Goal: Transaction & Acquisition: Book appointment/travel/reservation

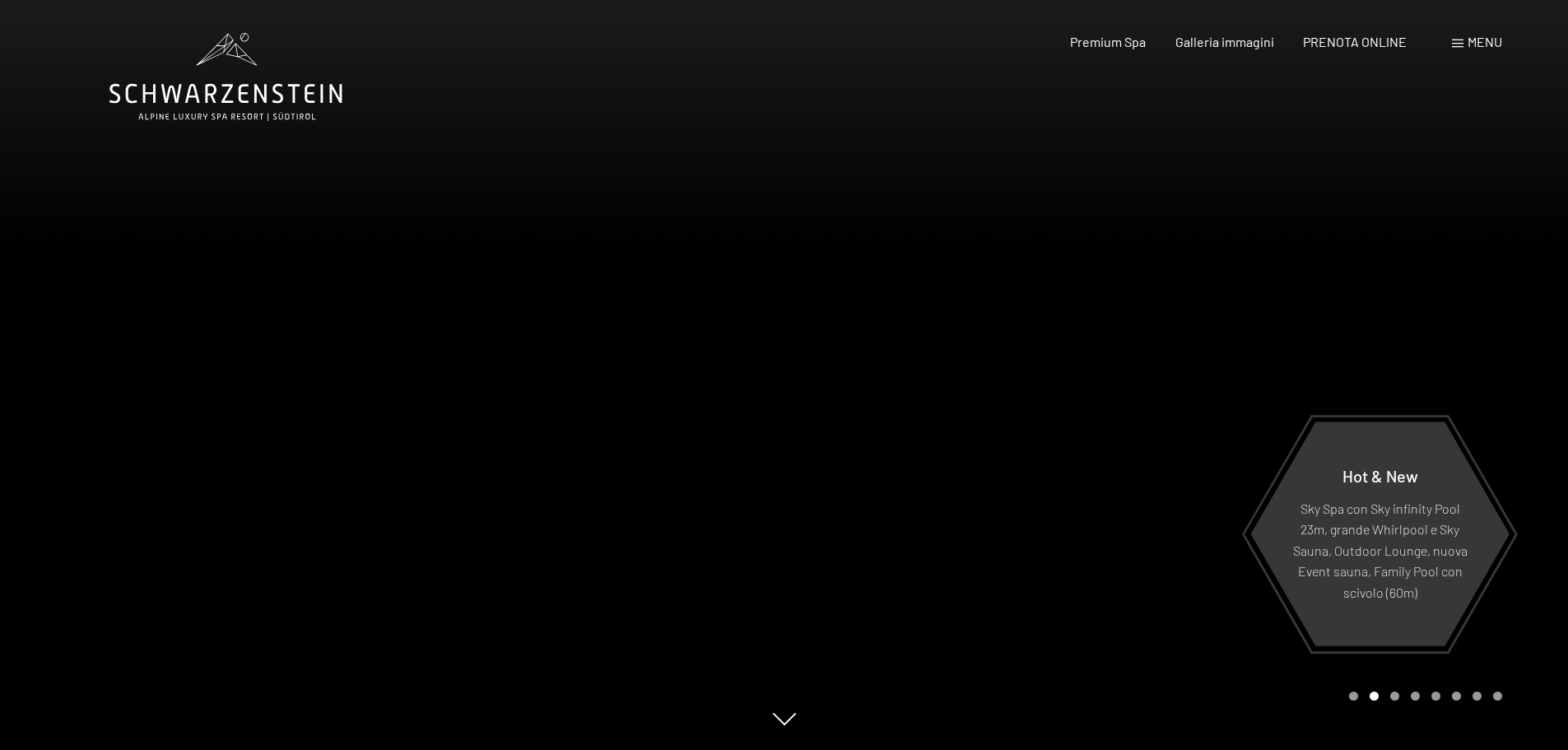
click at [1077, 371] on div at bounding box center [1177, 375] width 785 height 750
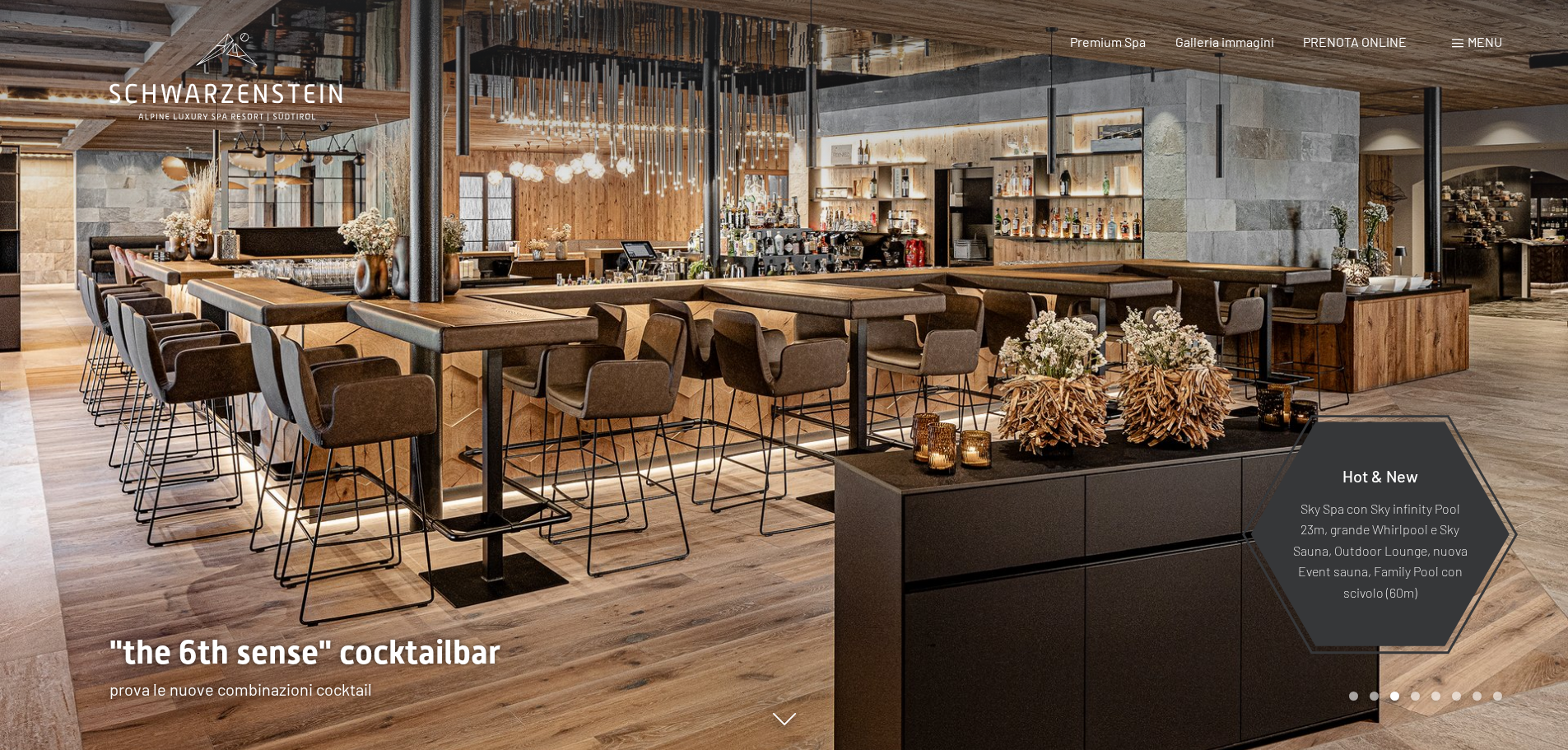
click at [1251, 321] on div at bounding box center [1177, 375] width 785 height 750
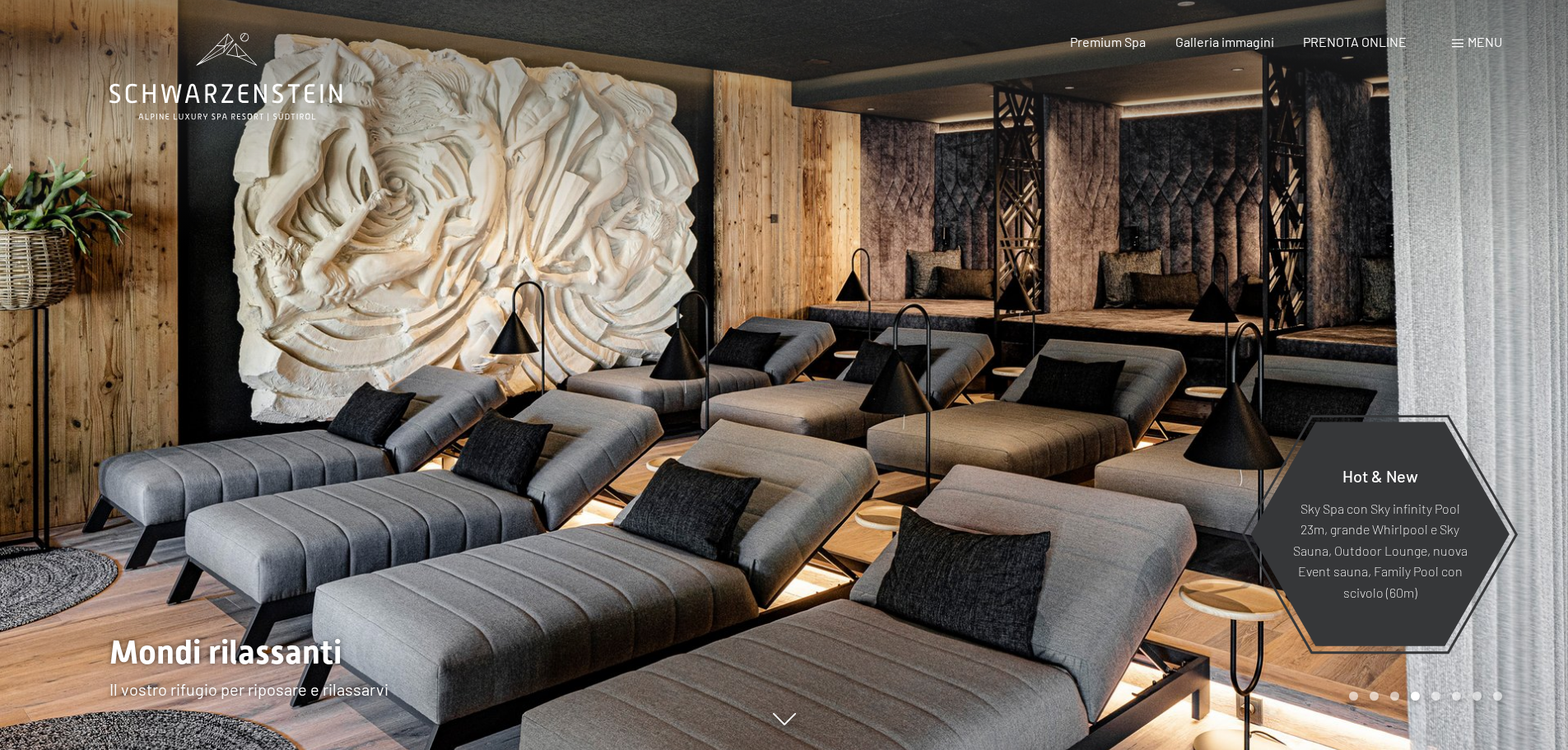
click at [1251, 321] on div at bounding box center [1177, 375] width 785 height 750
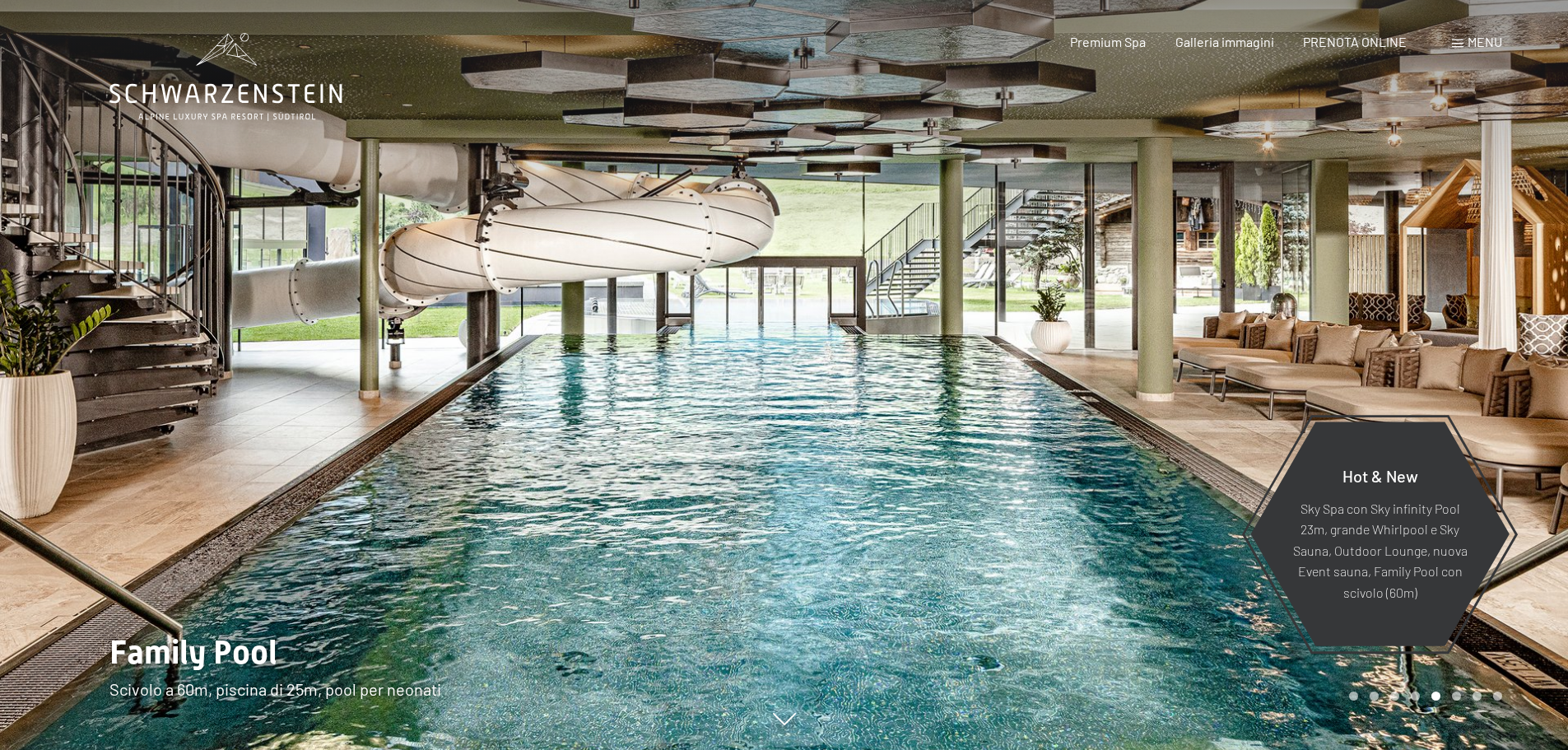
click at [1251, 321] on div at bounding box center [1177, 375] width 785 height 750
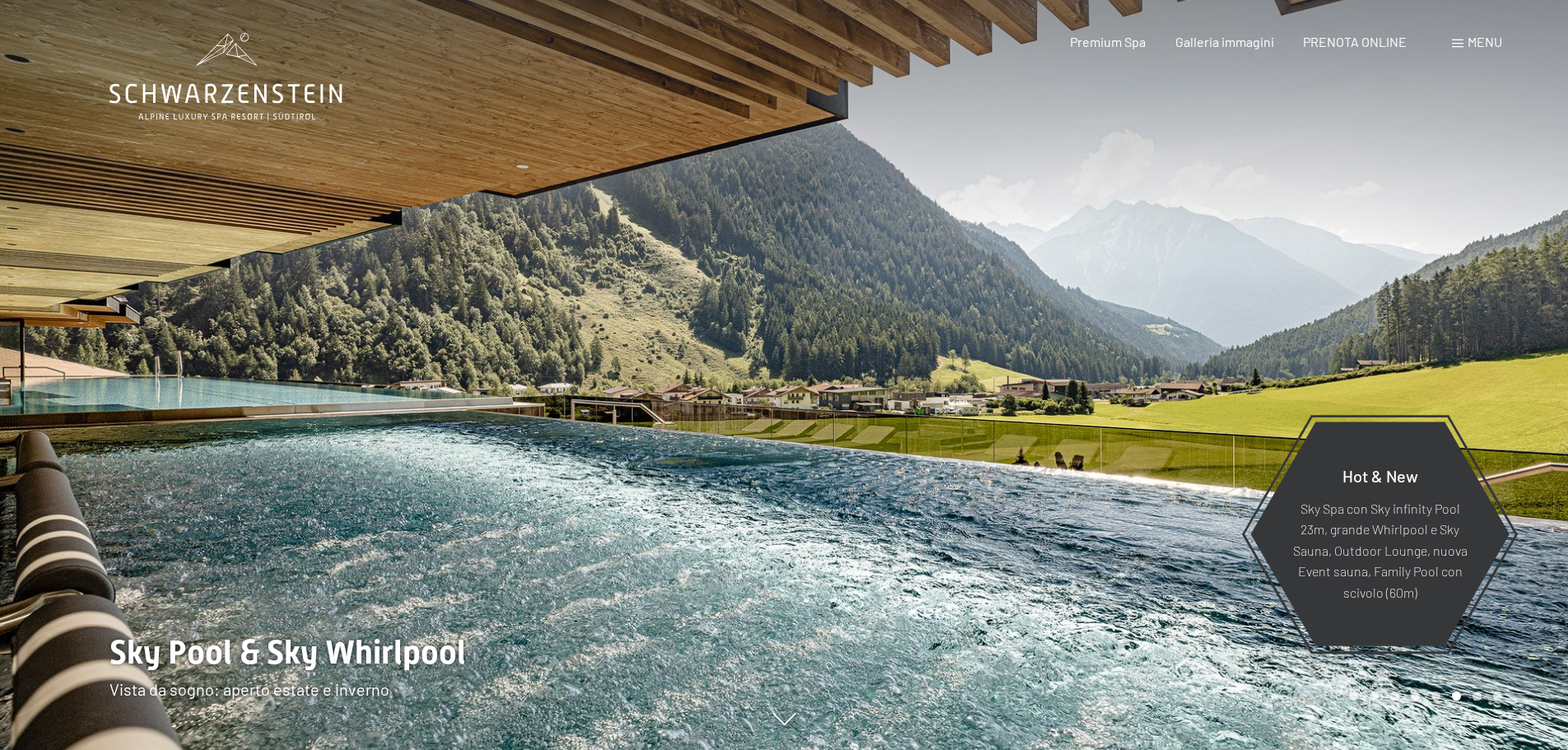
click at [1255, 220] on div at bounding box center [1177, 375] width 785 height 750
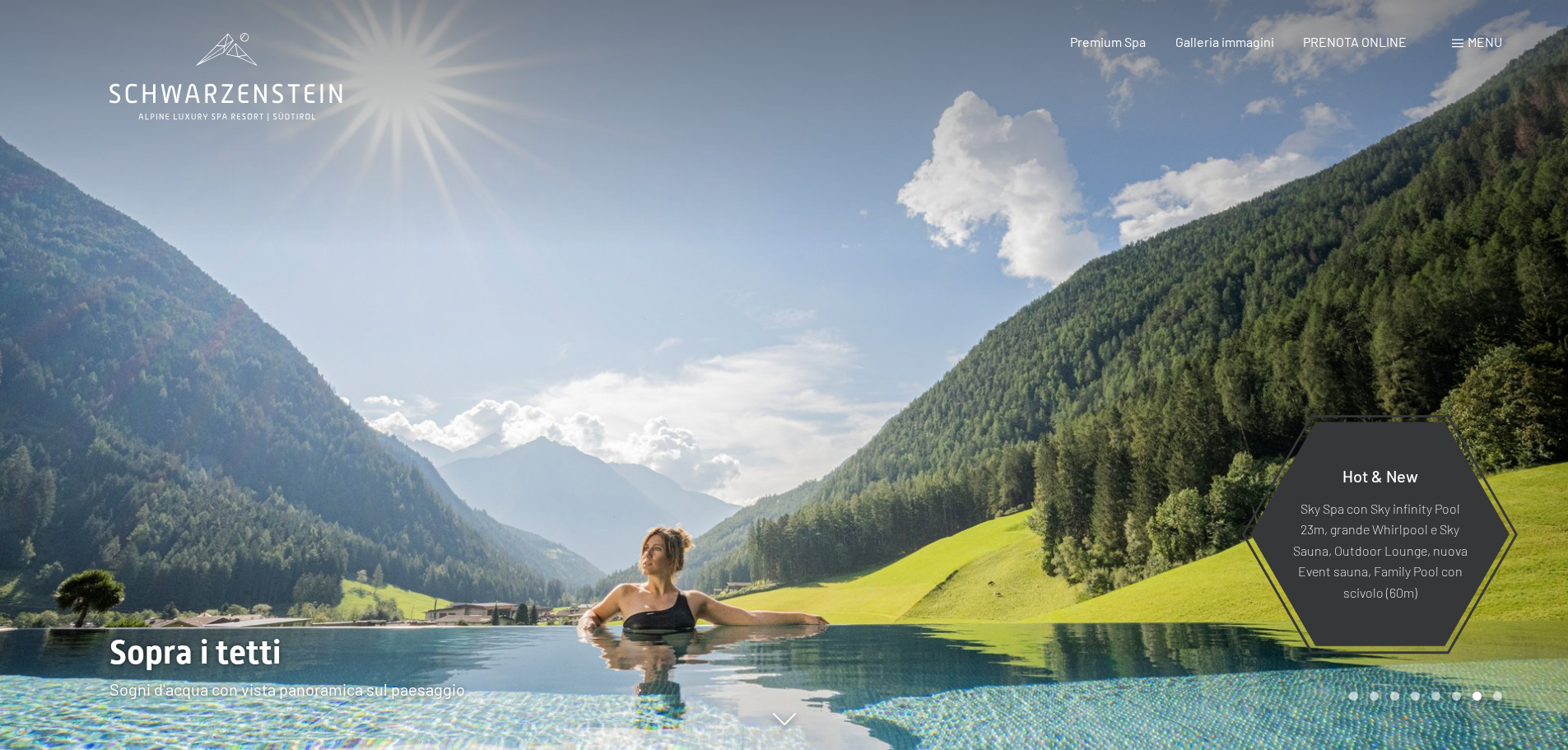
click at [1255, 220] on div at bounding box center [1177, 375] width 785 height 750
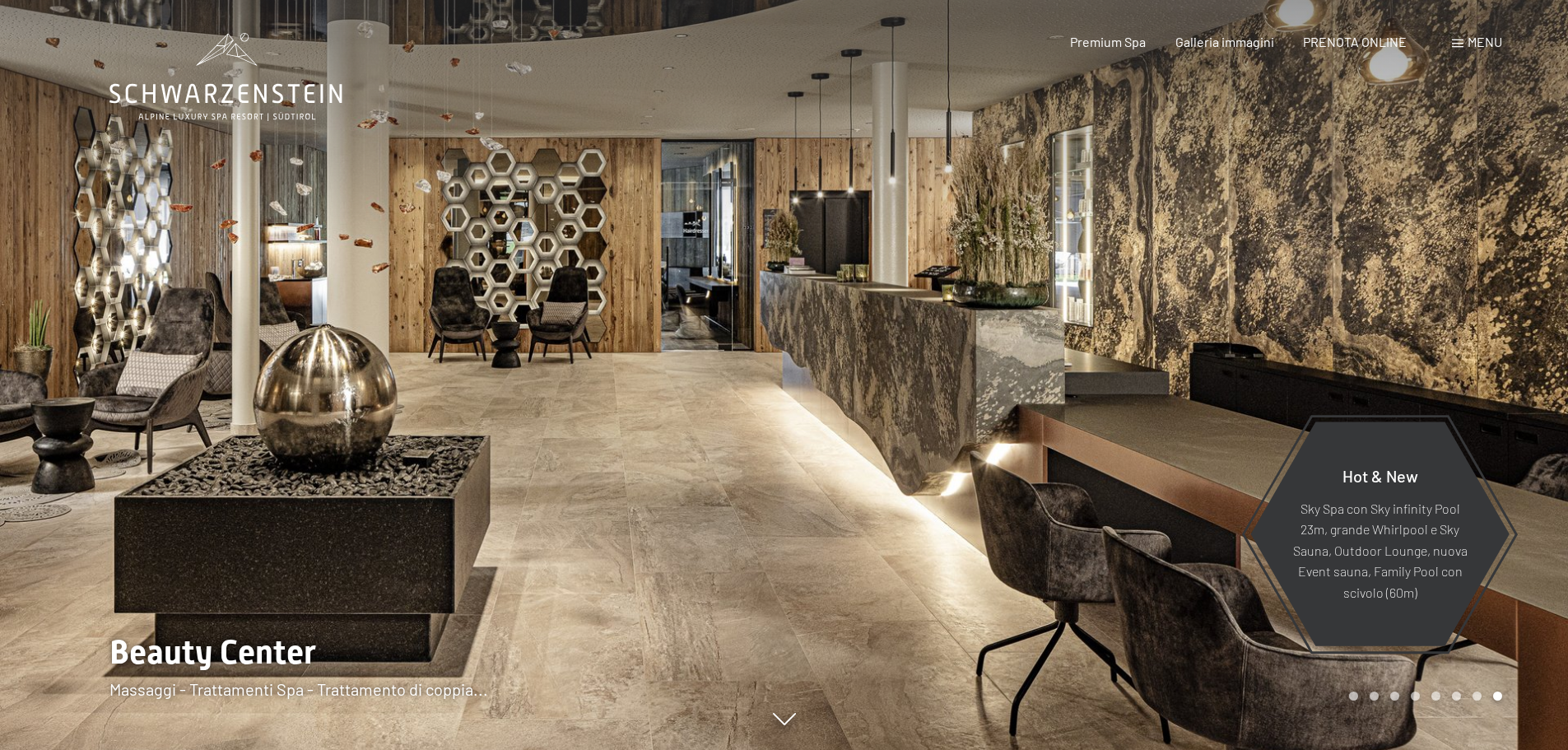
click at [1255, 220] on div at bounding box center [1177, 375] width 785 height 750
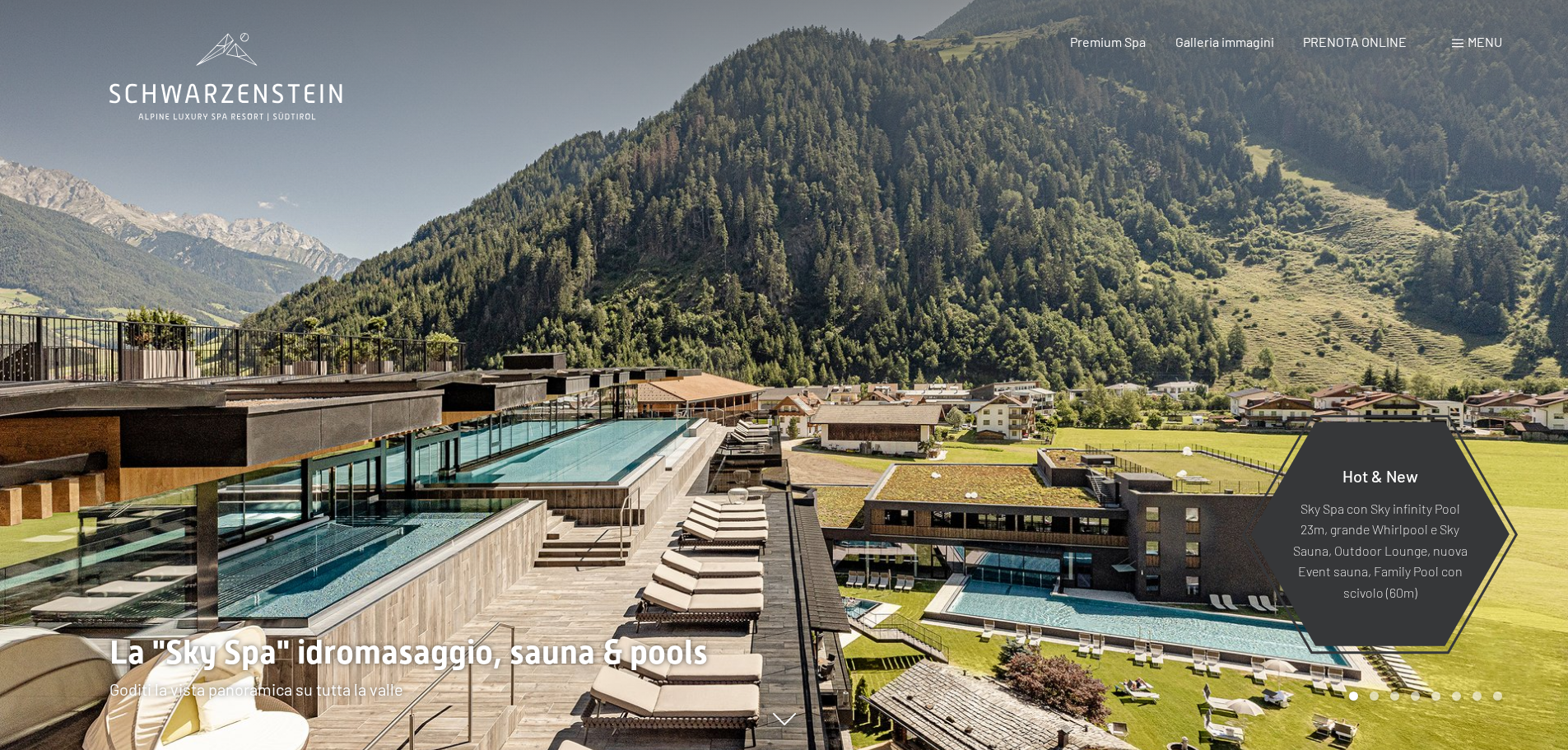
click at [1242, 220] on div at bounding box center [1177, 375] width 785 height 750
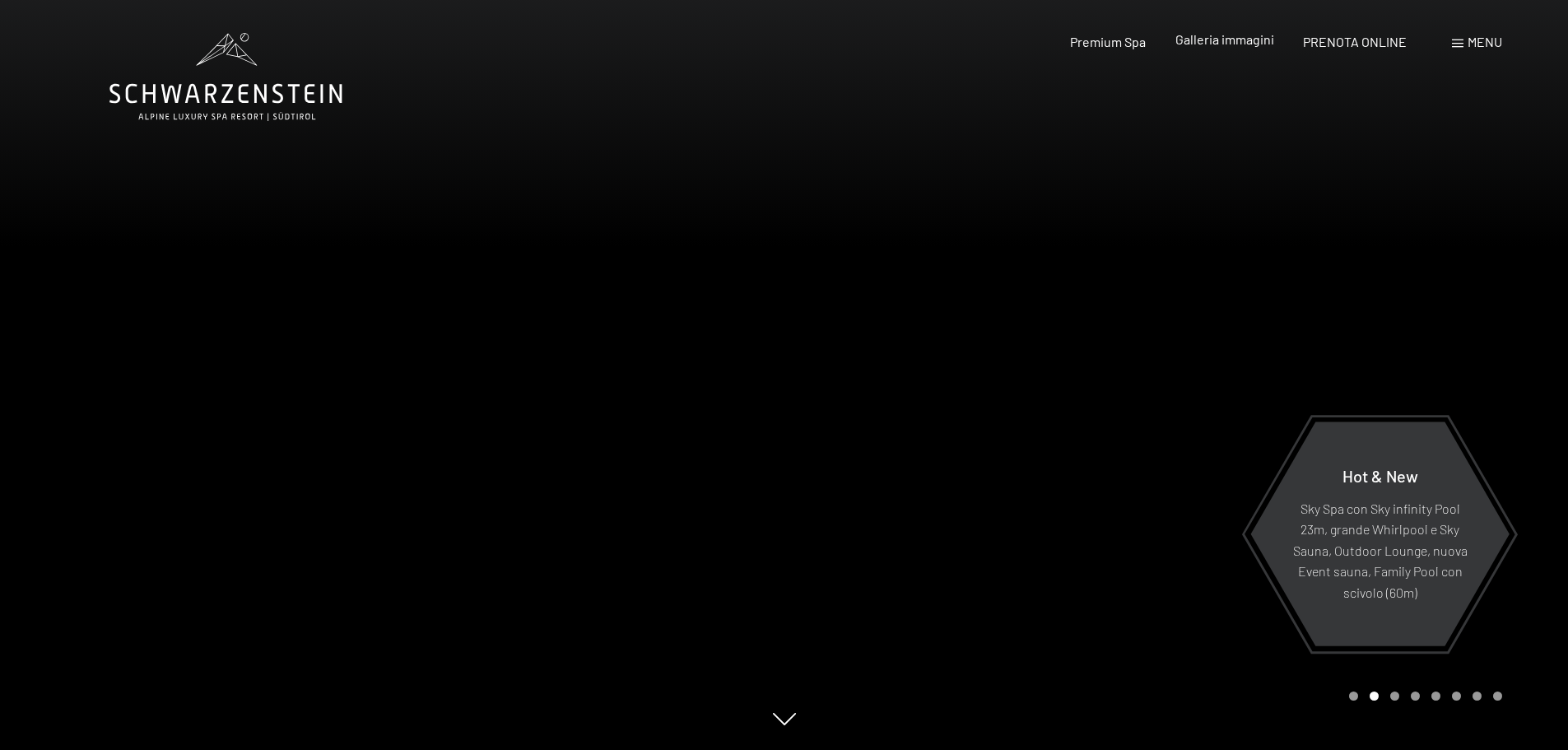
click at [1193, 41] on span "Galleria immagini" at bounding box center [1225, 39] width 99 height 16
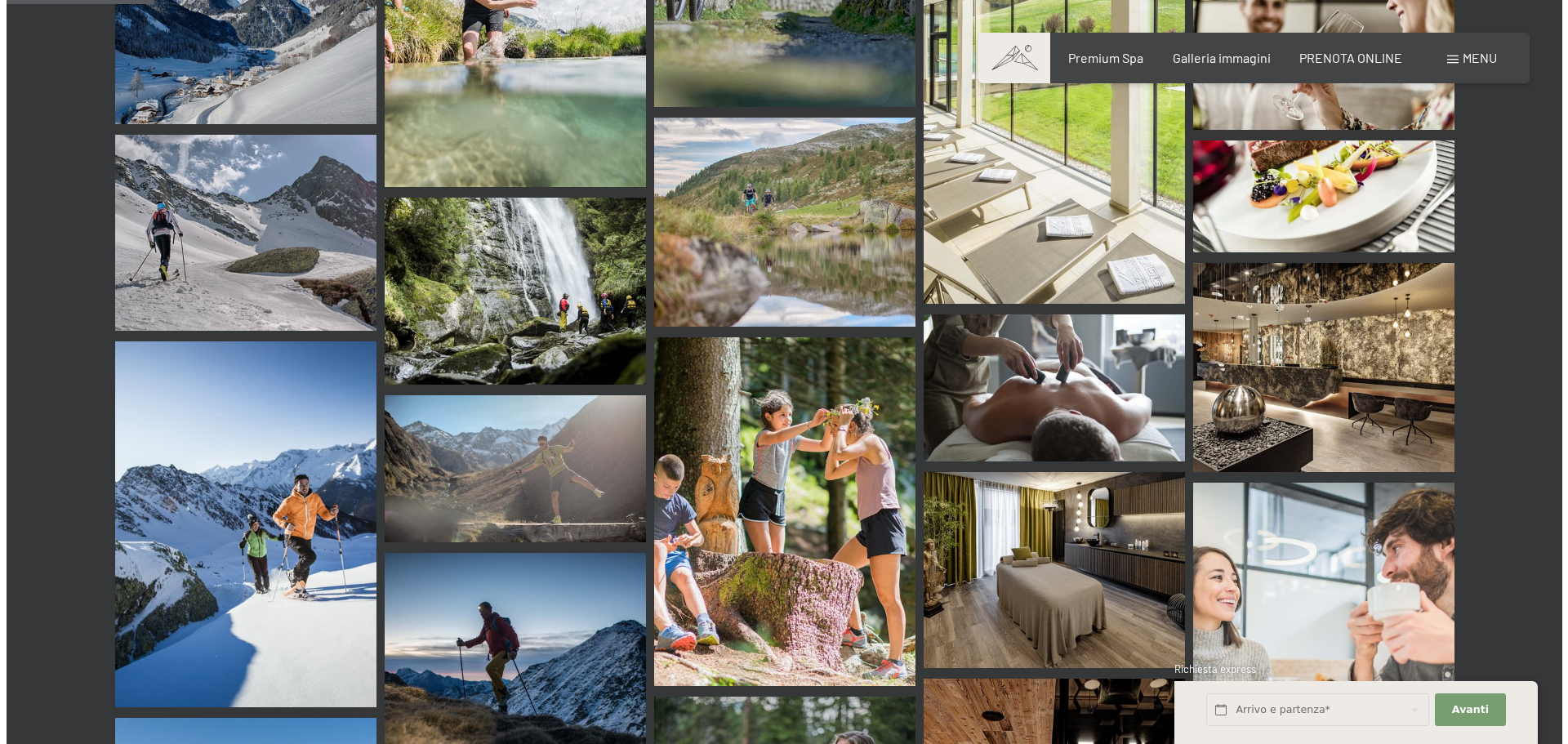
scroll to position [2451, 0]
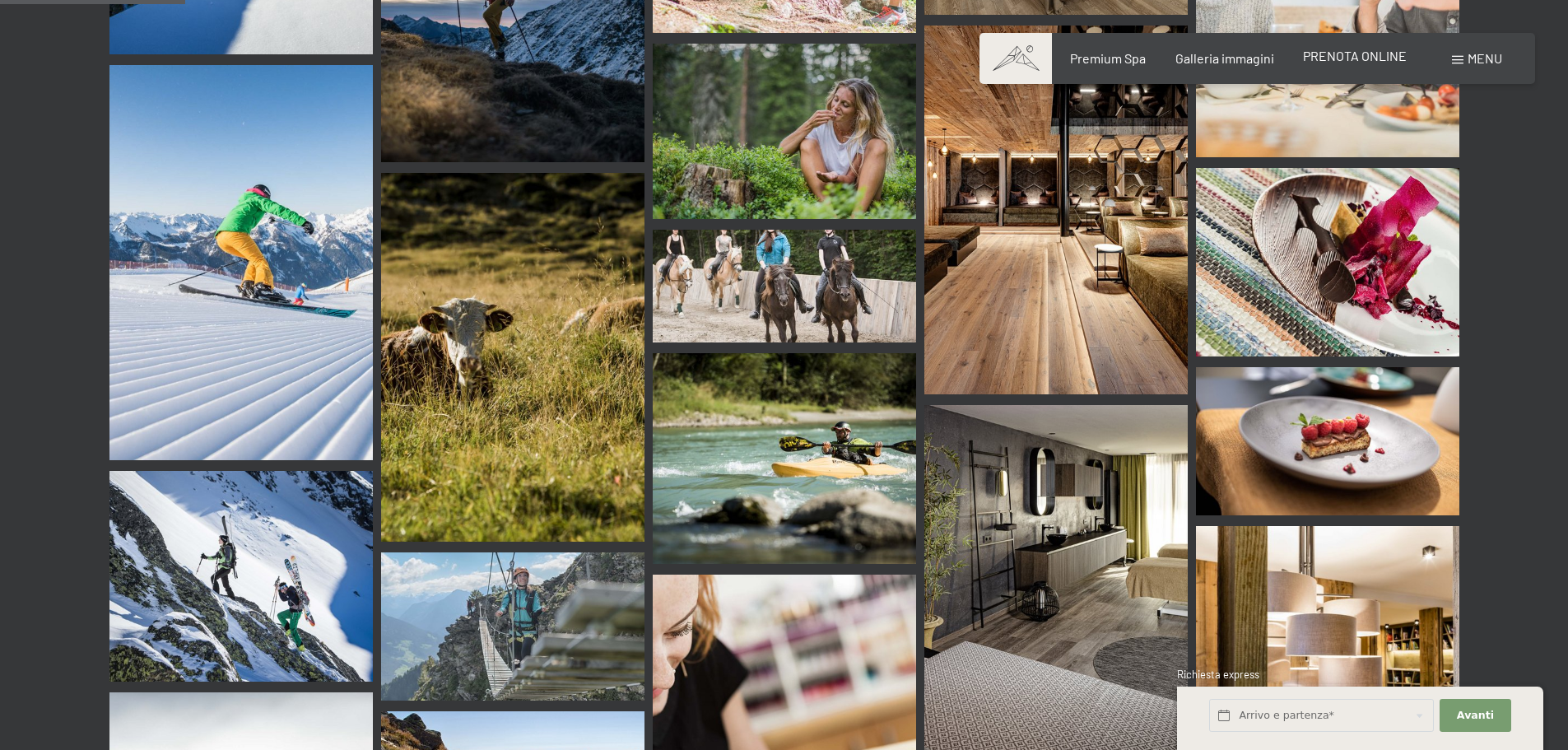
click at [1350, 55] on span "PRENOTA ONLINE" at bounding box center [1355, 55] width 103 height 16
click at [1350, 49] on span "PRENOTA ONLINE" at bounding box center [1355, 55] width 103 height 16
click at [1462, 61] on span at bounding box center [1458, 61] width 12 height 8
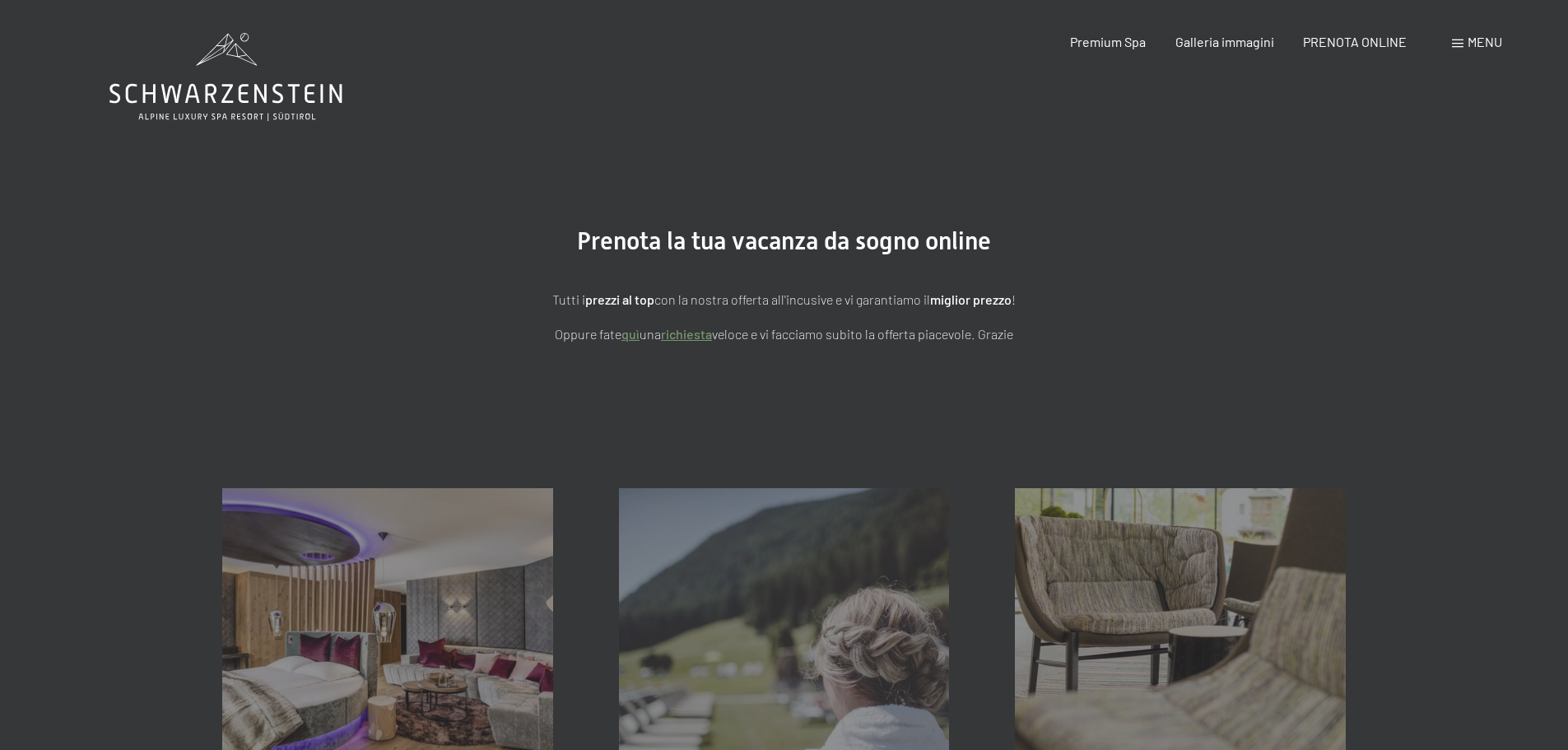
click at [1471, 39] on span "Menu" at bounding box center [1485, 41] width 34 height 16
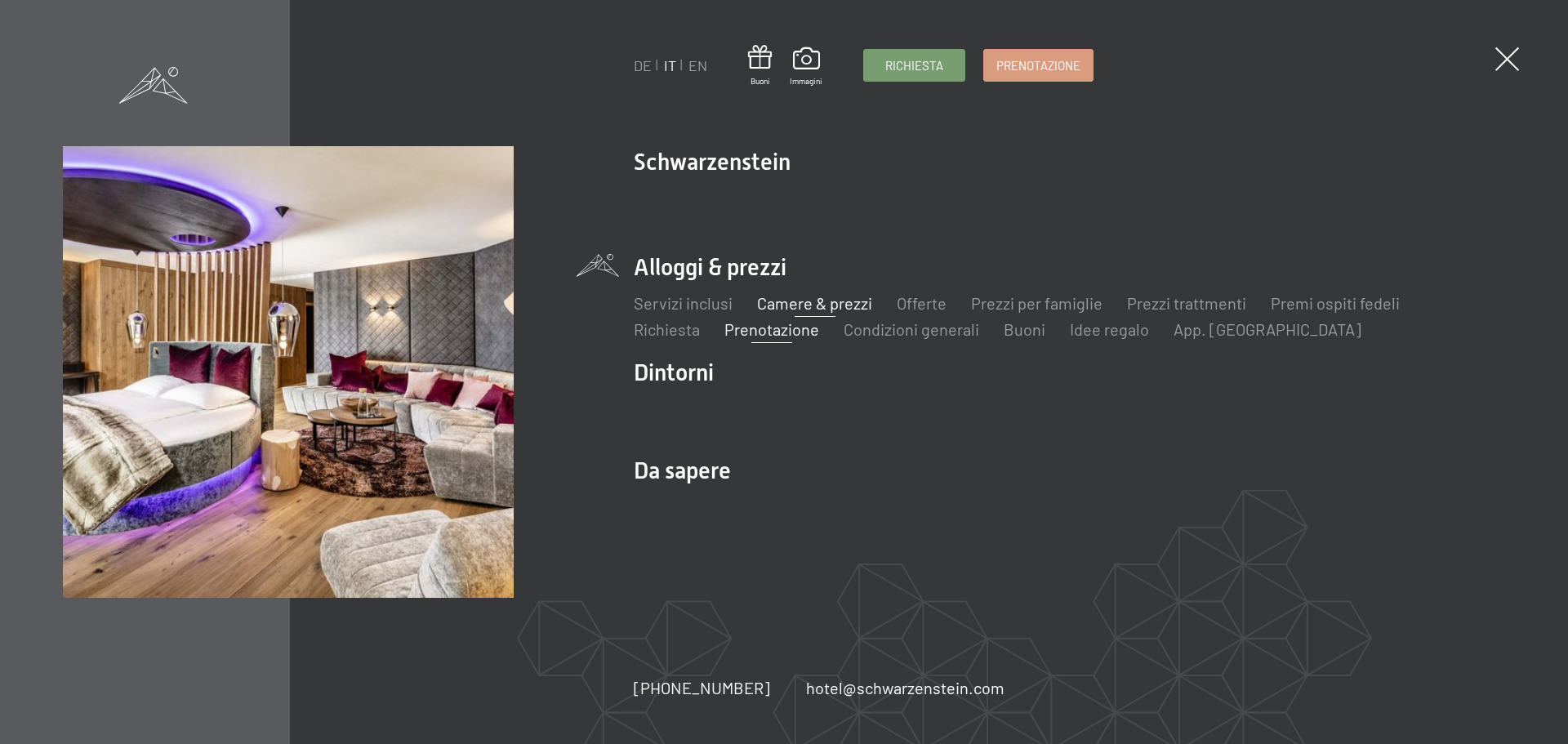
click at [819, 305] on link "Camere & prezzi" at bounding box center [814, 304] width 115 height 20
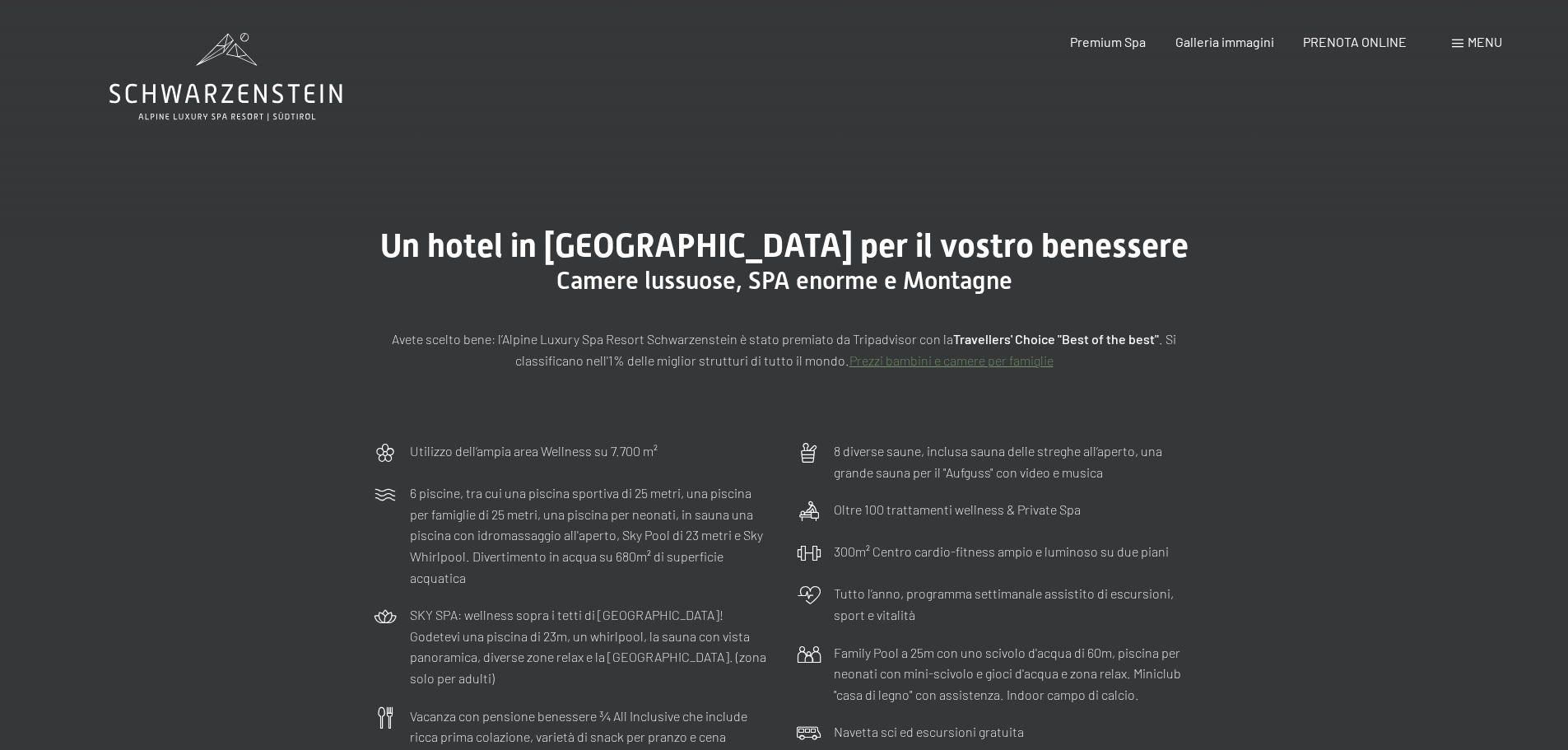
drag, startPoint x: 0, startPoint y: 0, endPoint x: 536, endPoint y: 466, distance: 710.2
click at [536, 466] on div "Utilizzo dell‘ampia area Wellness su 7.700 m²" at bounding box center [534, 453] width 248 height 25
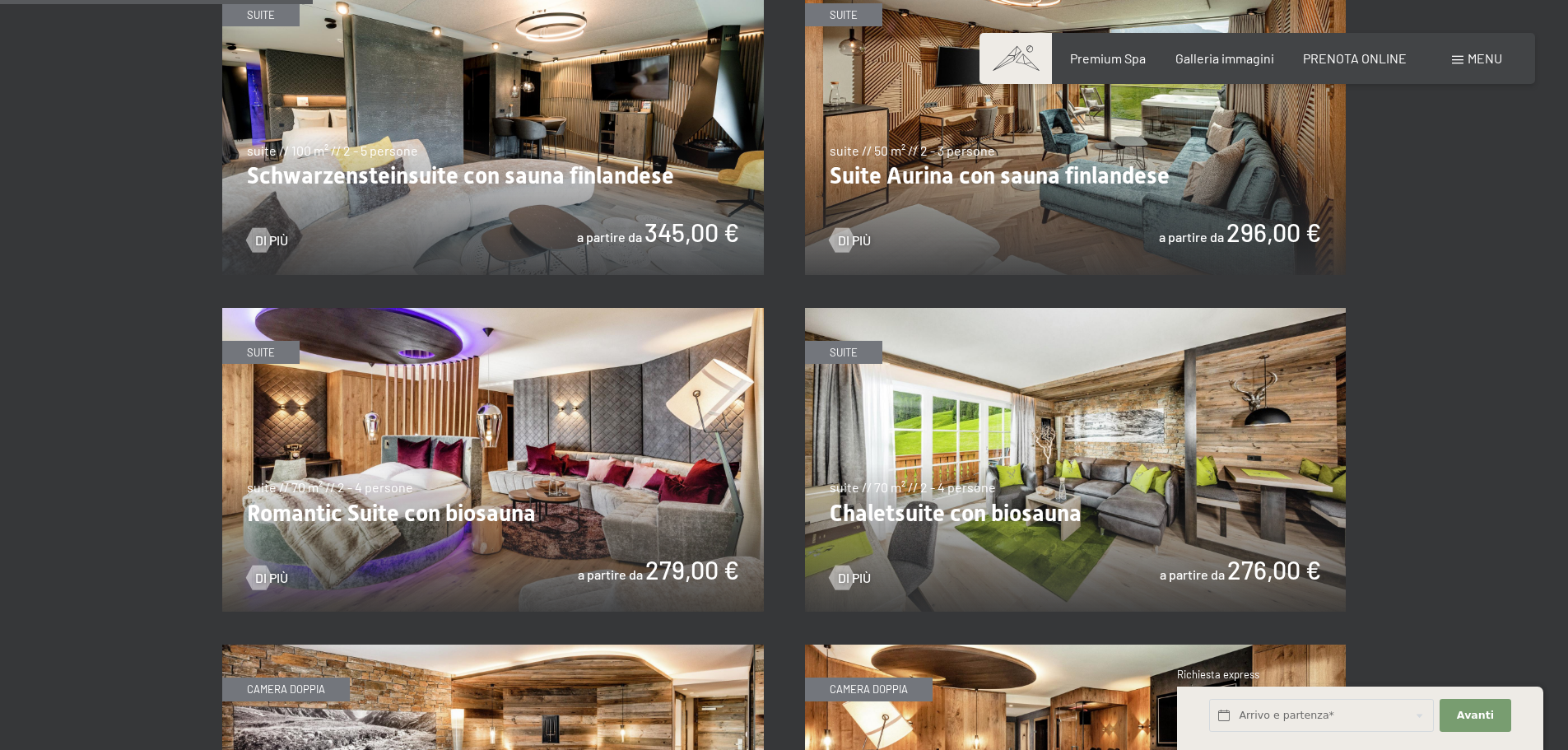
scroll to position [1154, 0]
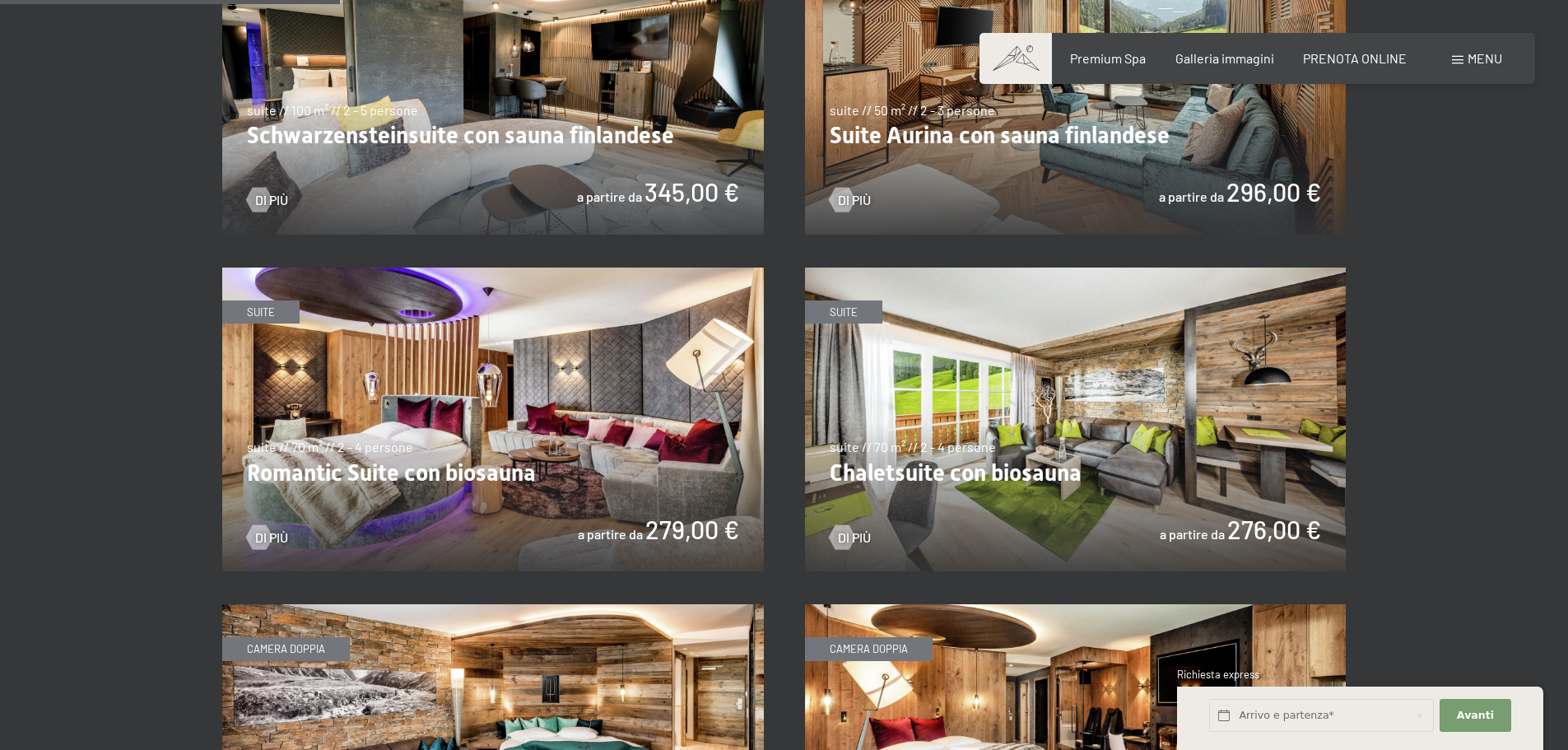
drag, startPoint x: 114, startPoint y: 370, endPoint x: 76, endPoint y: 304, distance: 76.2
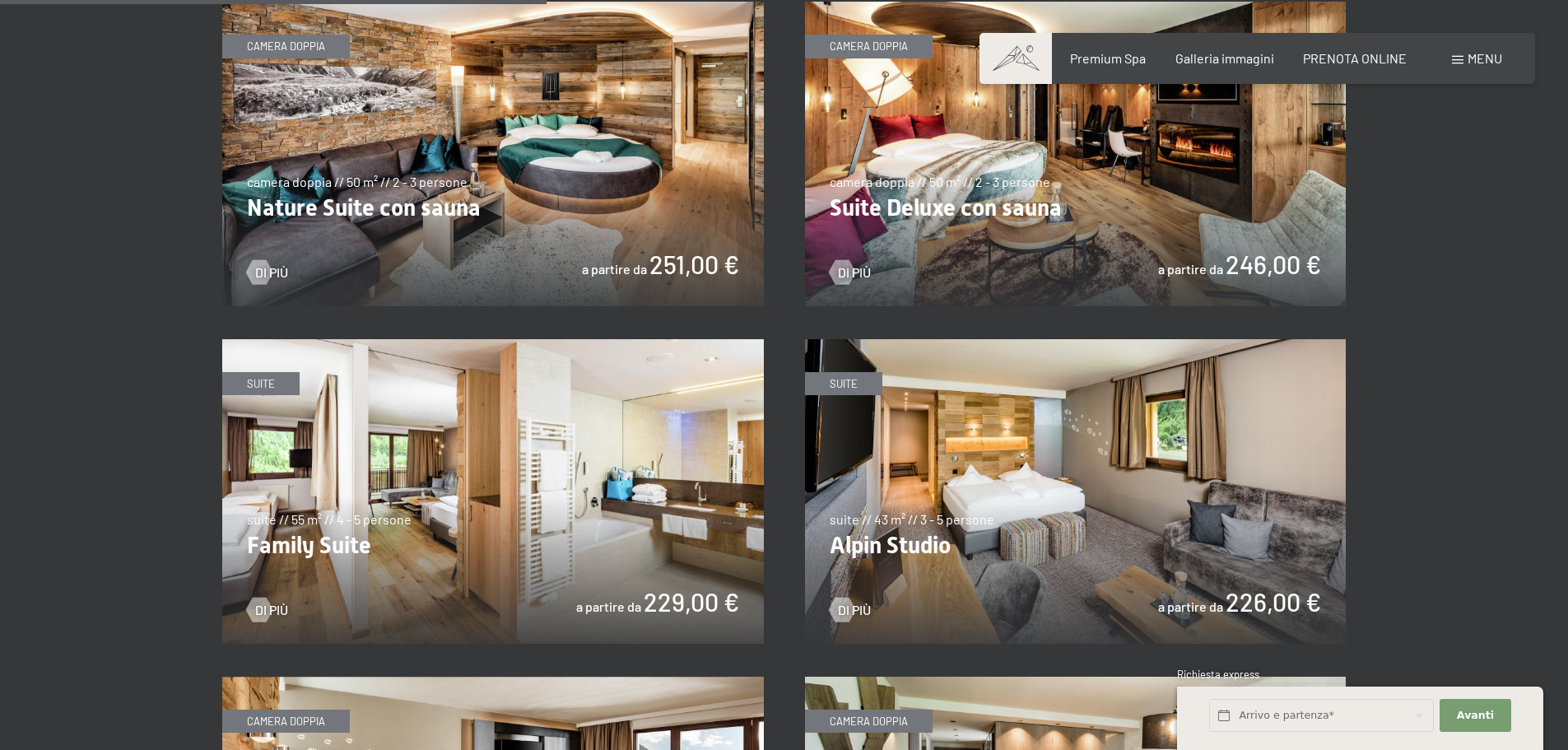
scroll to position [1730, 0]
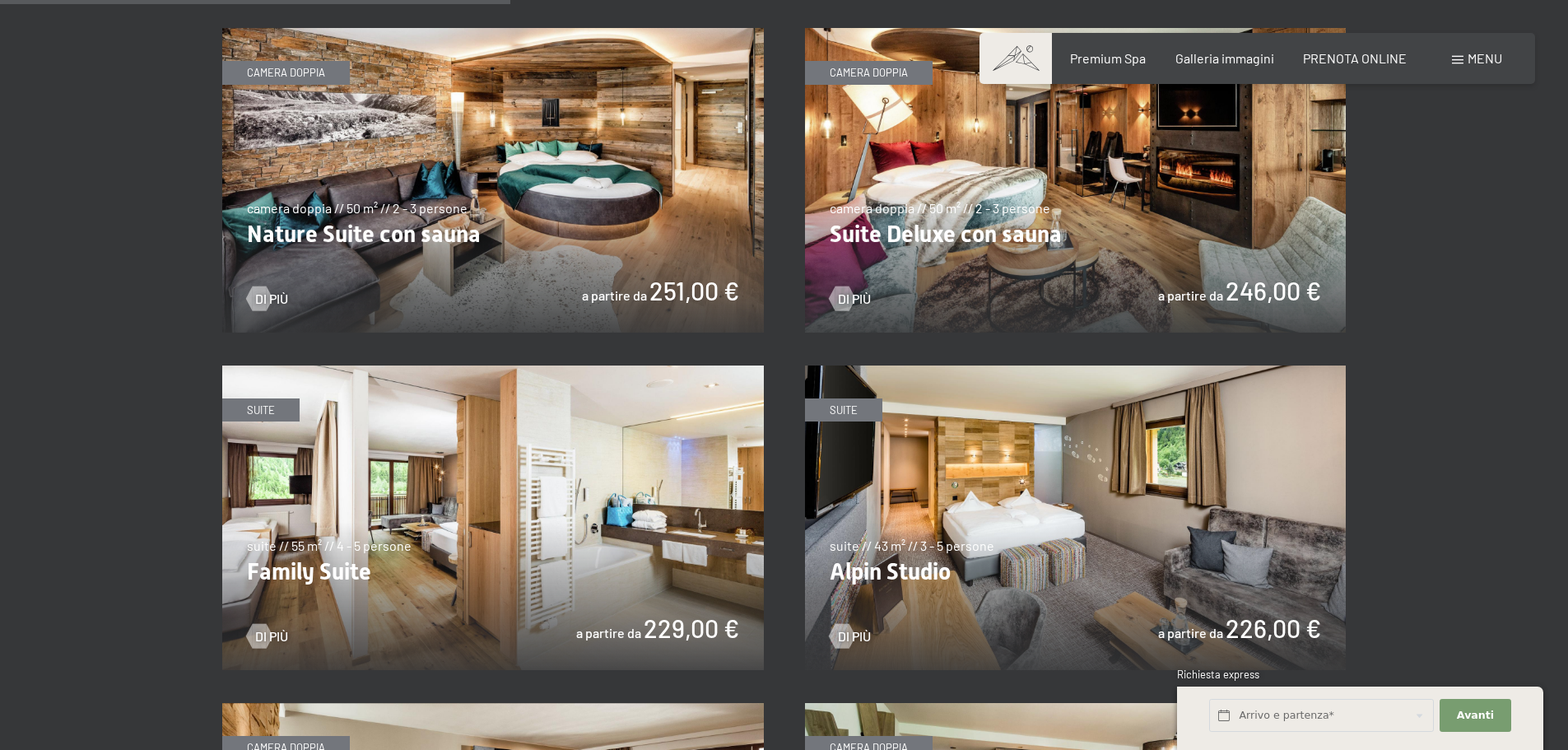
drag, startPoint x: 135, startPoint y: 333, endPoint x: 82, endPoint y: 227, distance: 118.5
click at [82, 227] on section "✓ tutte le categorie ✓ suite ✓ camera doppia ✓ camera singola tutte le categori…" at bounding box center [784, 458] width 1568 height 2613
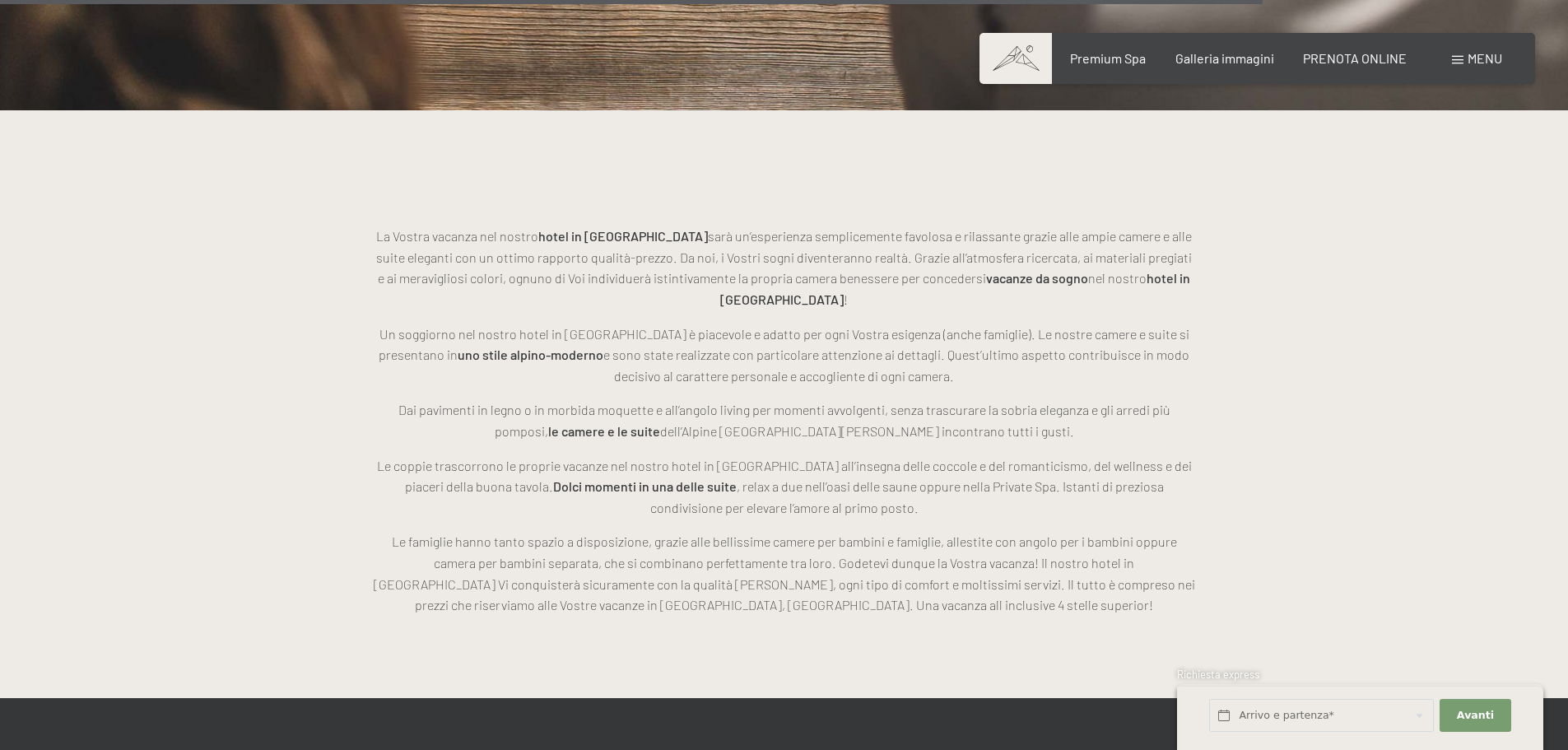
scroll to position [4283, 0]
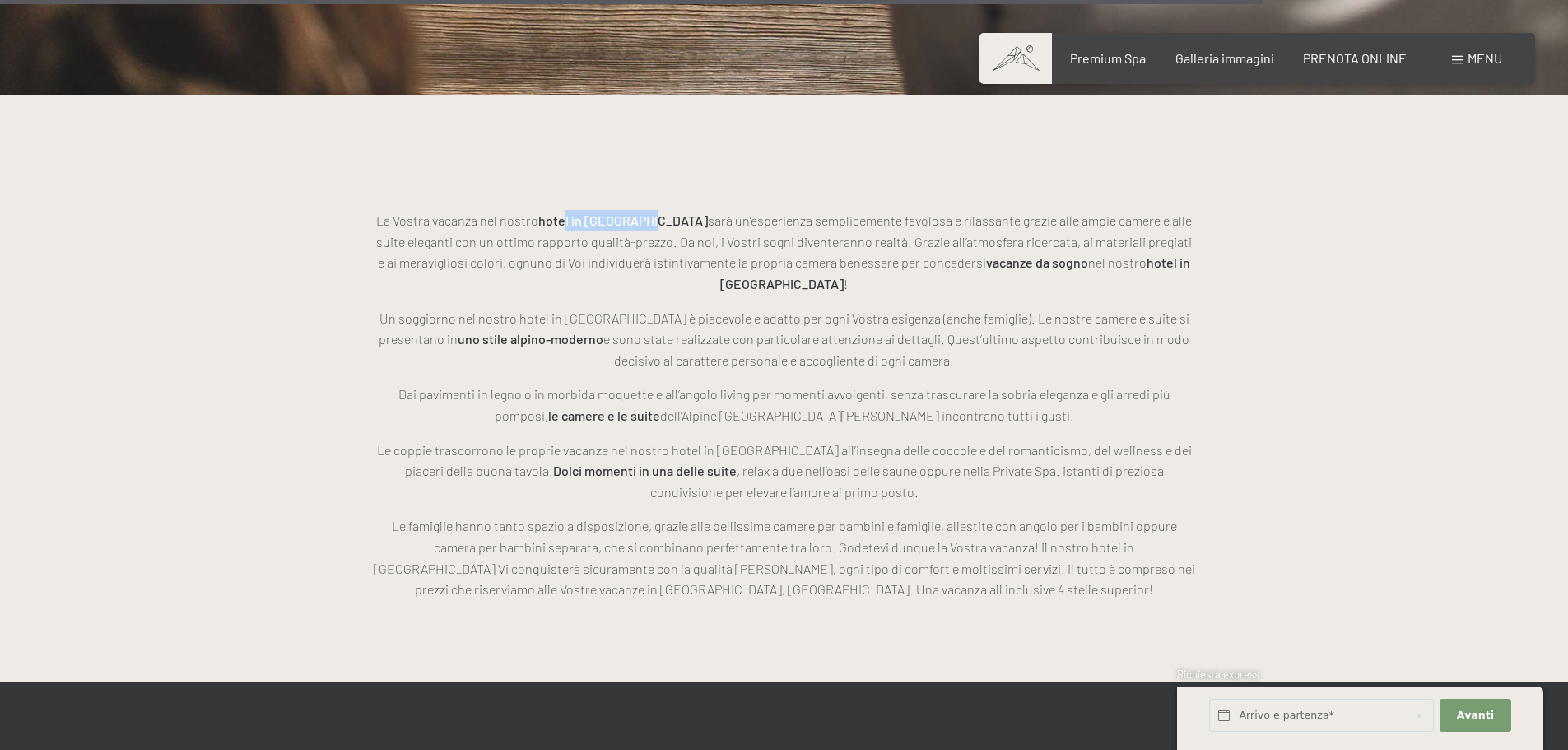
drag, startPoint x: 581, startPoint y: 230, endPoint x: 657, endPoint y: 223, distance: 76.3
click at [657, 223] on p "La Vostra vacanza nel nostro hotel in Alto Adige sarà un’esperienza semplicemen…" at bounding box center [785, 252] width 823 height 84
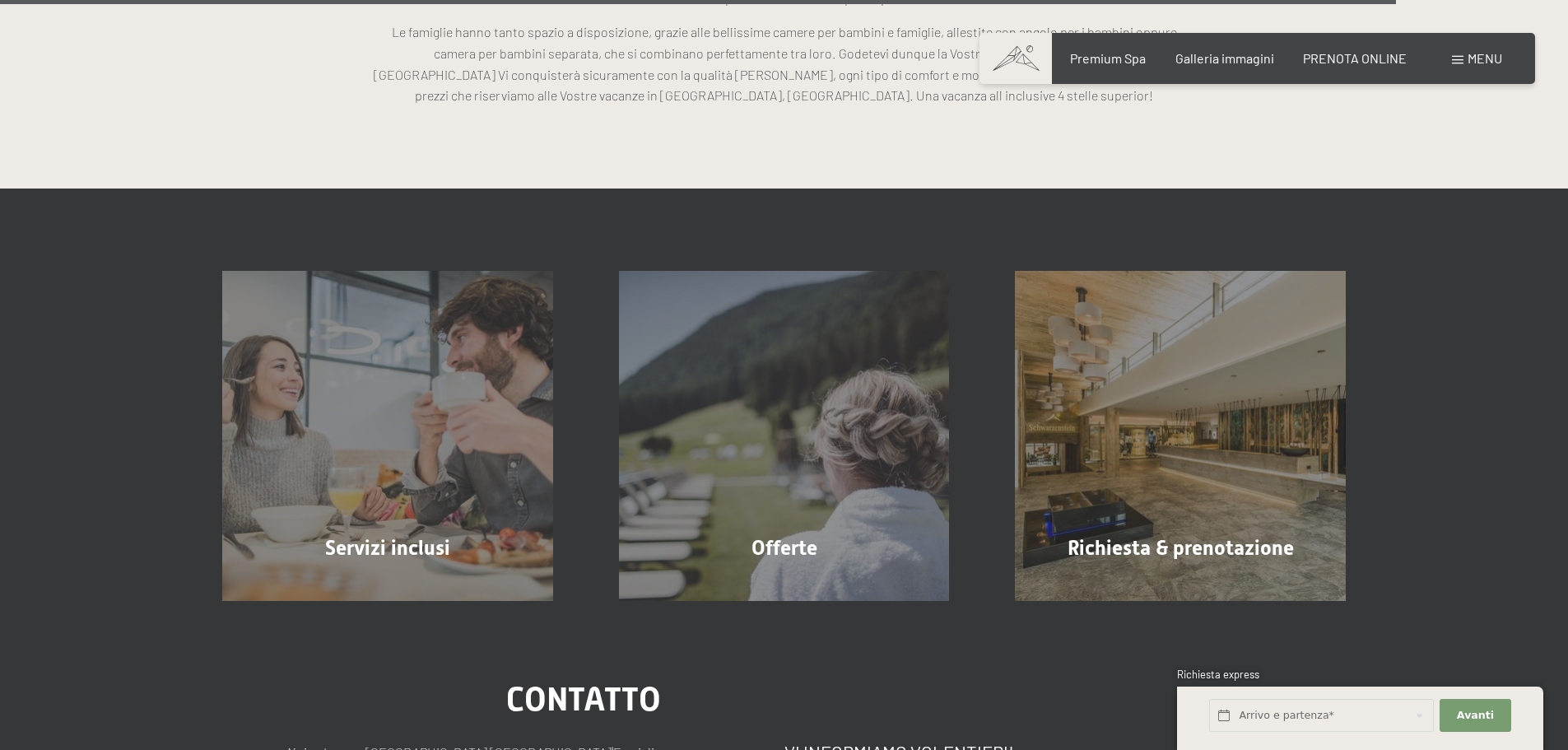
scroll to position [5272, 0]
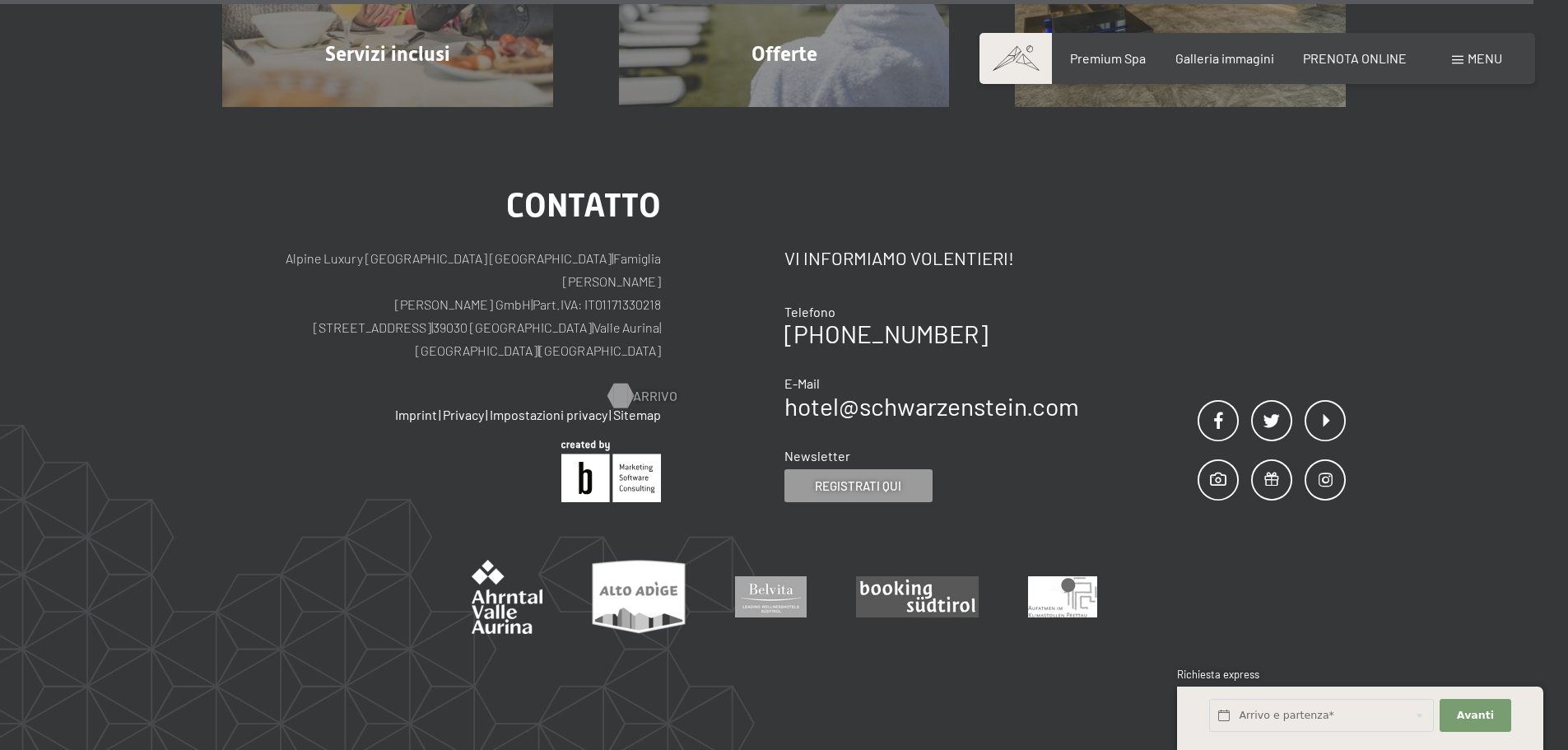
click at [624, 384] on div at bounding box center [620, 396] width 14 height 24
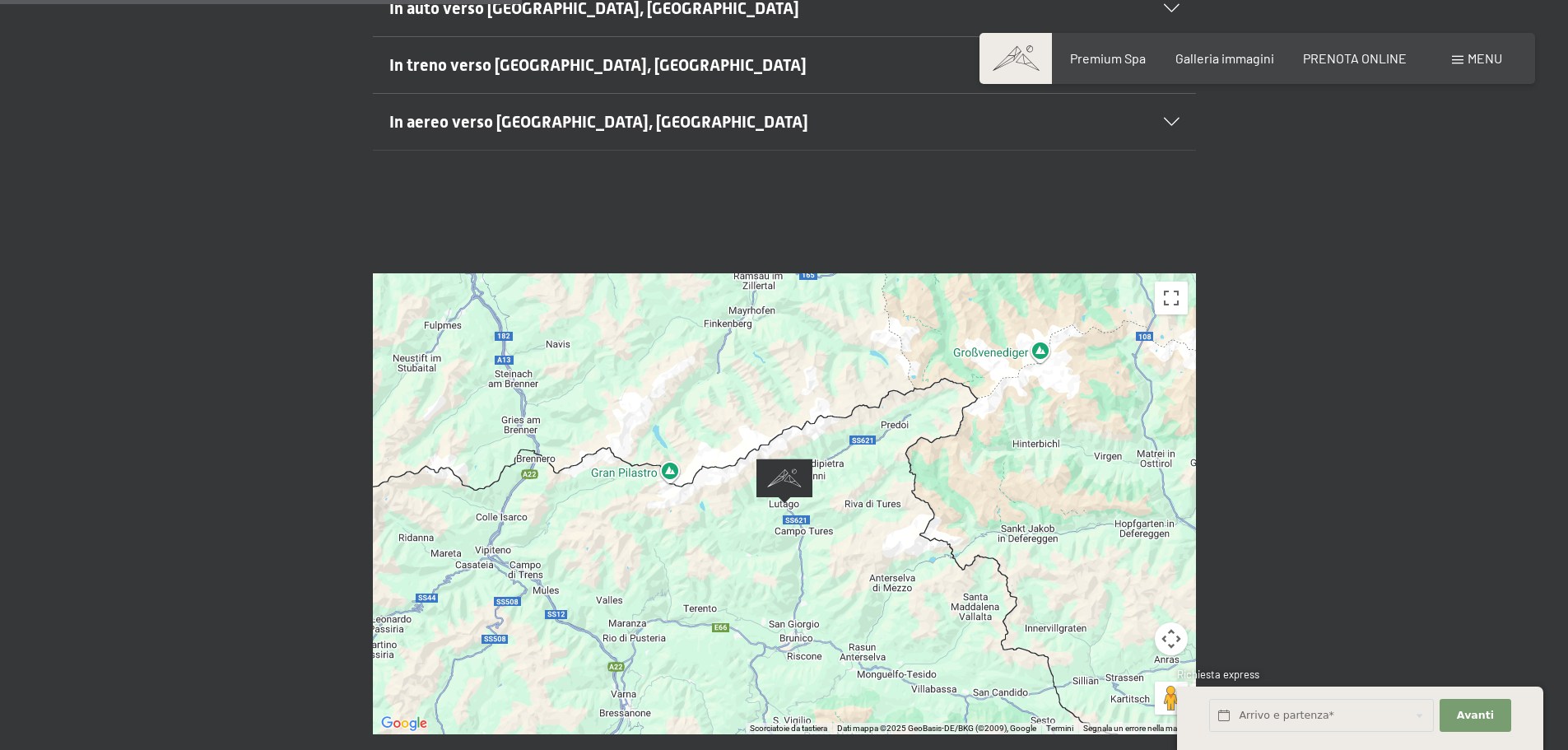
scroll to position [577, 0]
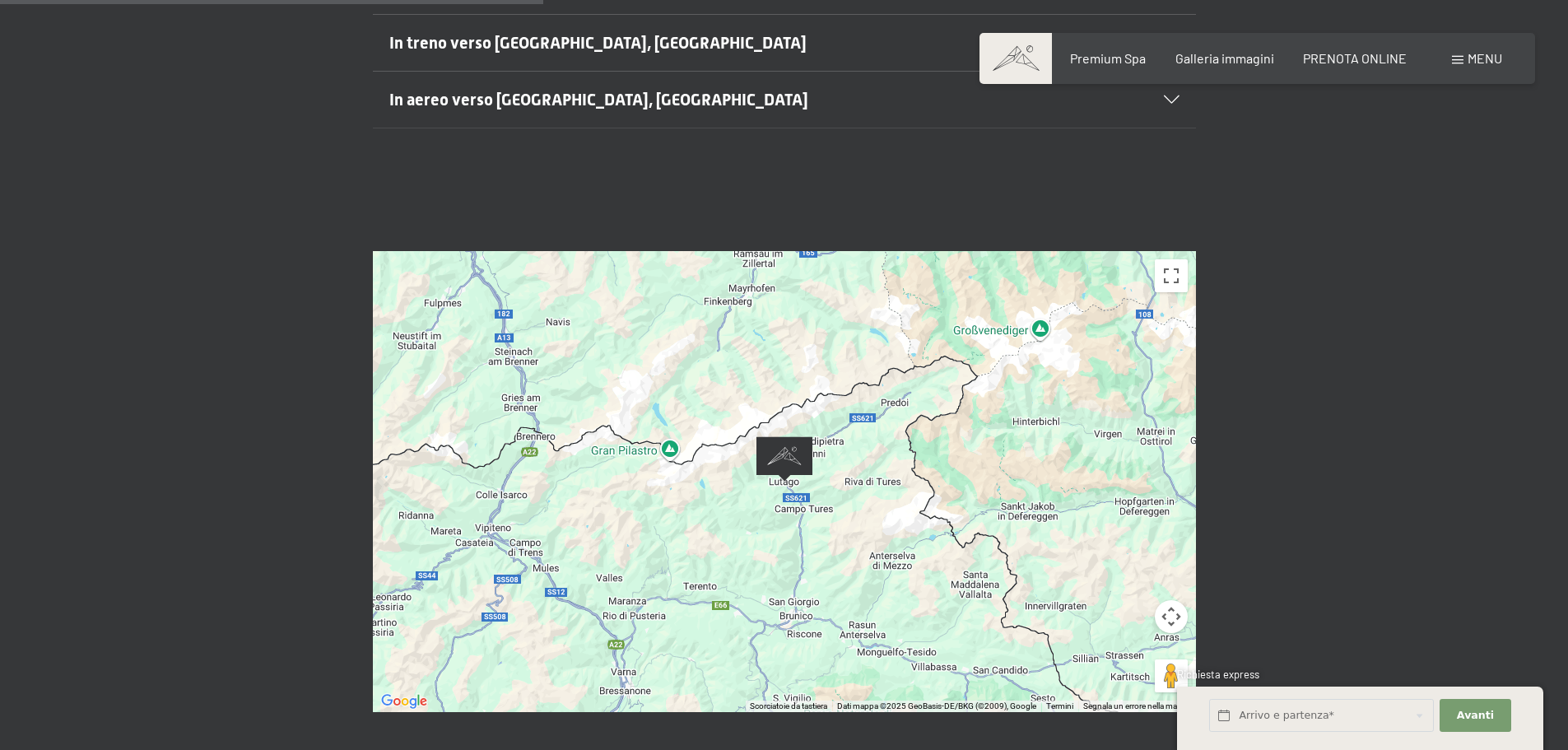
drag, startPoint x: 717, startPoint y: 584, endPoint x: 841, endPoint y: 514, distance: 142.4
click at [841, 514] on div at bounding box center [785, 482] width 823 height 462
click at [764, 520] on div at bounding box center [785, 482] width 823 height 462
click at [1169, 600] on button "Controlli di visualizzazione della mappa" at bounding box center [1171, 616] width 33 height 33
click at [1185, 260] on button "Attiva/disattiva vista schermo intero" at bounding box center [1171, 276] width 33 height 33
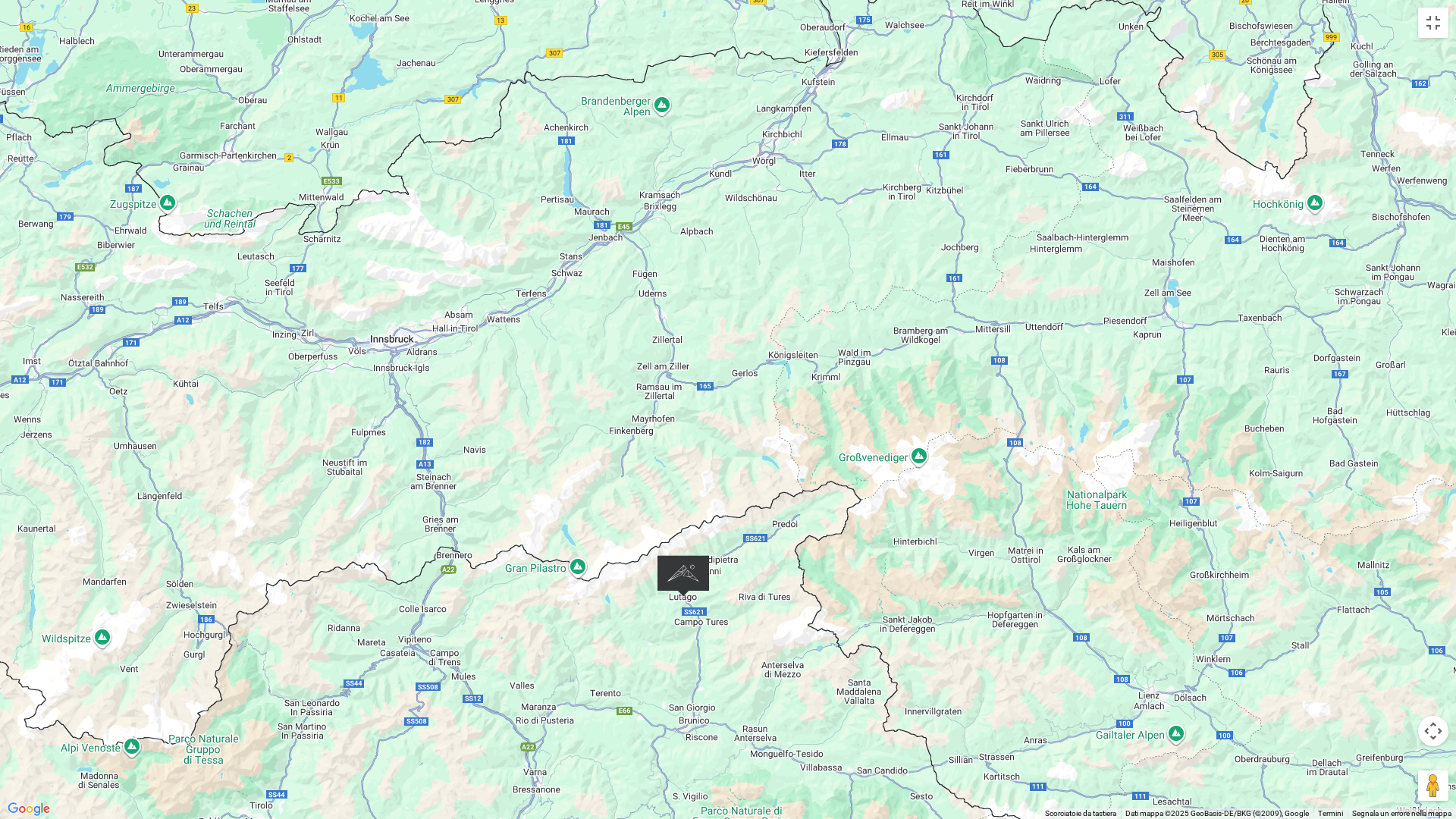
drag, startPoint x: 808, startPoint y: 438, endPoint x: 796, endPoint y: 605, distance: 167.4
click at [796, 605] on div at bounding box center [728, 410] width 1456 height 819
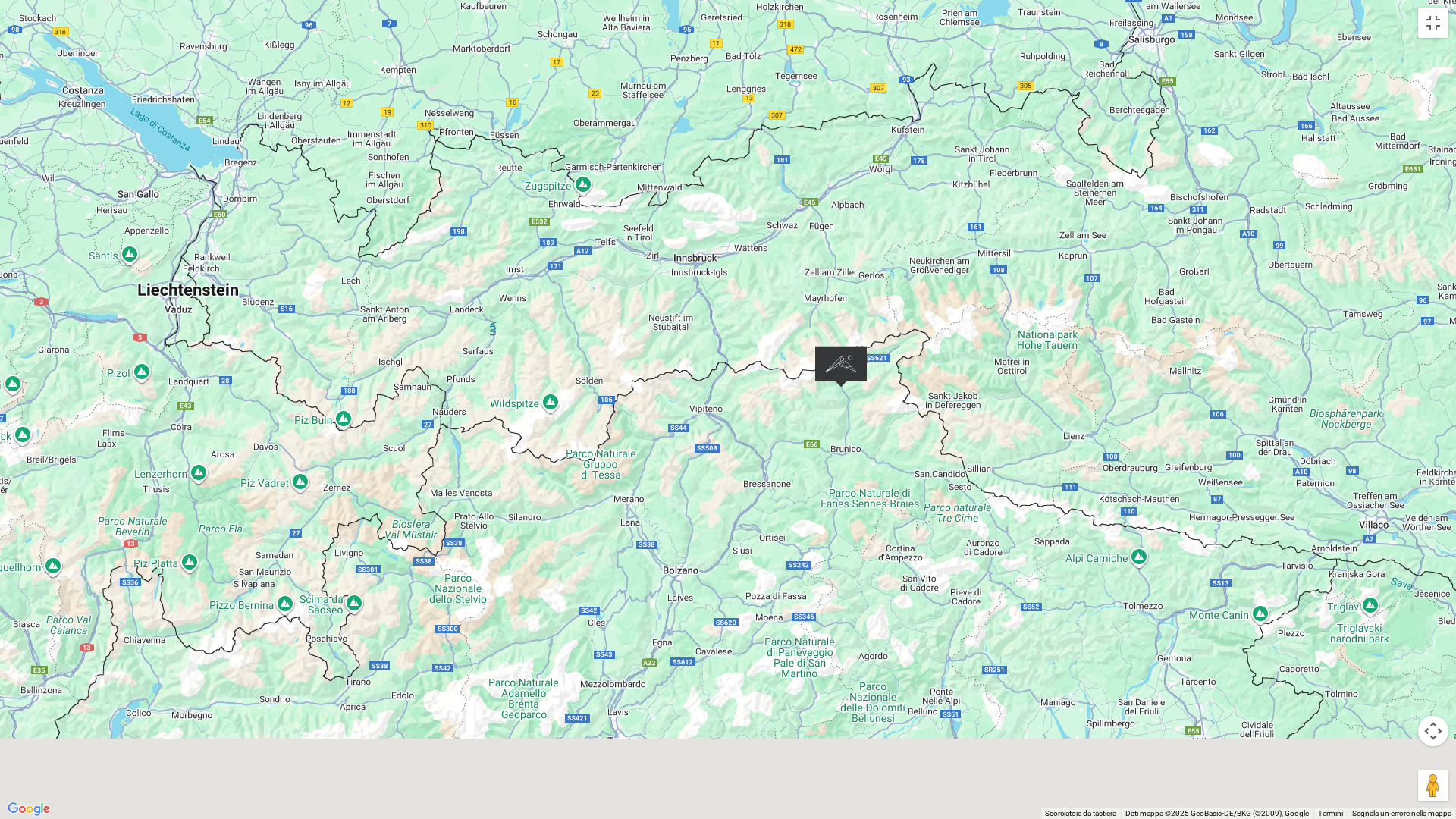
drag, startPoint x: 691, startPoint y: 646, endPoint x: 790, endPoint y: 519, distance: 161.0
click at [790, 519] on div at bounding box center [728, 410] width 1456 height 819
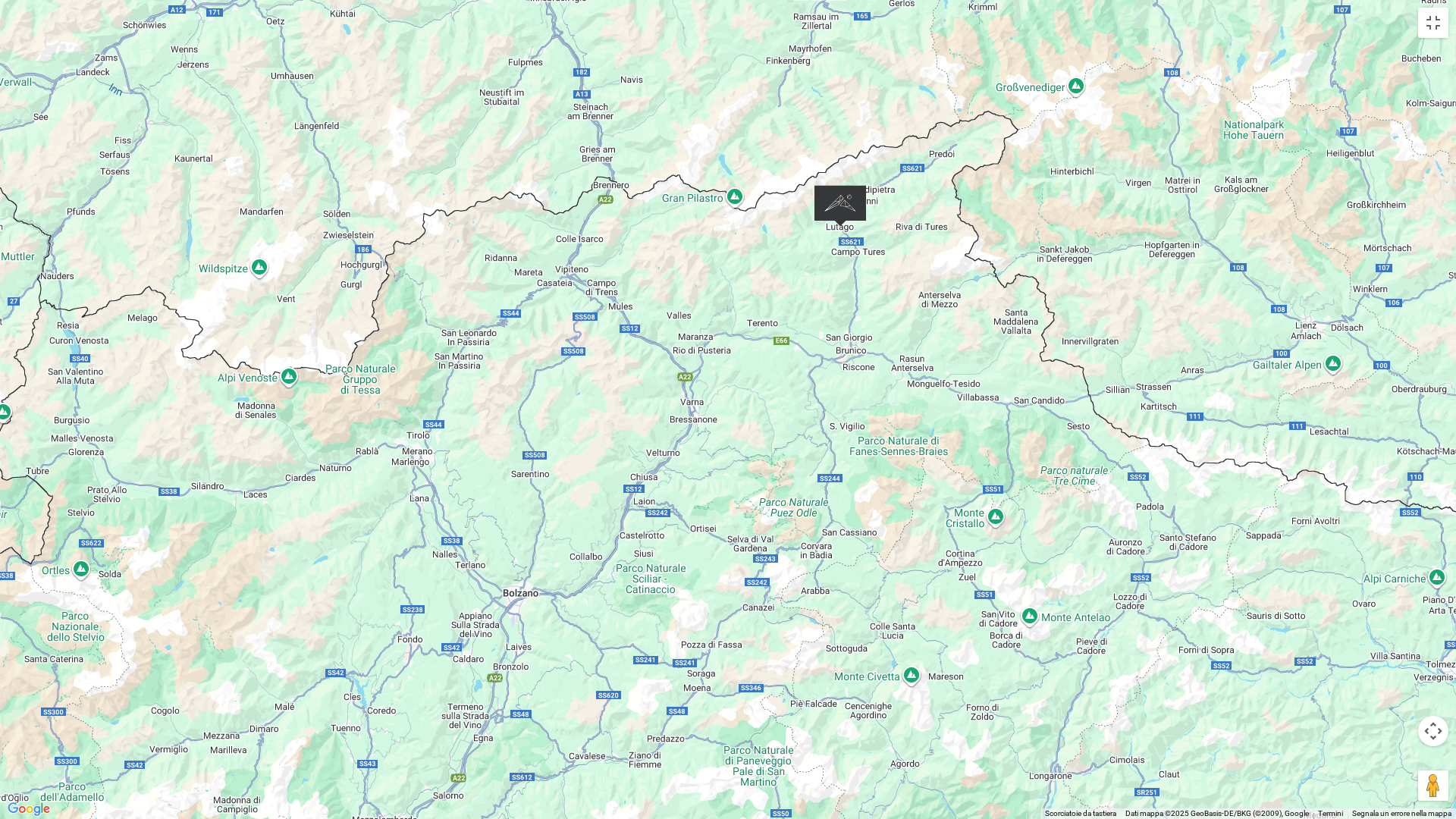
drag, startPoint x: 763, startPoint y: 562, endPoint x: 766, endPoint y: 512, distance: 50.1
click at [766, 512] on div at bounding box center [728, 410] width 1456 height 819
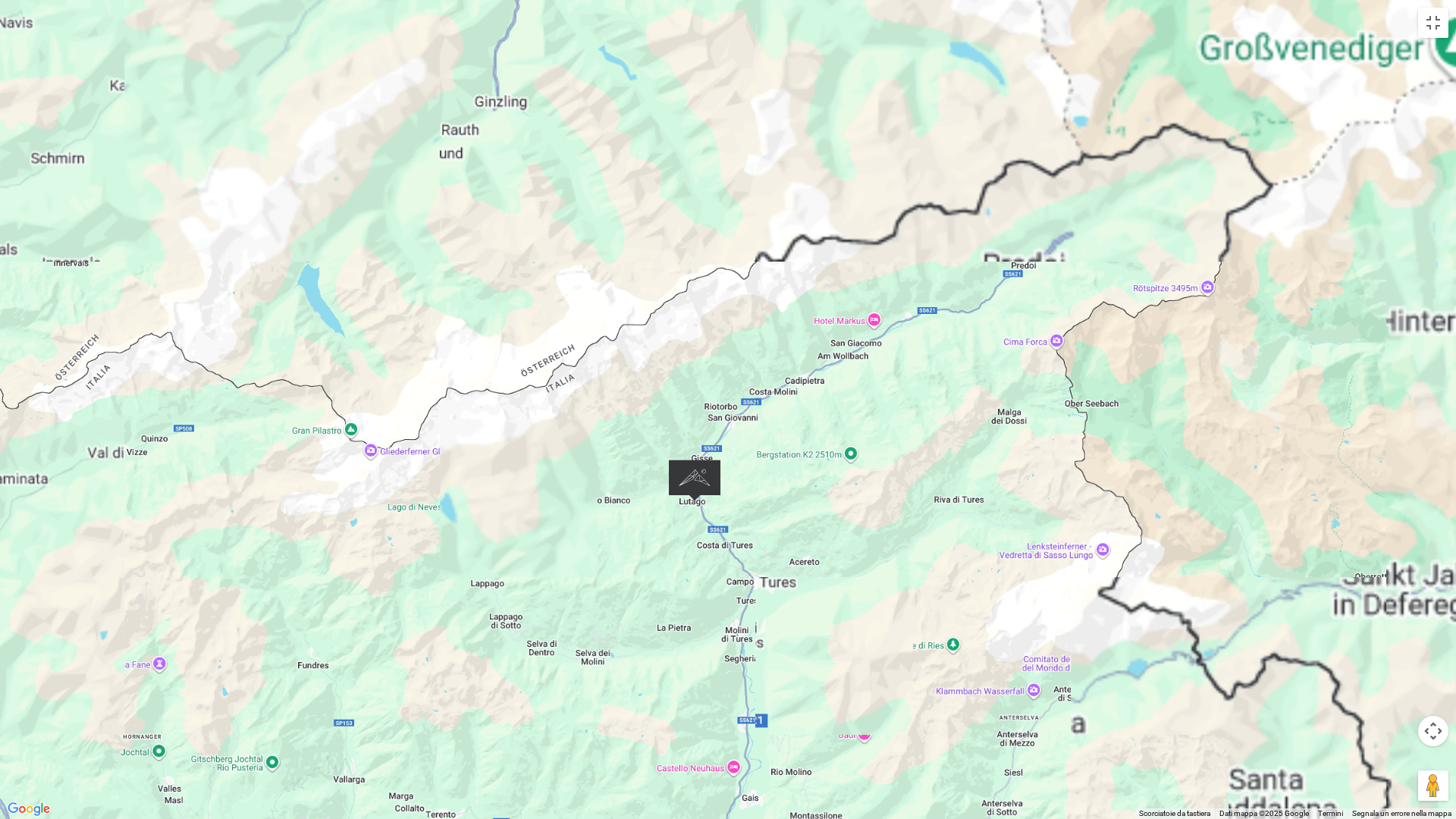
drag, startPoint x: 854, startPoint y: 204, endPoint x: 739, endPoint y: 581, distance: 394.1
click at [739, 581] on div at bounding box center [728, 410] width 1456 height 819
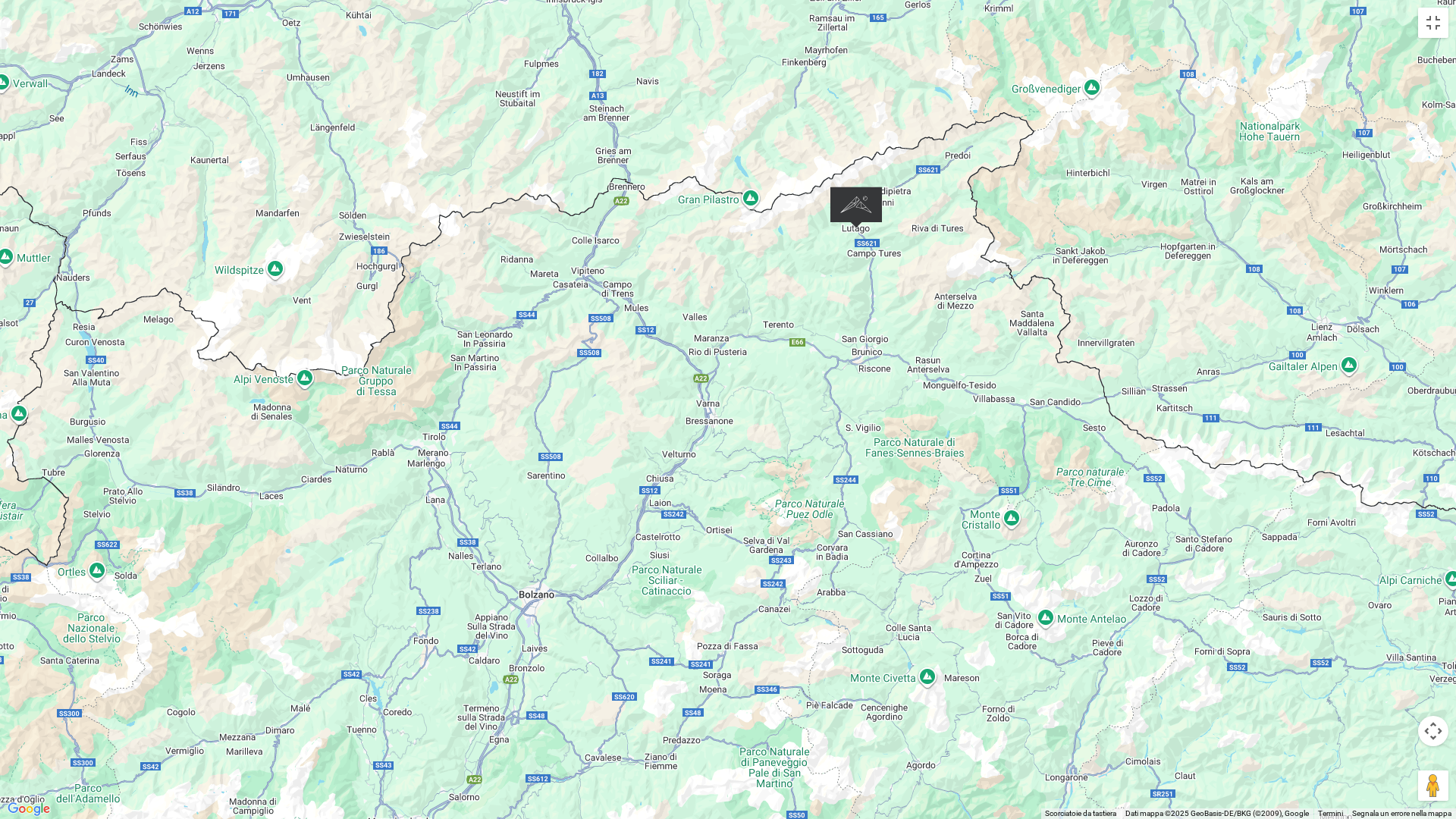
drag, startPoint x: 768, startPoint y: 670, endPoint x: 909, endPoint y: 317, distance: 380.1
click at [909, 317] on div at bounding box center [728, 410] width 1456 height 819
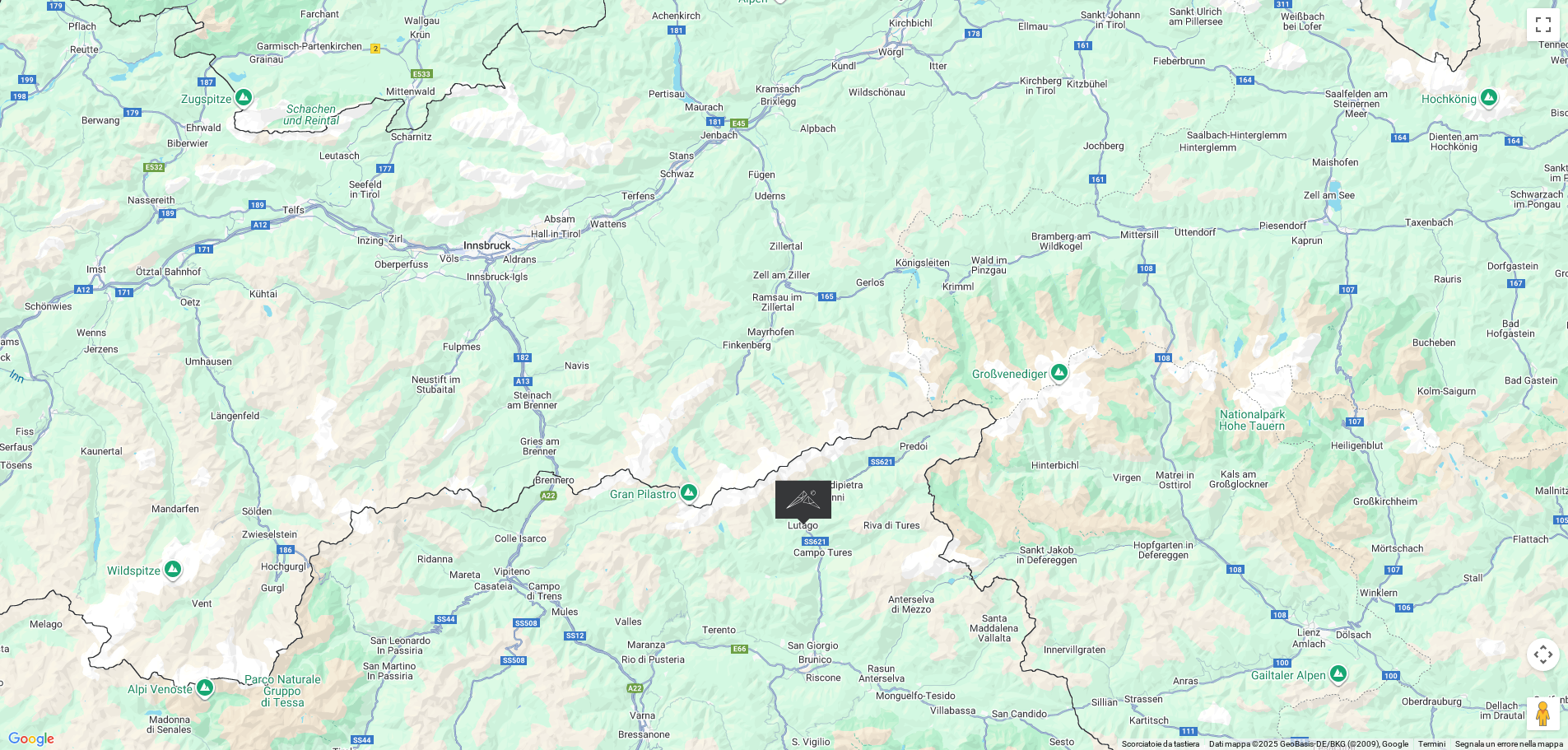
scroll to position [0, 0]
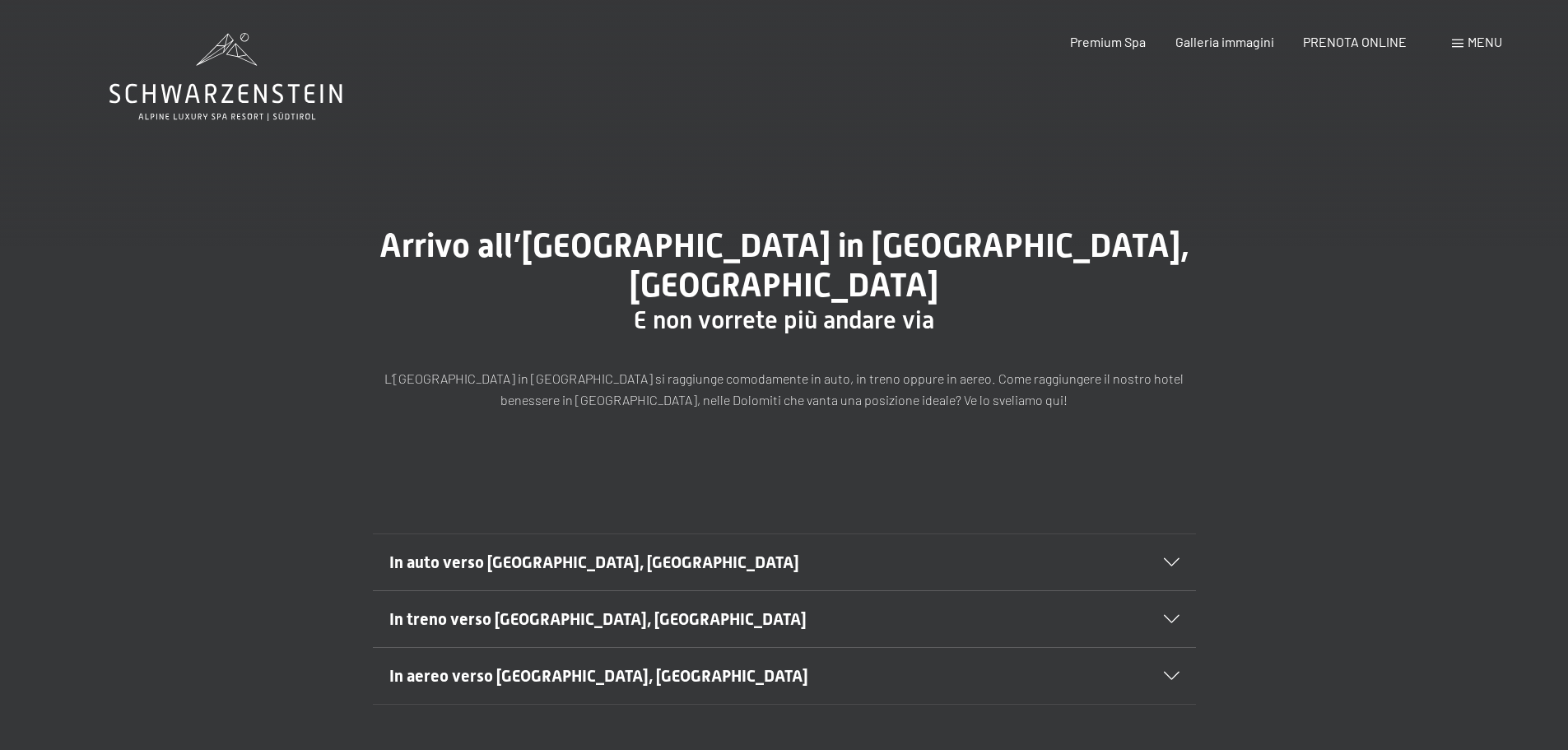
click at [249, 73] on icon at bounding box center [225, 77] width 233 height 88
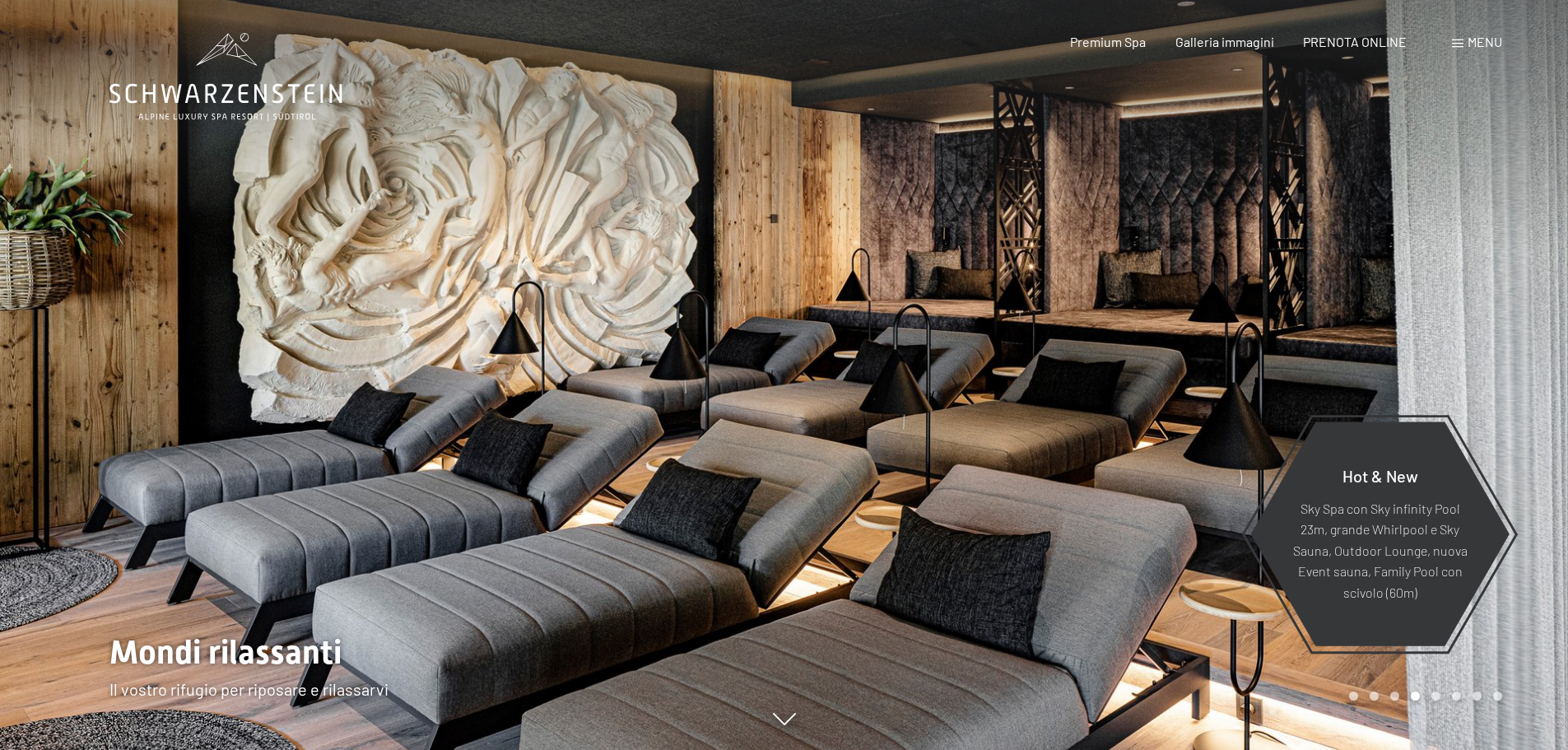
click at [1477, 51] on div "Prenotazione Richiesta Premium Spa Galleria immagini PRENOTA ONLINE Menu DE IT …" at bounding box center [1257, 42] width 490 height 18
click at [1480, 45] on span "Menu" at bounding box center [1485, 41] width 34 height 16
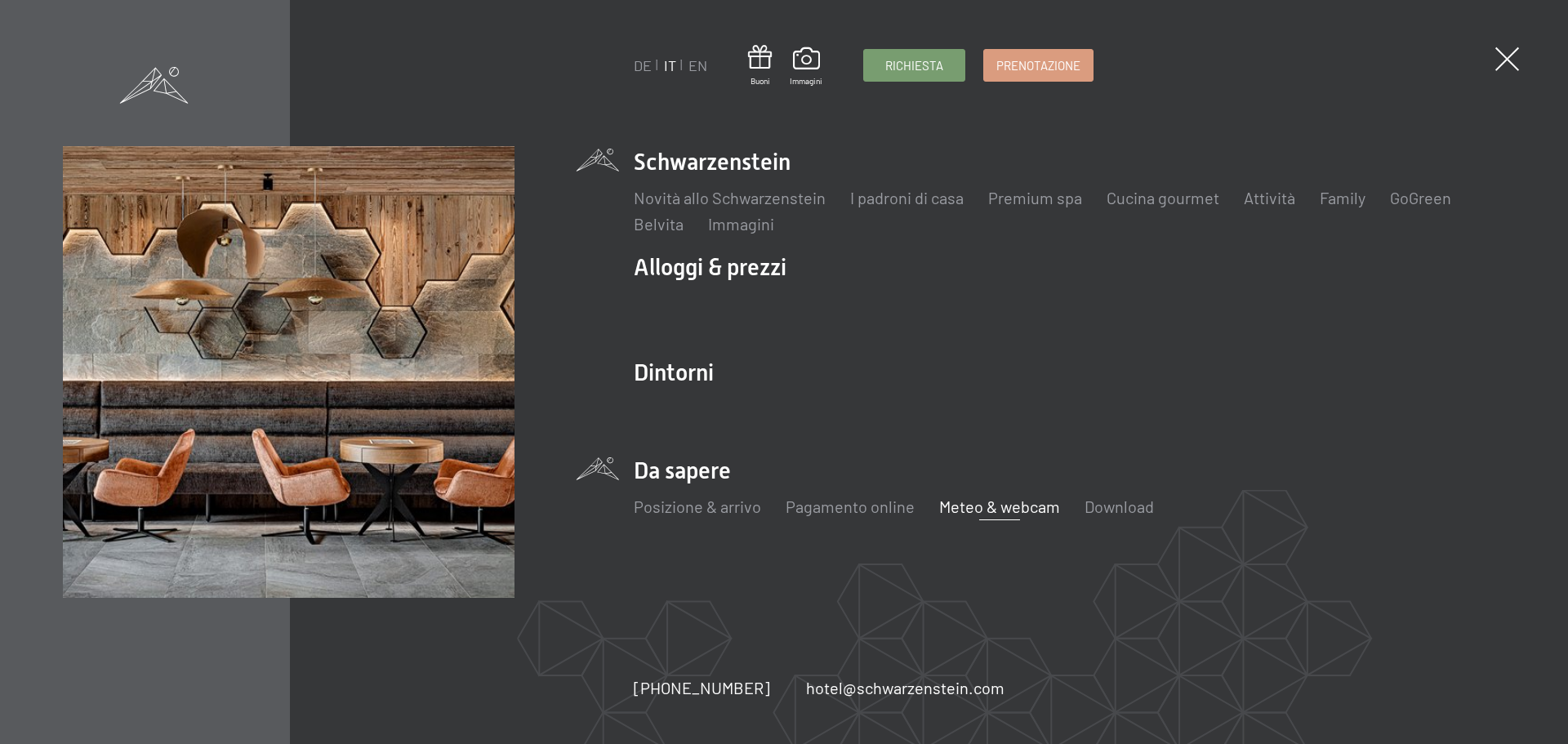
click at [998, 500] on link "Meteo & webcam" at bounding box center [999, 507] width 121 height 20
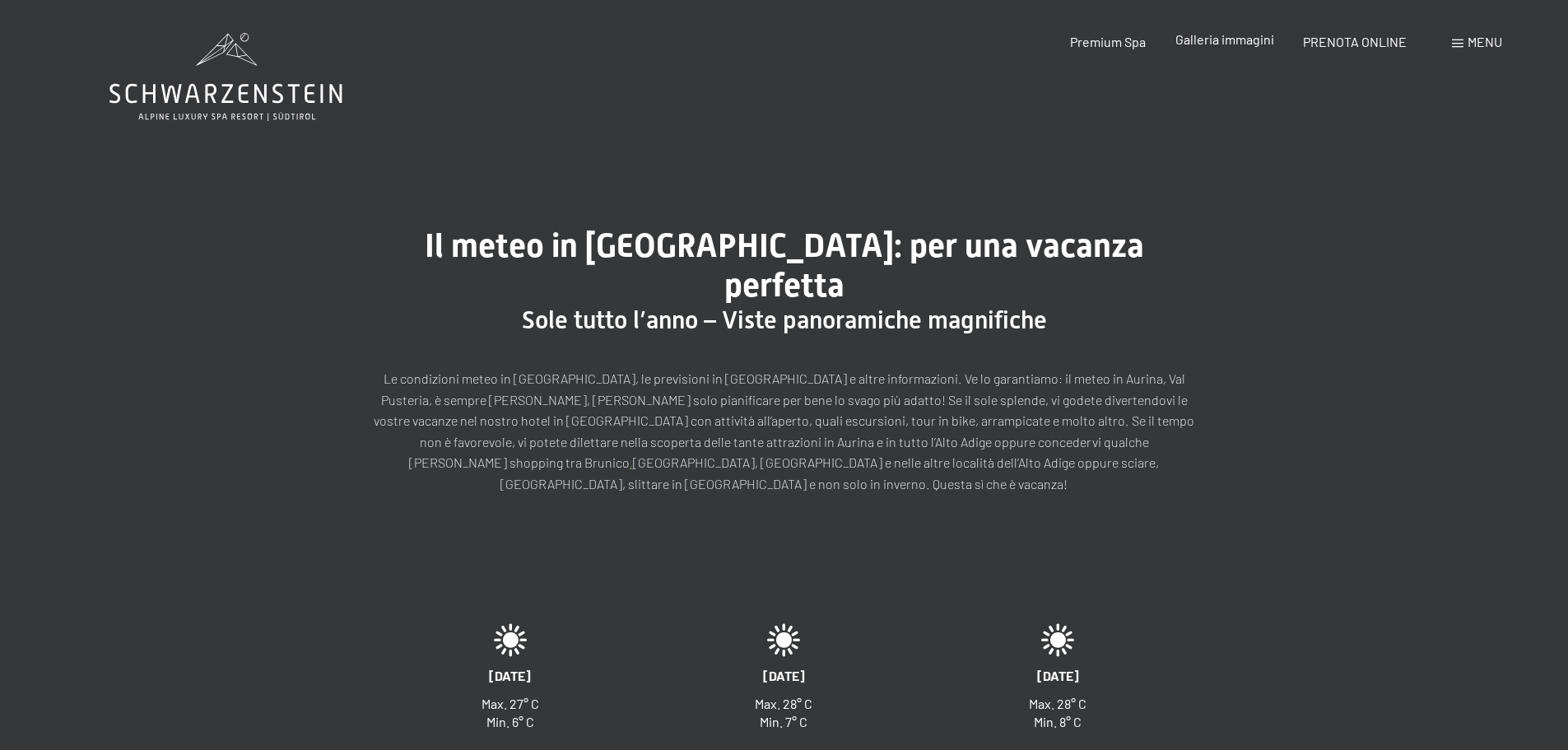
click at [1225, 36] on span "Galleria immagini" at bounding box center [1225, 39] width 99 height 16
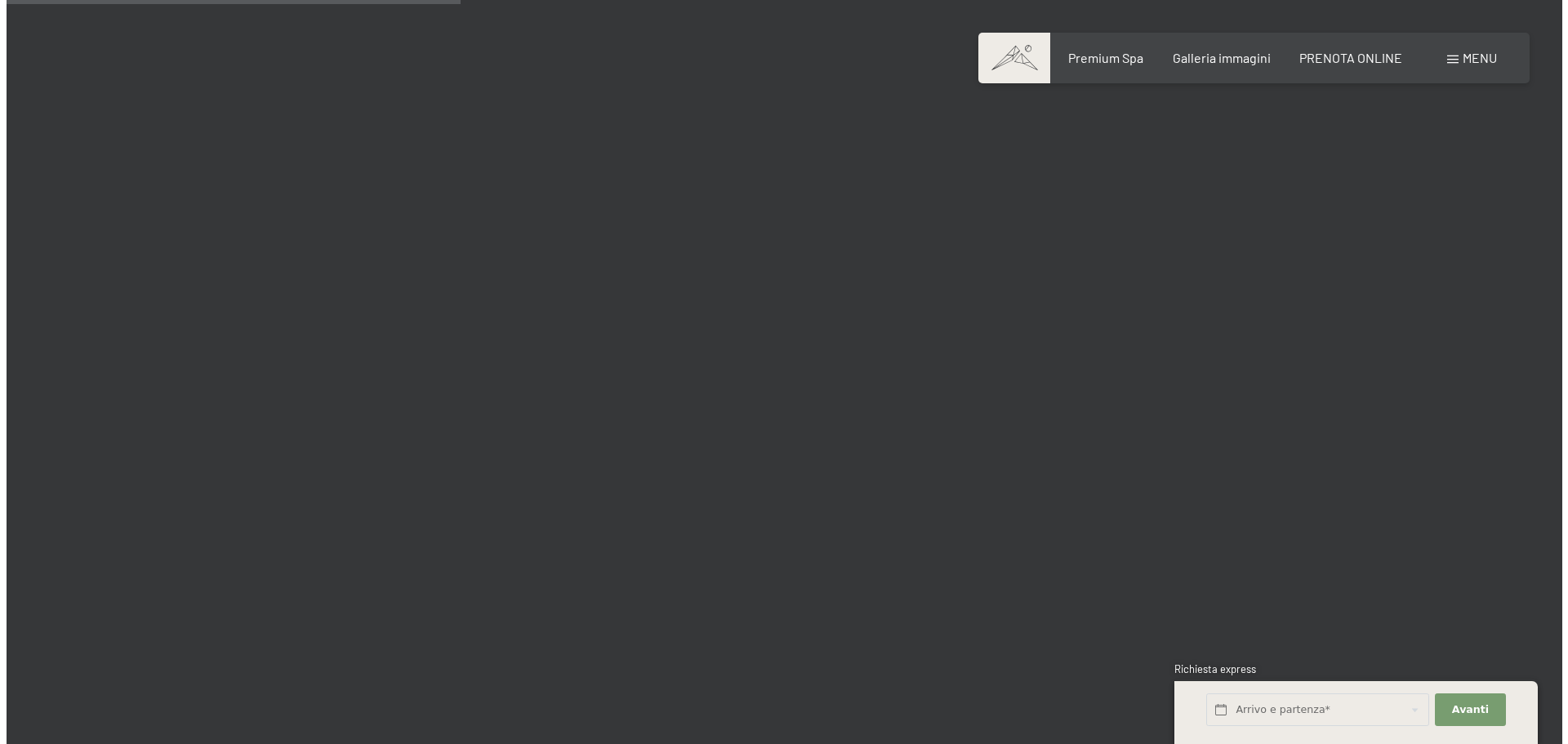
scroll to position [6210, 0]
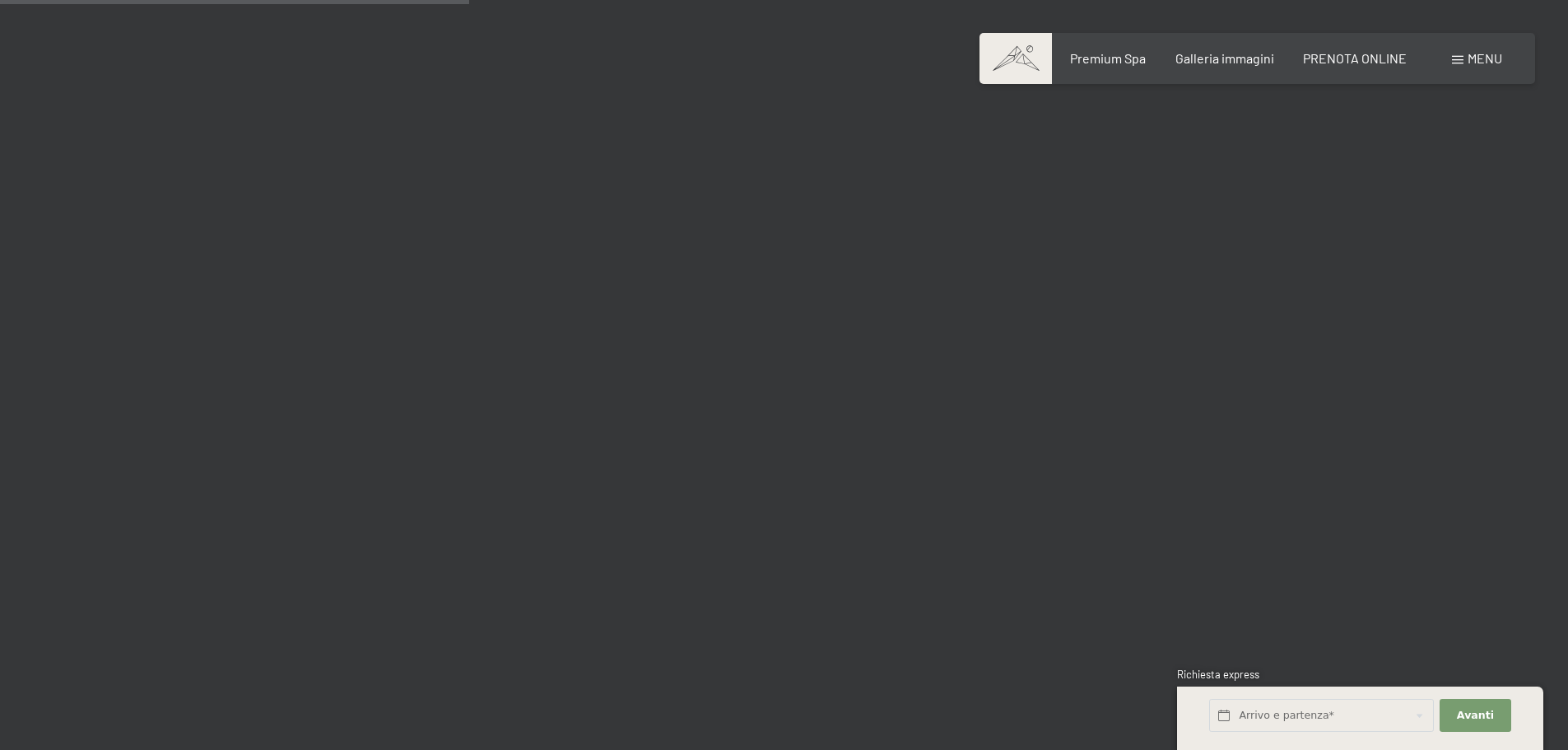
click at [1495, 54] on span "Menu" at bounding box center [1485, 58] width 34 height 16
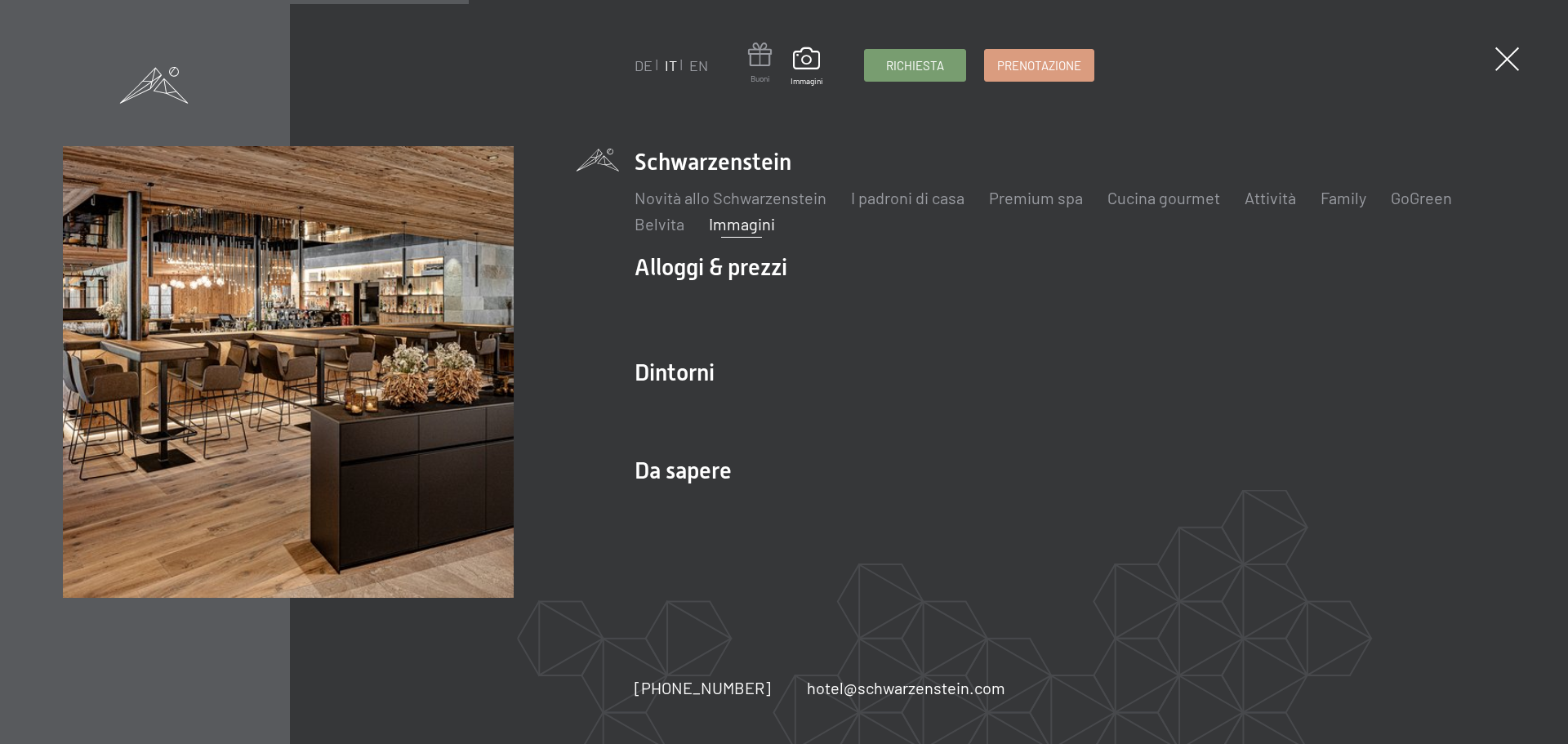
click at [761, 60] on span at bounding box center [759, 58] width 23 height 30
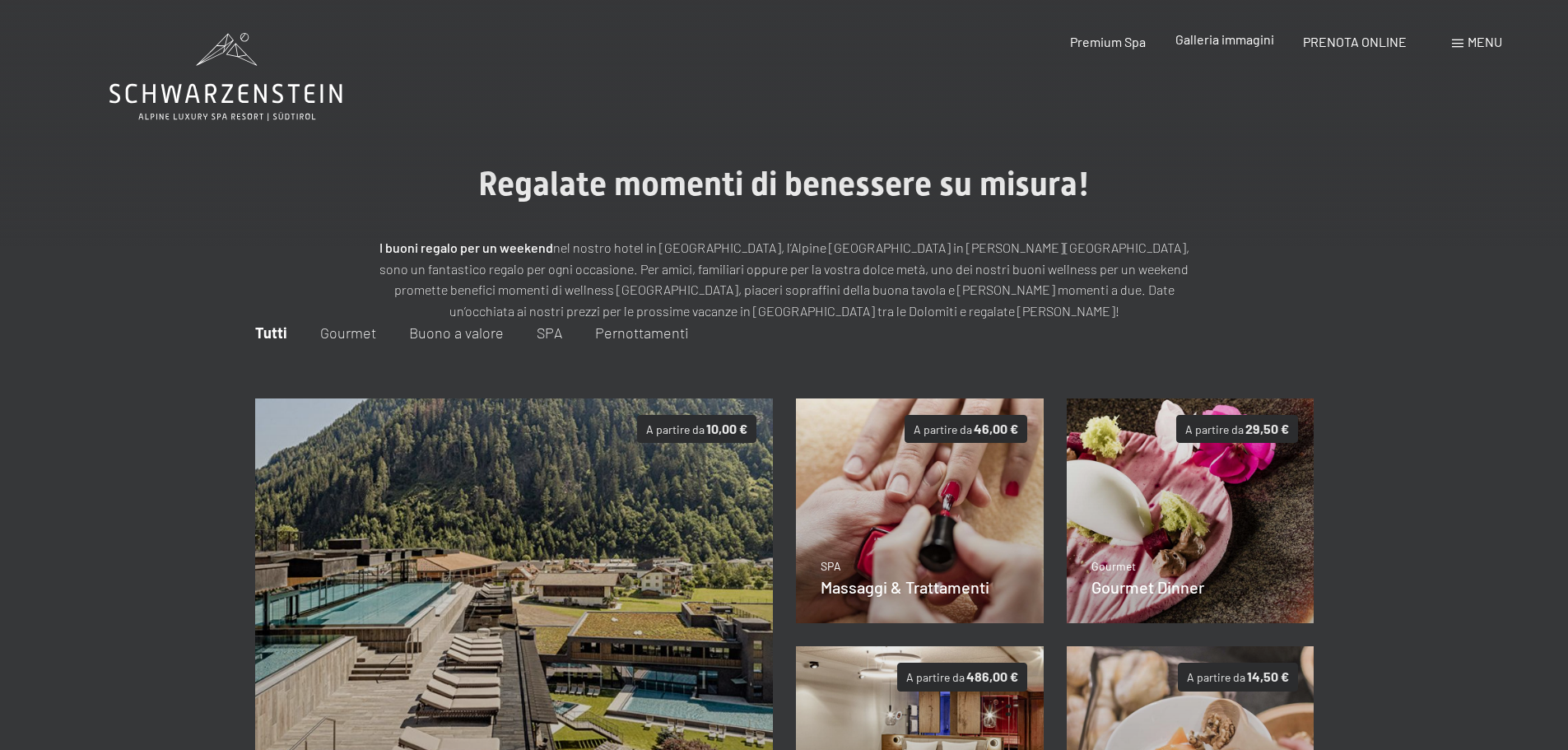
click at [1248, 42] on span "Galleria immagini" at bounding box center [1225, 39] width 99 height 16
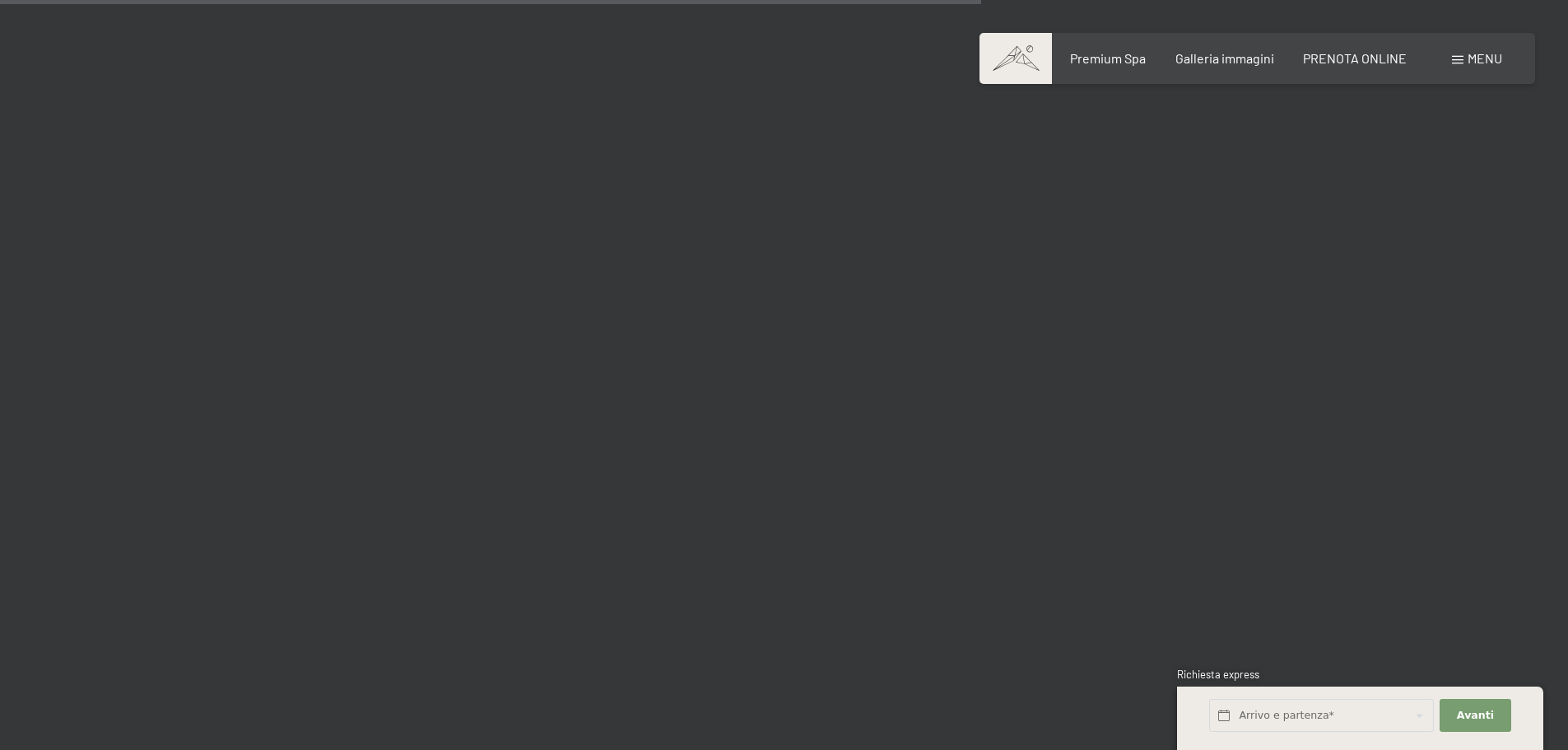
scroll to position [13097, 0]
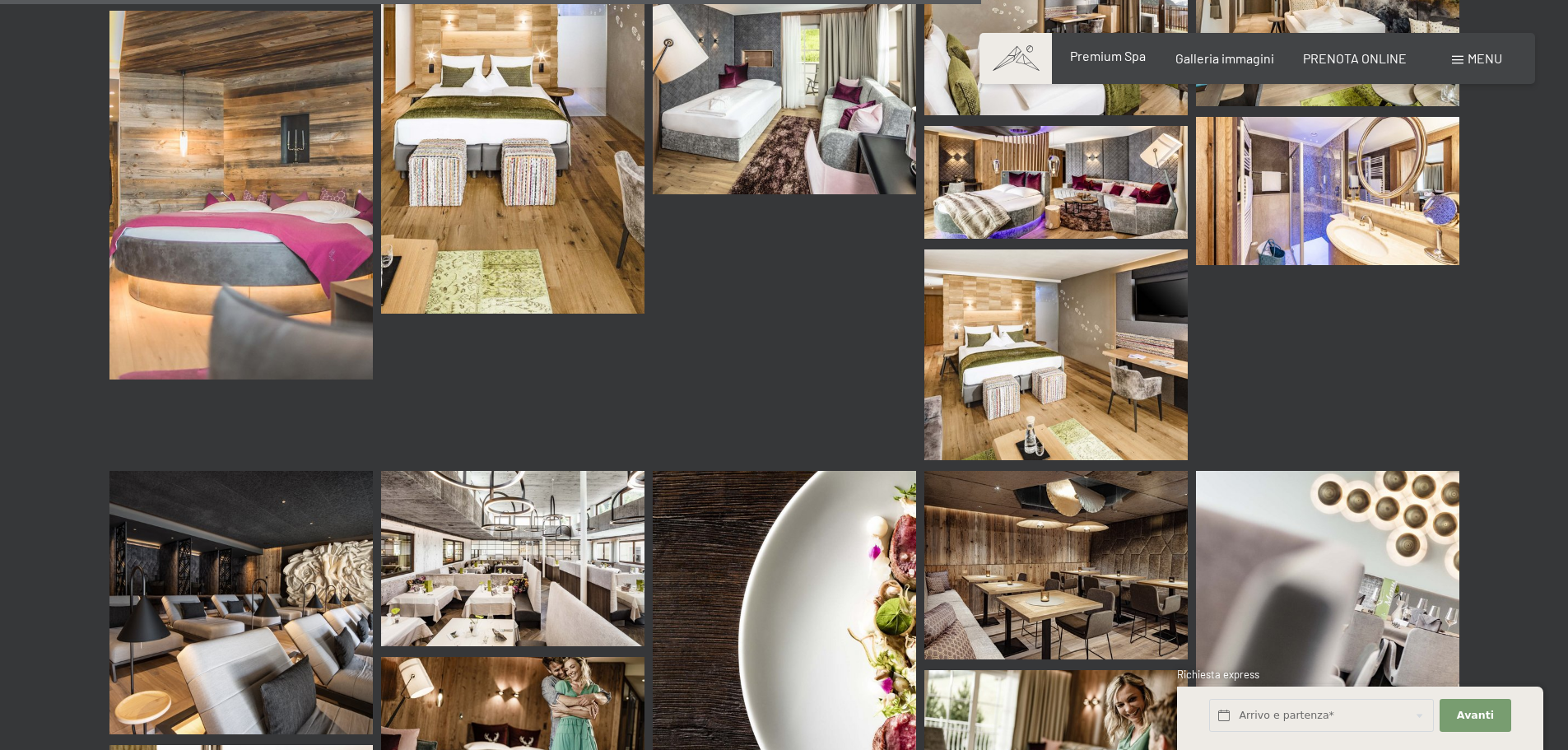
click at [1138, 61] on span "Premium Spa" at bounding box center [1108, 55] width 76 height 16
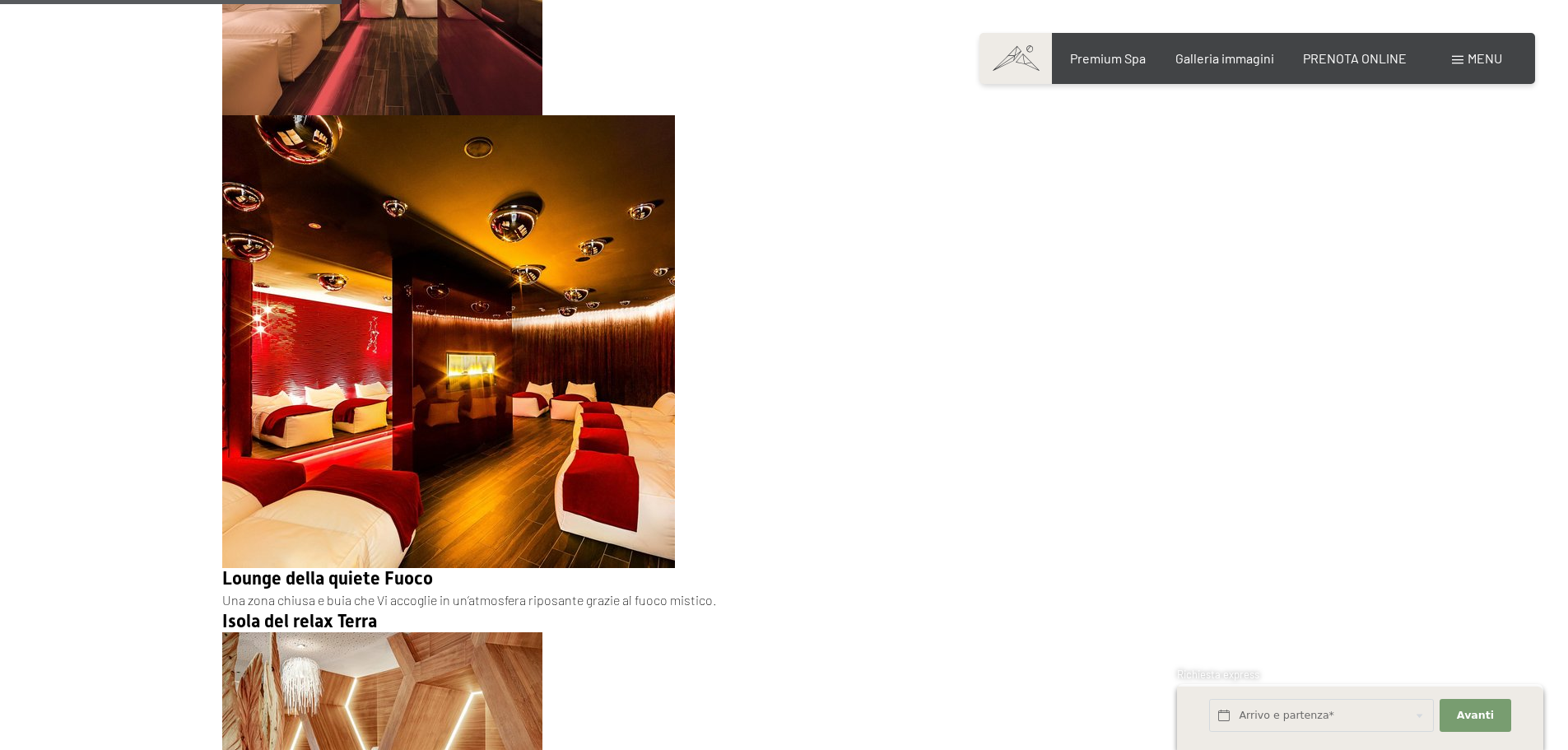
scroll to position [4398, 0]
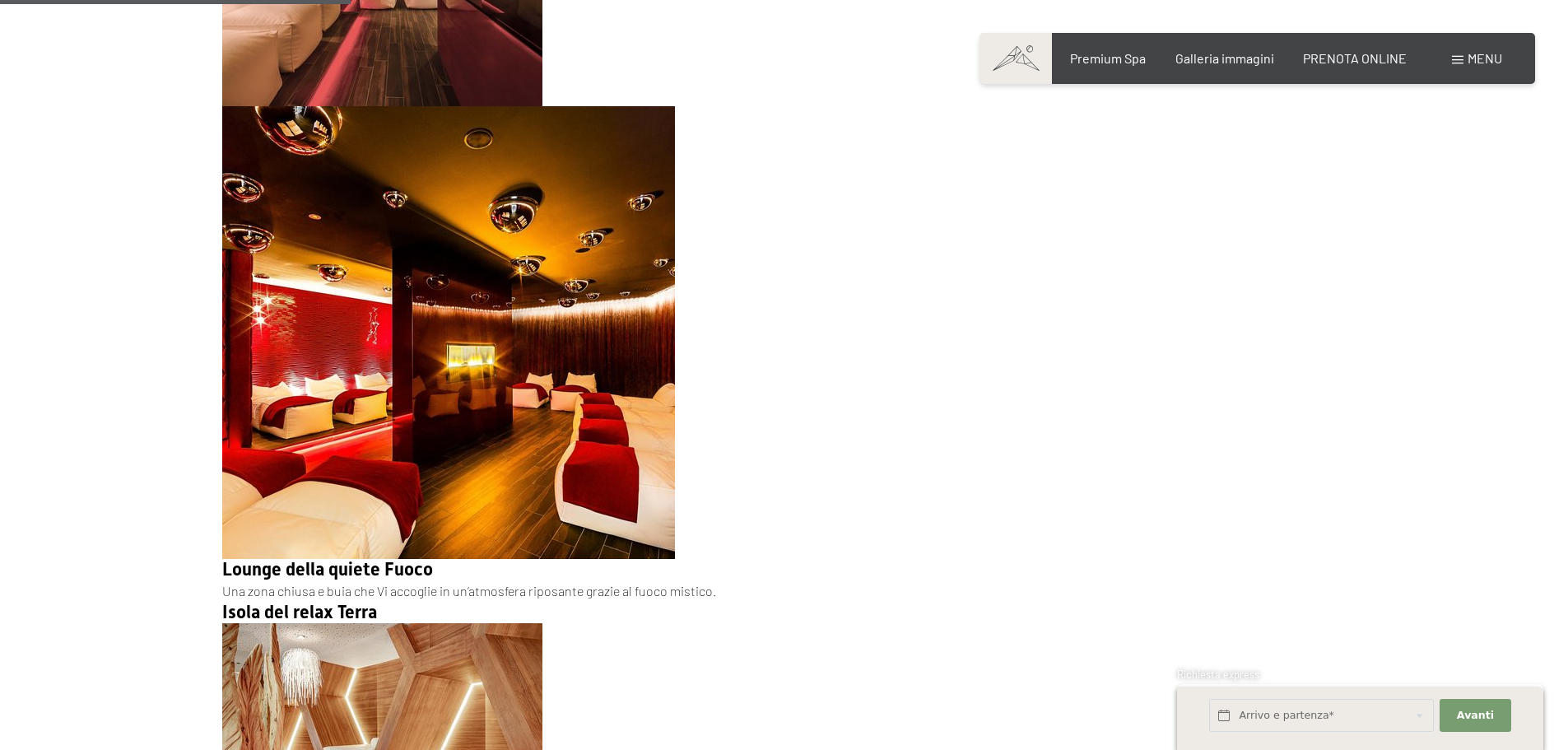
click at [1492, 61] on span "Menu" at bounding box center [1485, 58] width 34 height 16
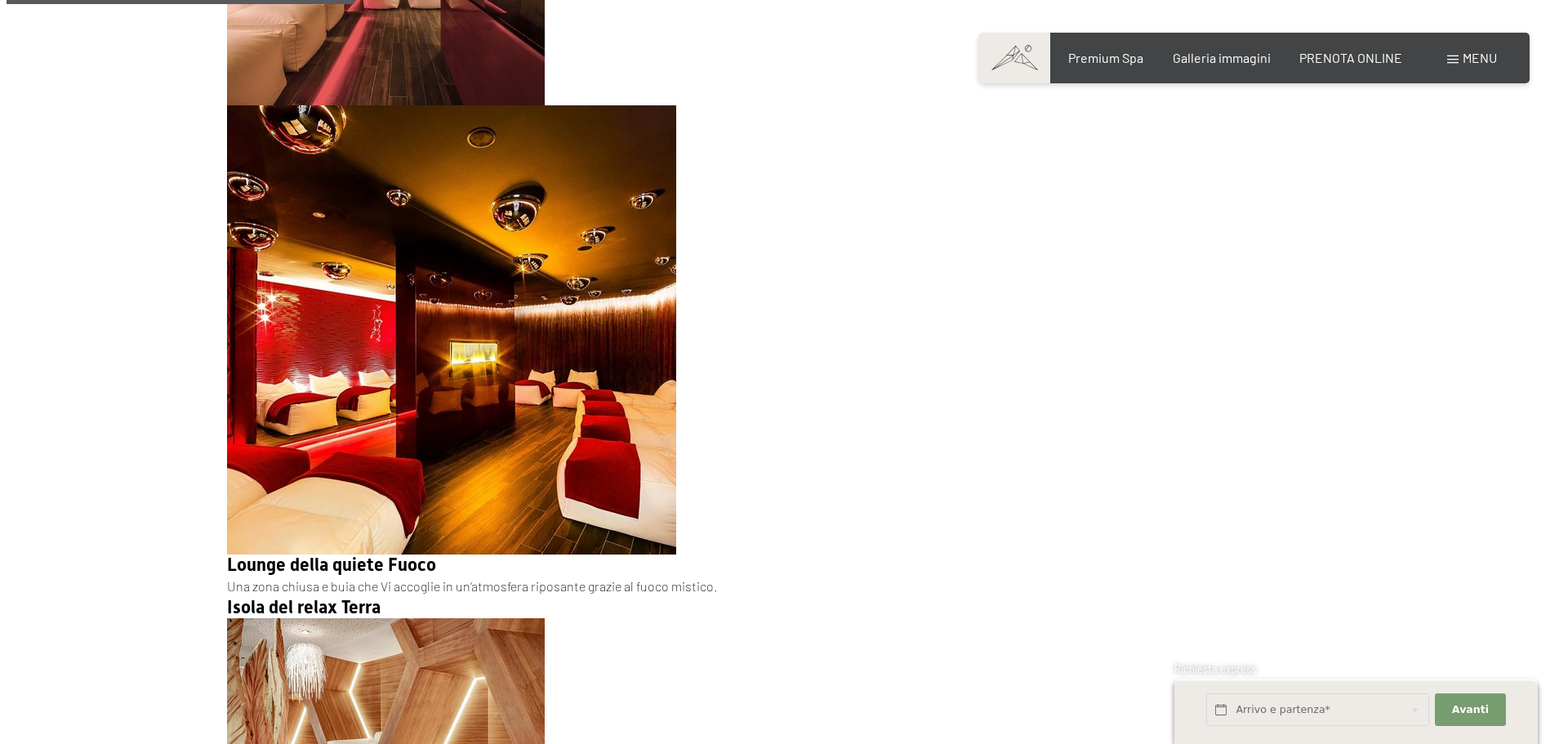
scroll to position [4368, 0]
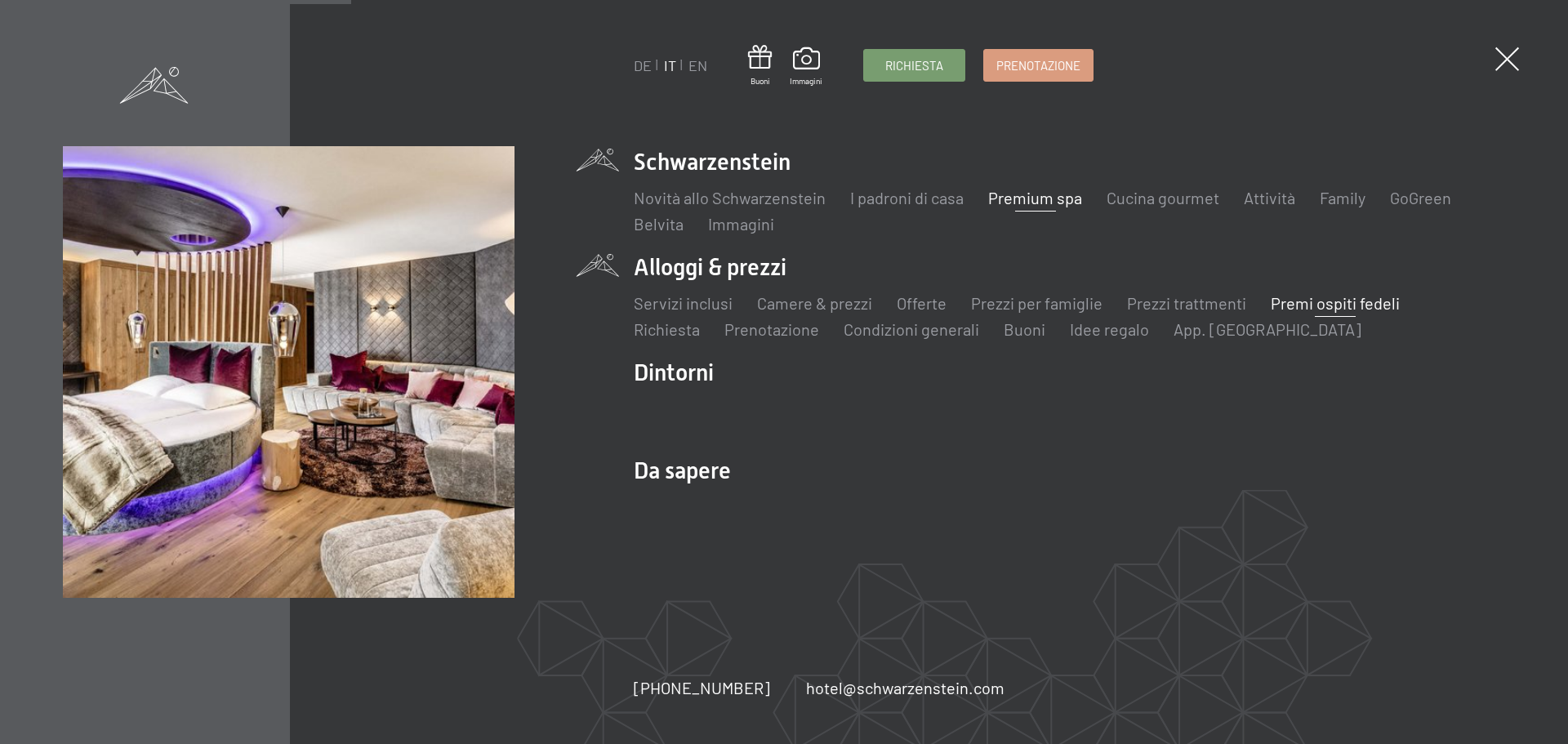
drag, startPoint x: 805, startPoint y: 333, endPoint x: 1341, endPoint y: 301, distance: 537.0
click at [1341, 301] on link "Premi ospiti fedeli" at bounding box center [1335, 304] width 129 height 20
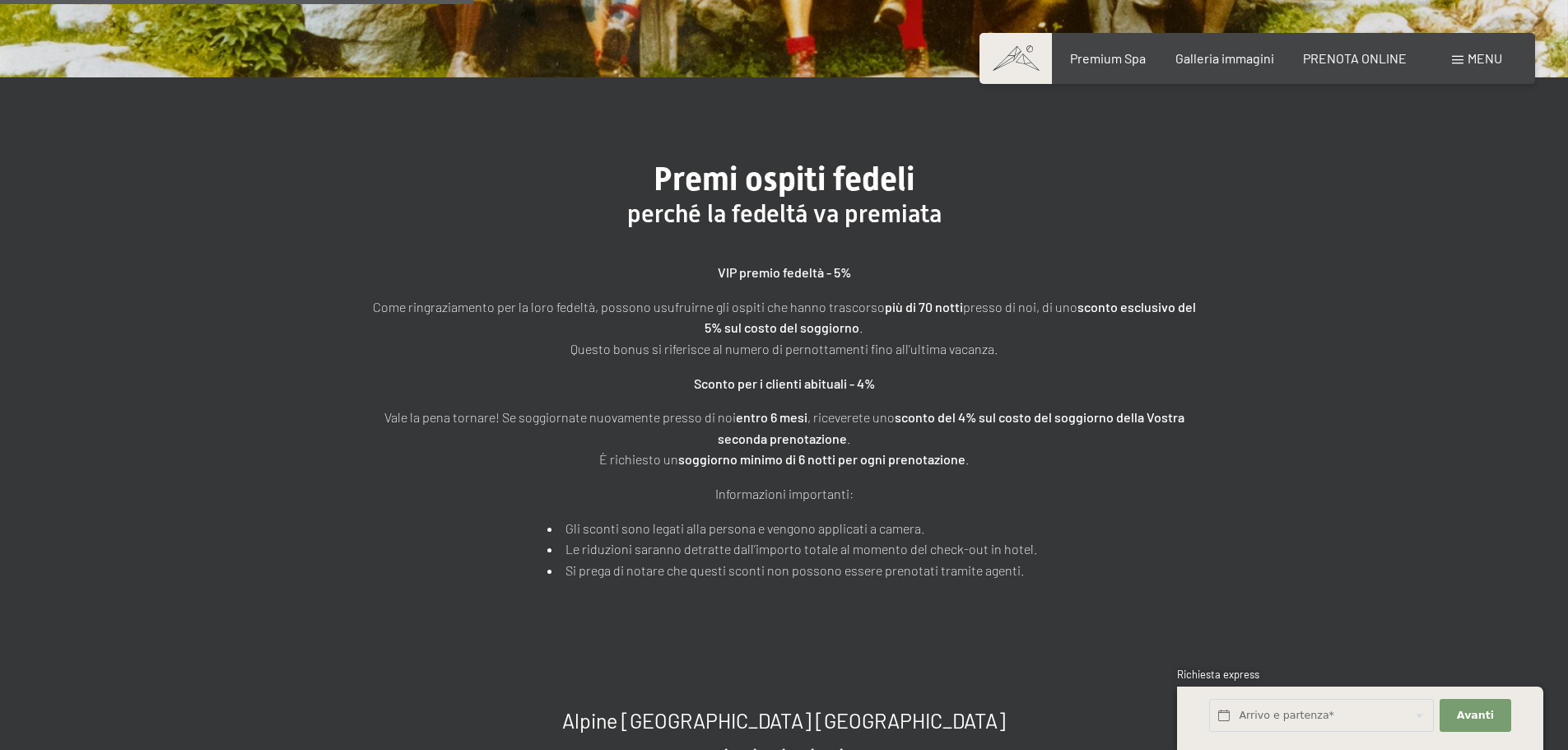
scroll to position [494, 0]
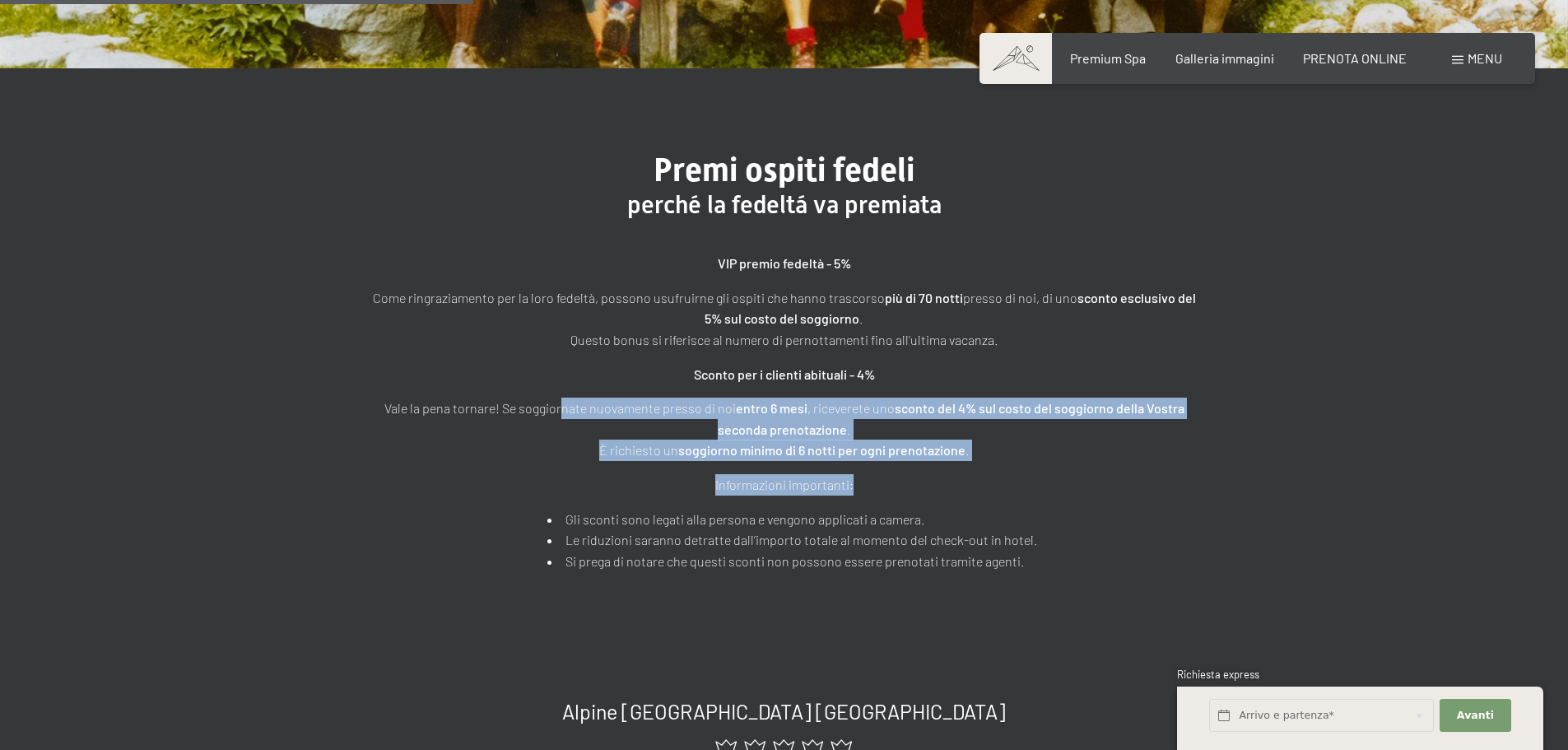
drag, startPoint x: 560, startPoint y: 409, endPoint x: 1194, endPoint y: 462, distance: 636.2
click at [1194, 462] on div "VIP premio fedeltà - 5% Come ringraziamento per la loro fedeltà, possono usufru…" at bounding box center [785, 412] width 823 height 319
click at [1181, 471] on div "VIP premio fedeltà - 5% Come ringraziamento per la loro fedeltà, possono usufru…" at bounding box center [785, 412] width 823 height 319
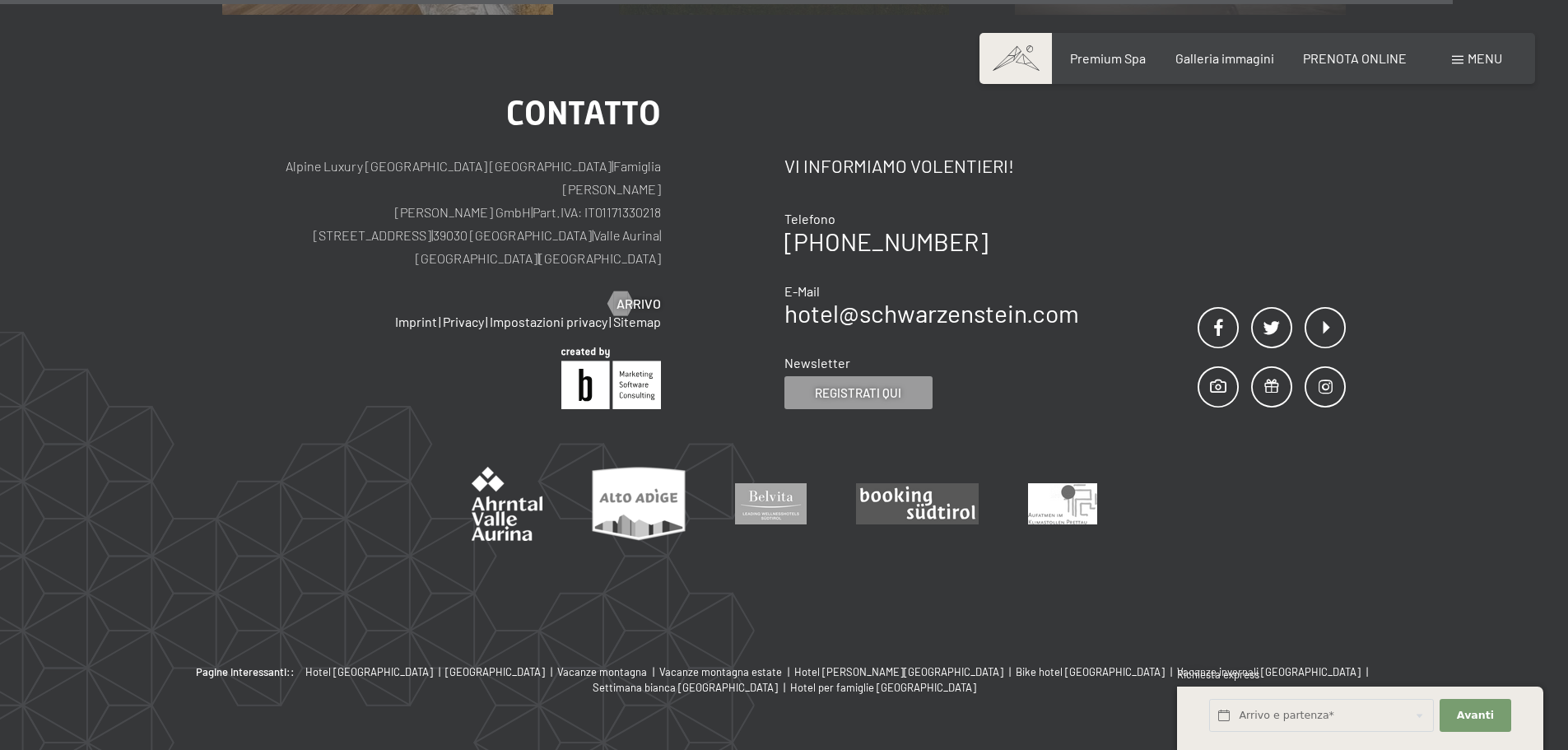
scroll to position [1711, 0]
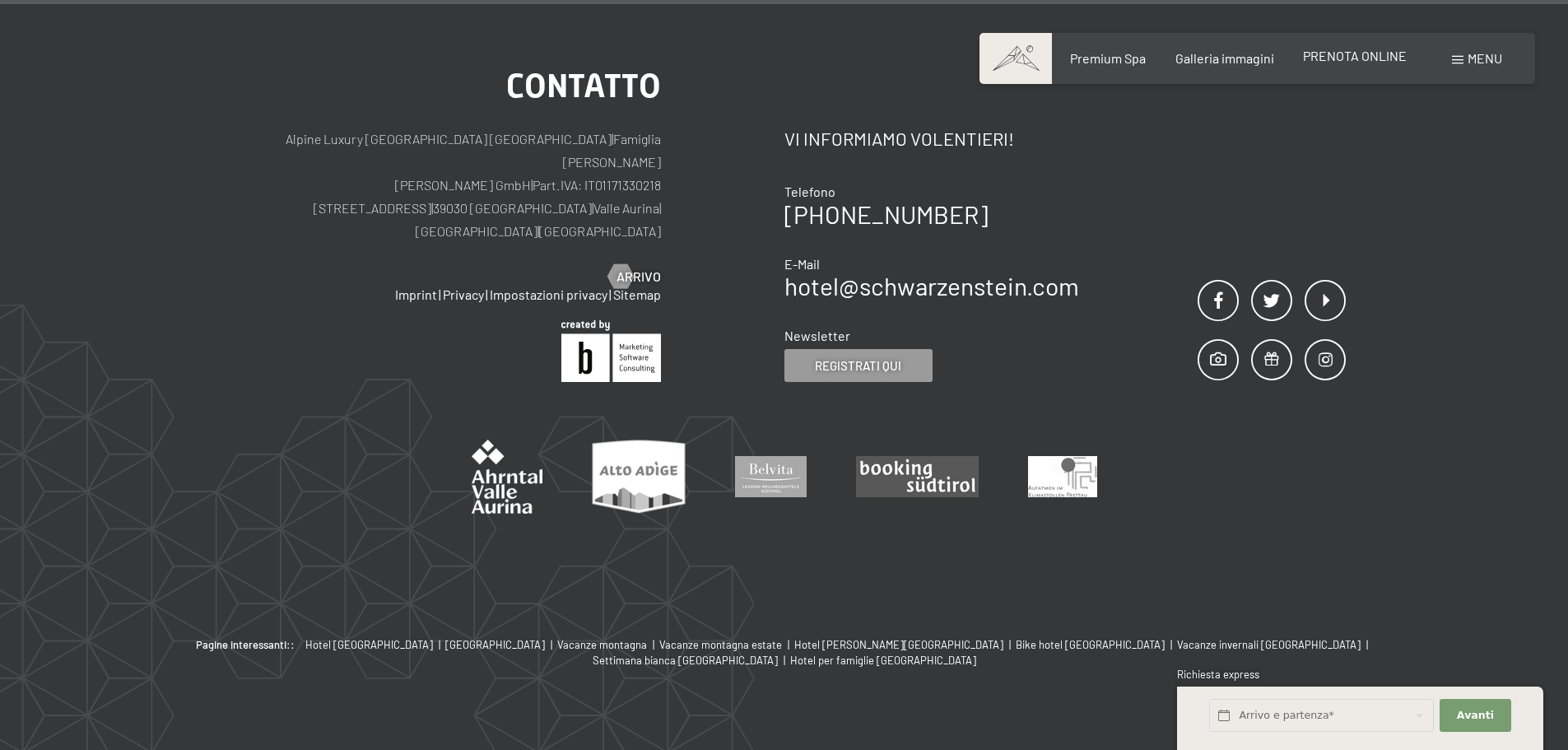
click at [1354, 59] on span "PRENOTA ONLINE" at bounding box center [1355, 55] width 103 height 16
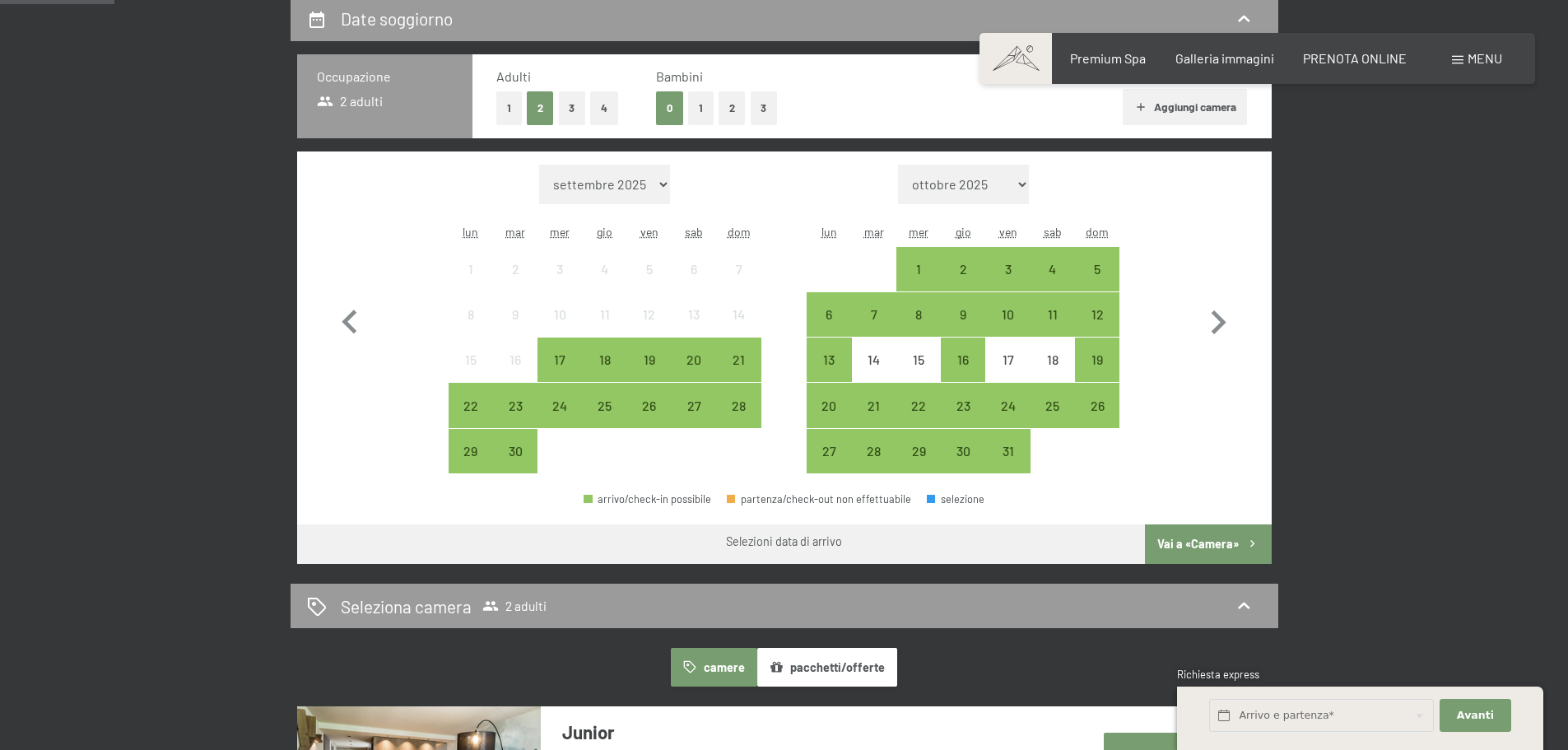
scroll to position [412, 0]
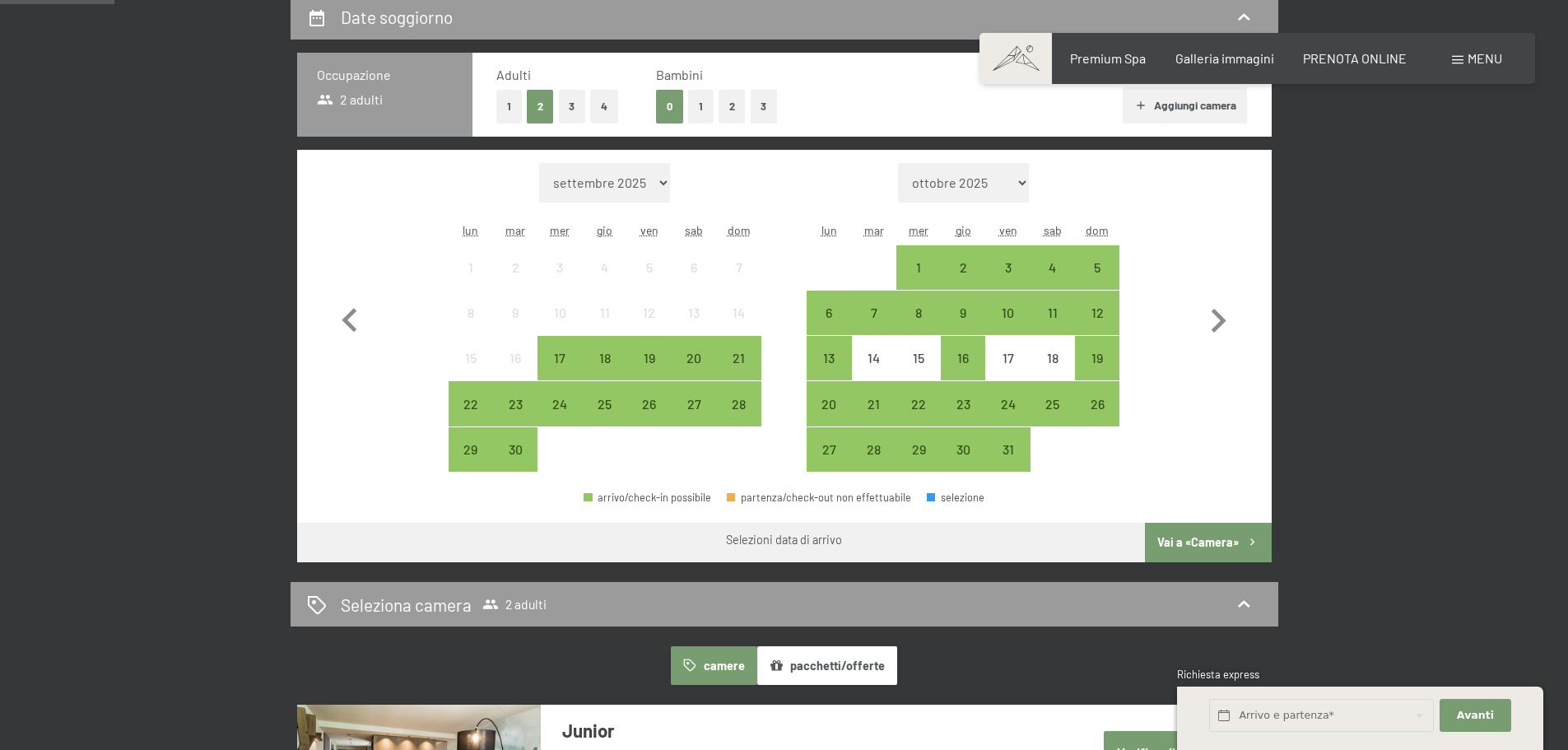
click at [1004, 188] on select "[DATE] [DATE] [DATE] [DATE] [DATE] [DATE] [DATE] [DATE] [DATE] [DATE] [DATE] [D…" at bounding box center [964, 182] width 131 height 40
click at [594, 202] on select "[DATE] [DATE] [DATE] [DATE] [DATE] [DATE] [DATE] [DATE] [DATE] [DATE] [DATE] [D…" at bounding box center [605, 182] width 131 height 40
select select "[DATE]"
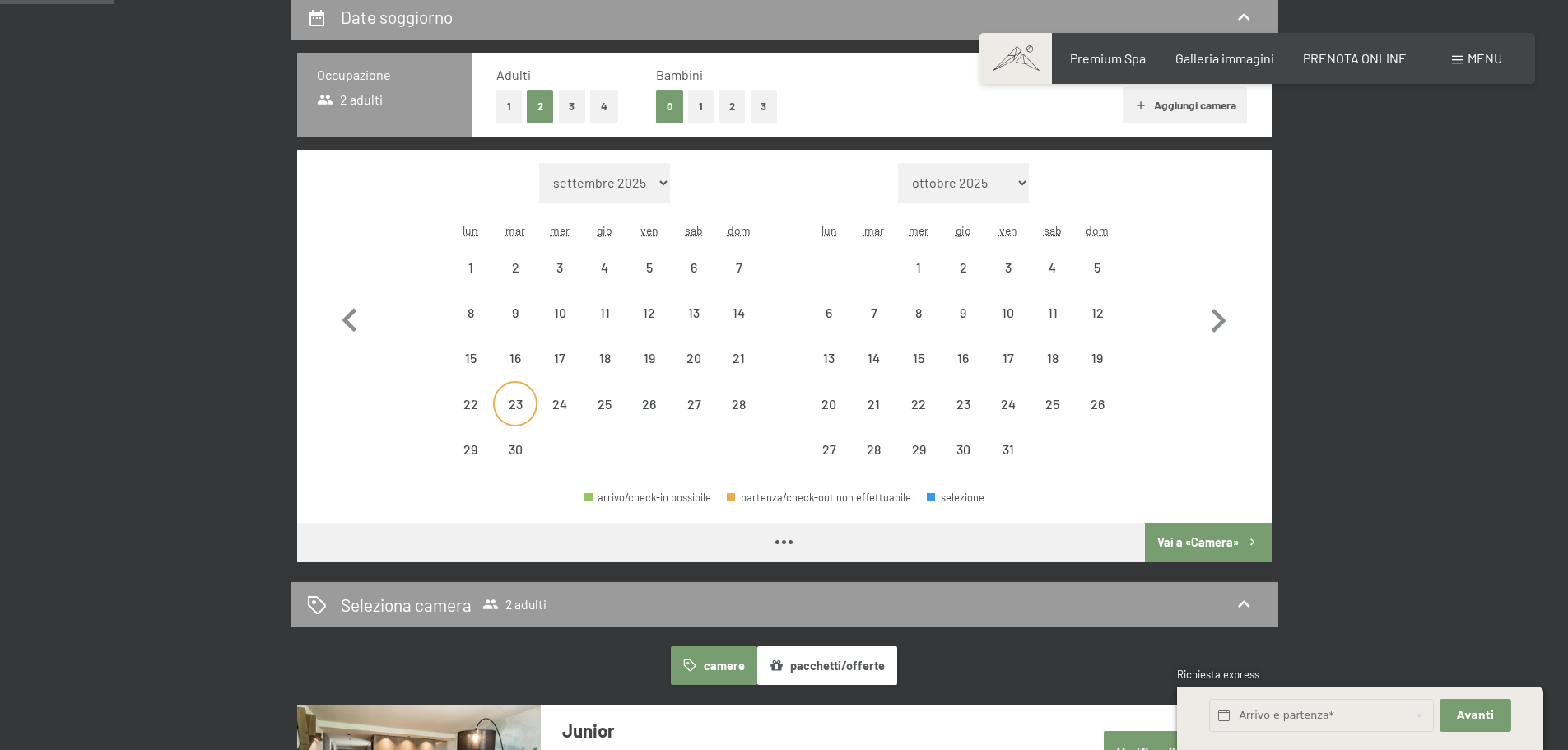
select select "[DATE]"
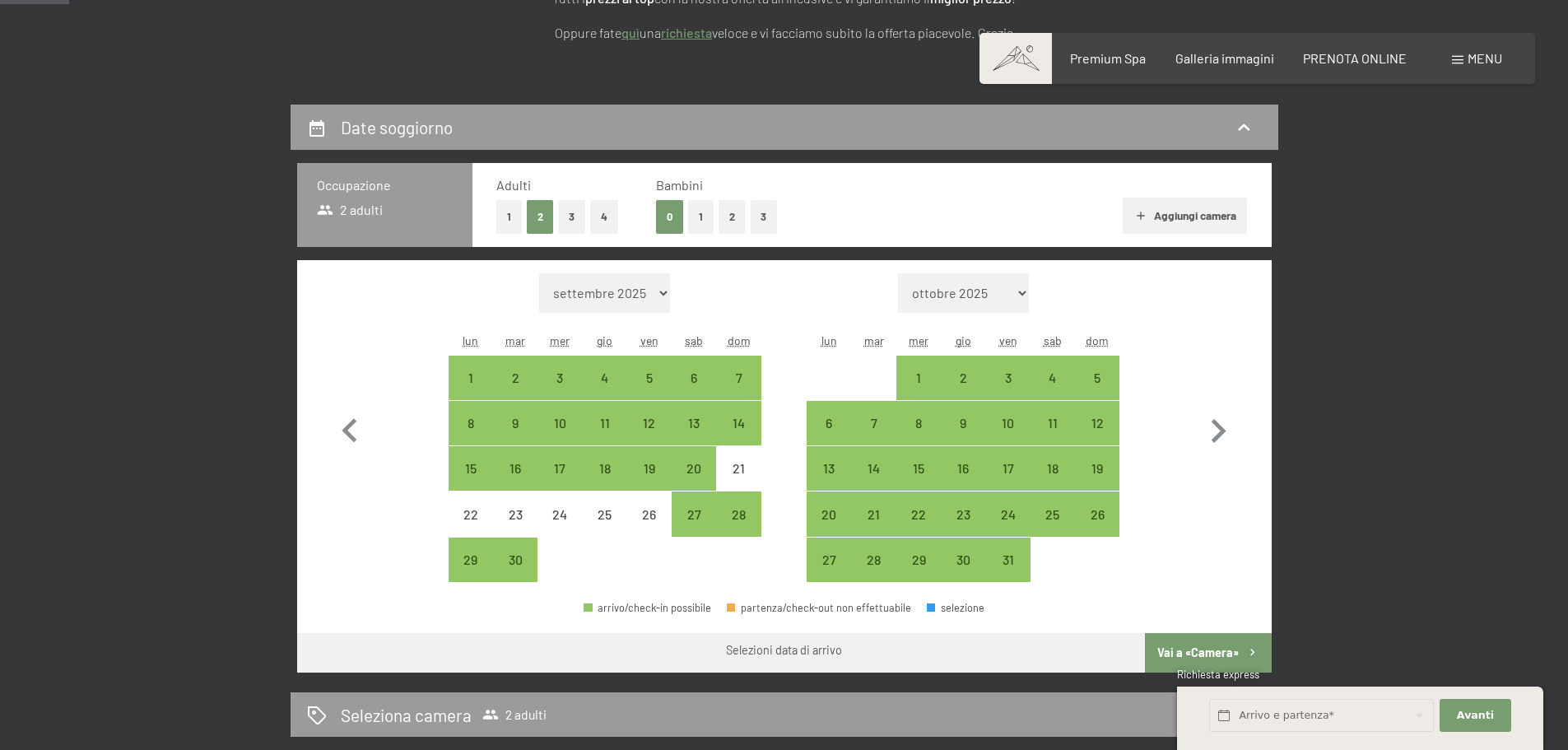
scroll to position [330, 0]
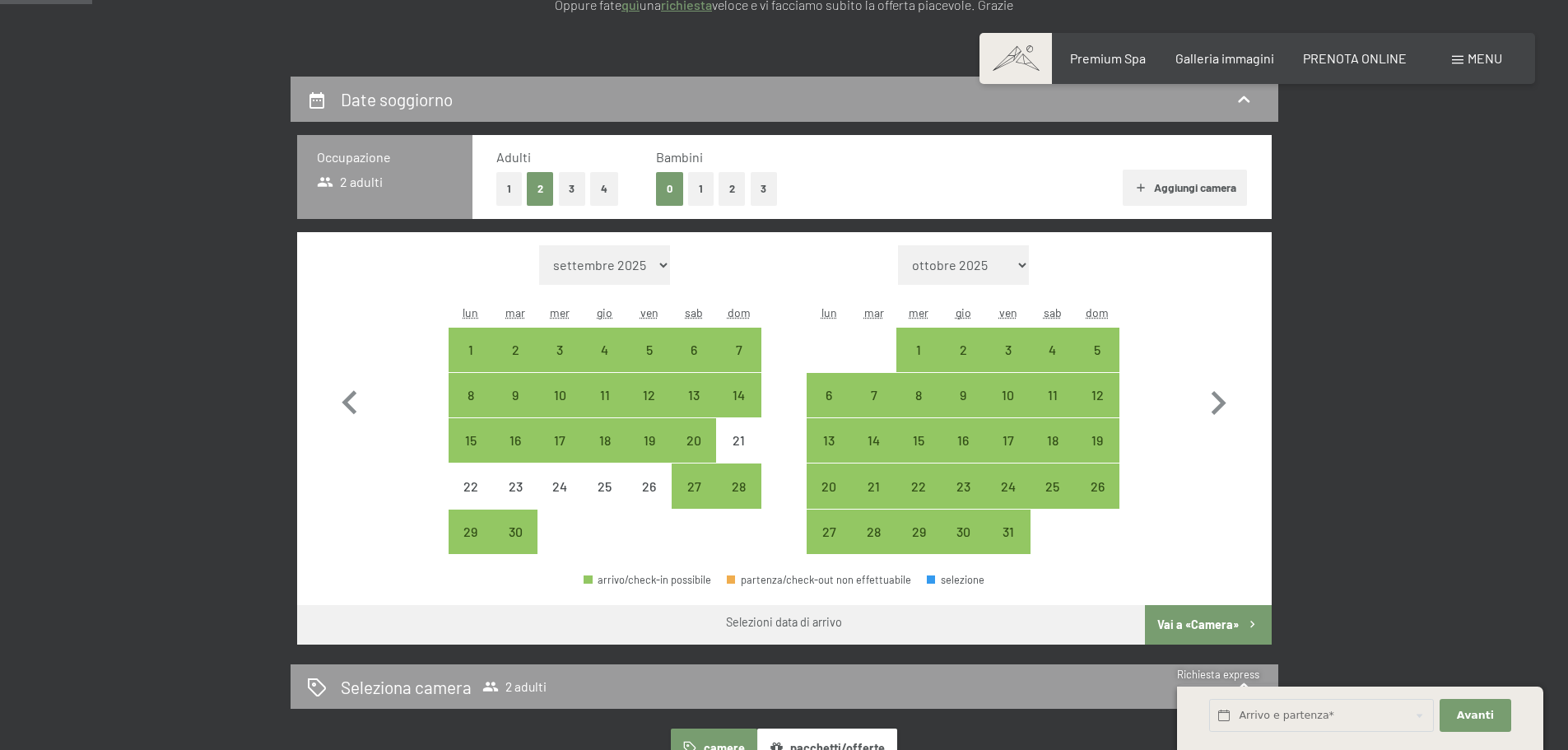
click at [657, 266] on select "[DATE] [DATE] [DATE] [DATE] [DATE] [DATE] [DATE] [DATE] [DATE] [DATE] [DATE] [D…" at bounding box center [605, 265] width 131 height 40
drag, startPoint x: 657, startPoint y: 266, endPoint x: 657, endPoint y: 275, distance: 9.0
click at [657, 275] on select "[DATE] [DATE] [DATE] [DATE] [DATE] [DATE] [DATE] [DATE] [DATE] [DATE] [DATE] [D…" at bounding box center [605, 265] width 131 height 40
select select "[DATE]"
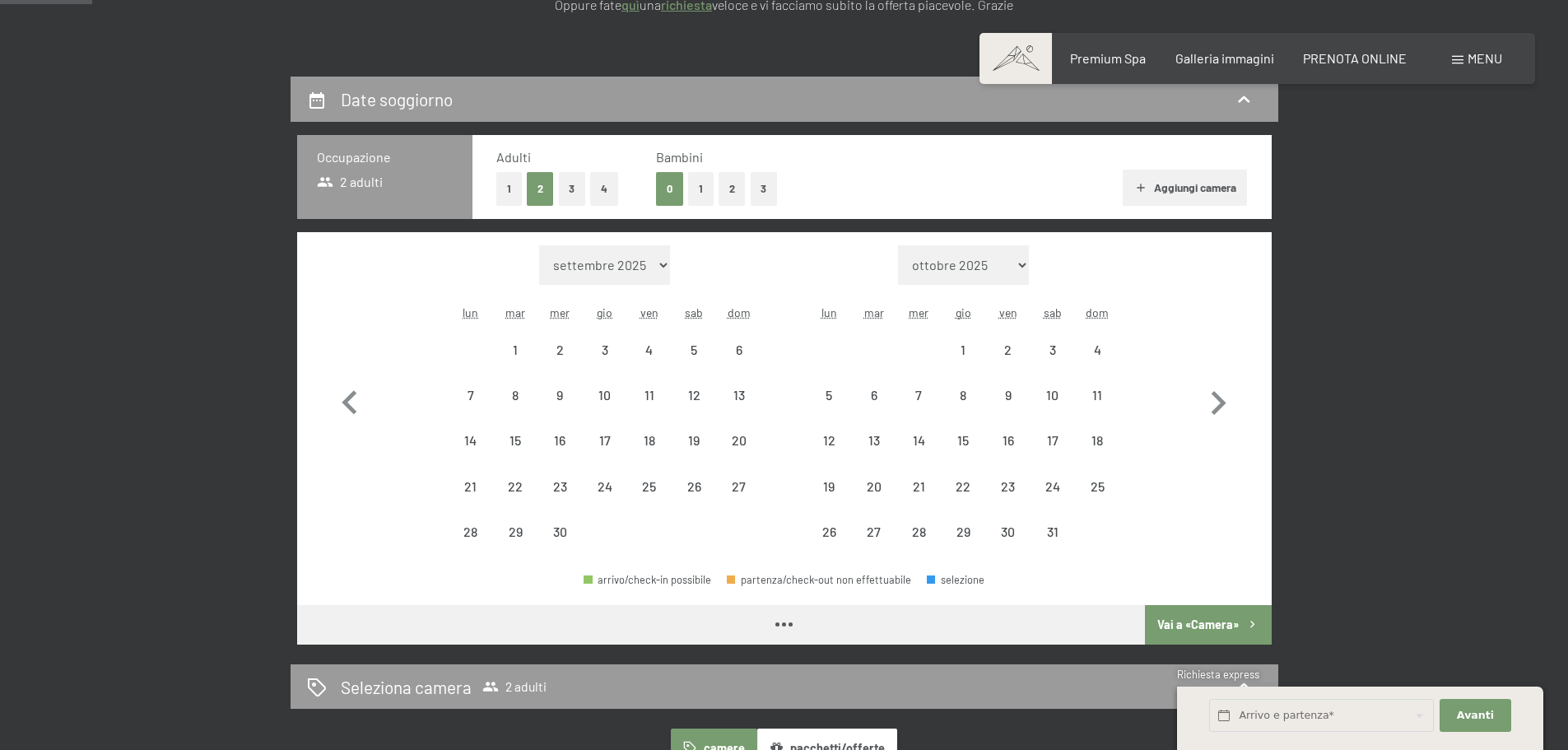
select select "[DATE]"
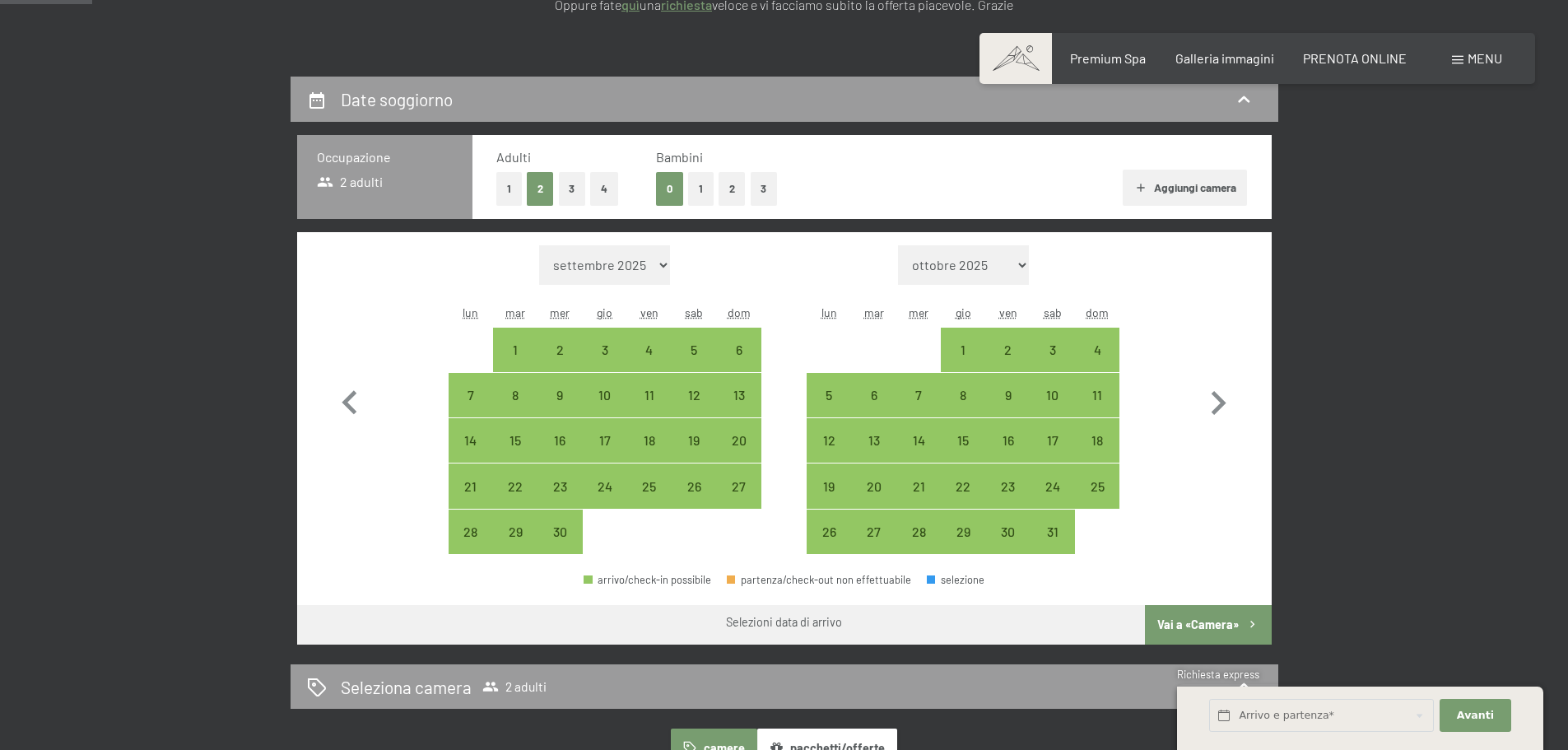
click at [572, 270] on select "[DATE] [DATE] [DATE] [DATE] [DATE] [DATE] [DATE] [DATE] [DATE] [DATE] [DATE] [D…" at bounding box center [605, 265] width 131 height 40
click at [471, 392] on div "7" at bounding box center [471, 409] width 41 height 41
select select "[DATE]"
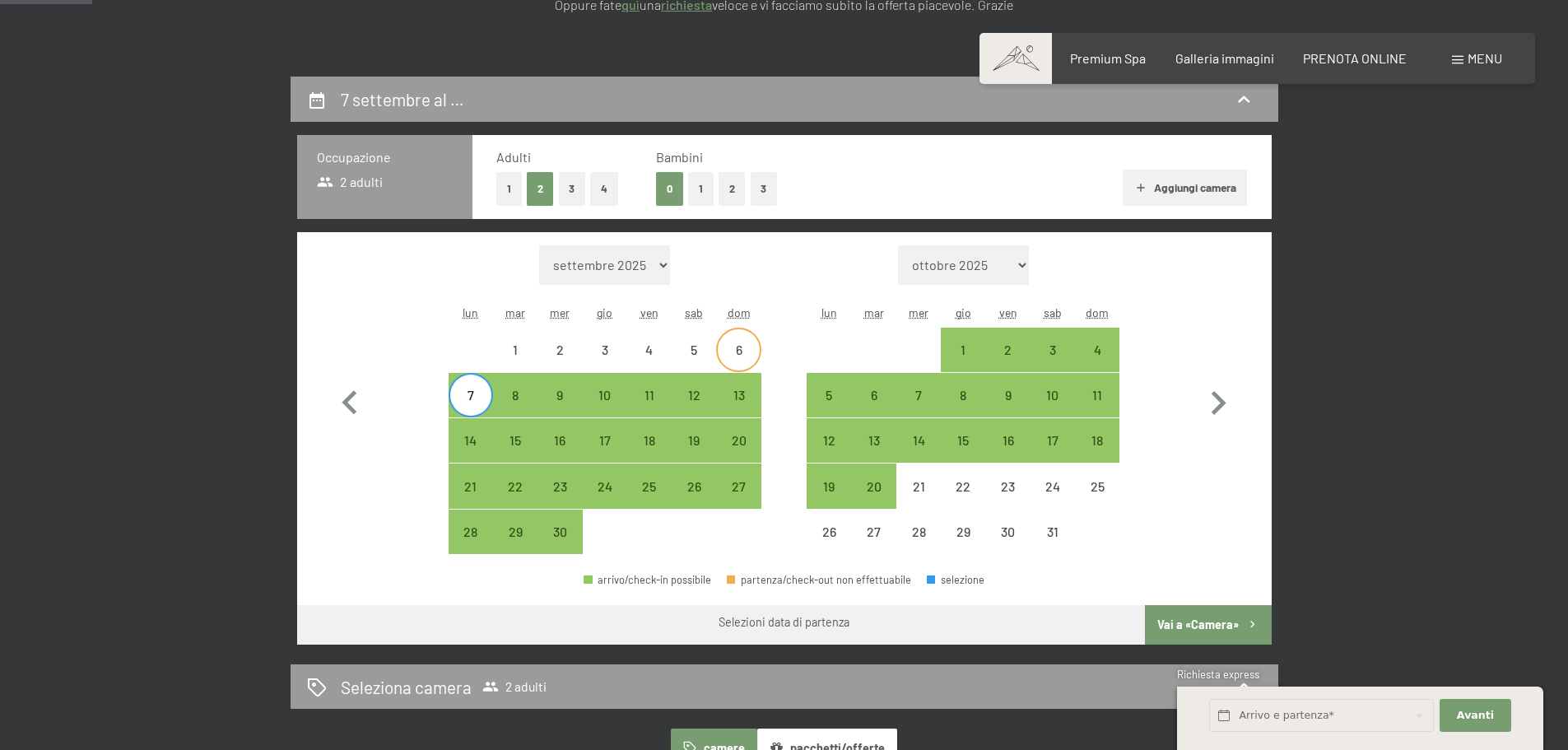
click at [723, 357] on div "6" at bounding box center [738, 364] width 41 height 41
select select "[DATE]"
click at [745, 429] on div "20" at bounding box center [738, 441] width 41 height 41
select select "[DATE]"
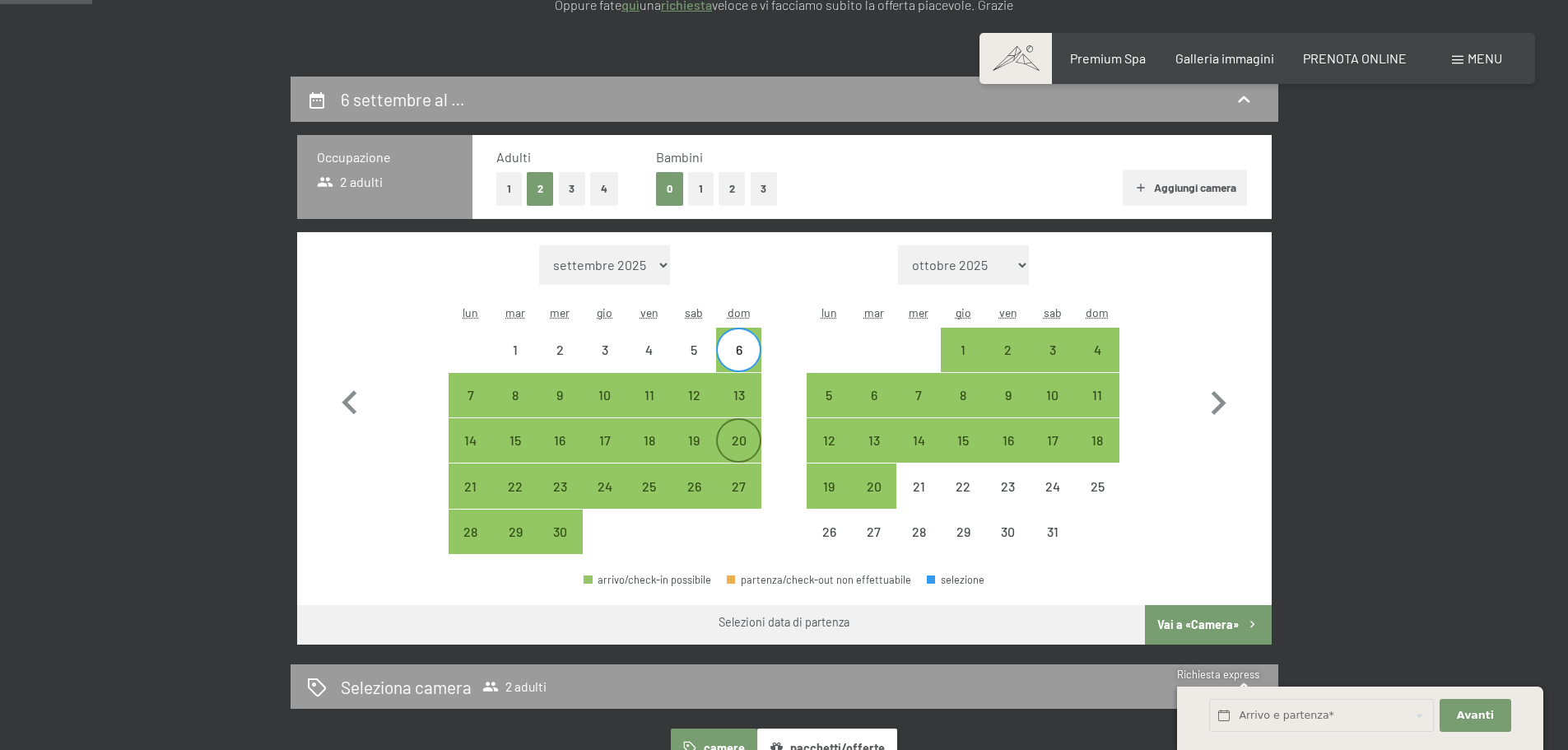
select select "[DATE]"
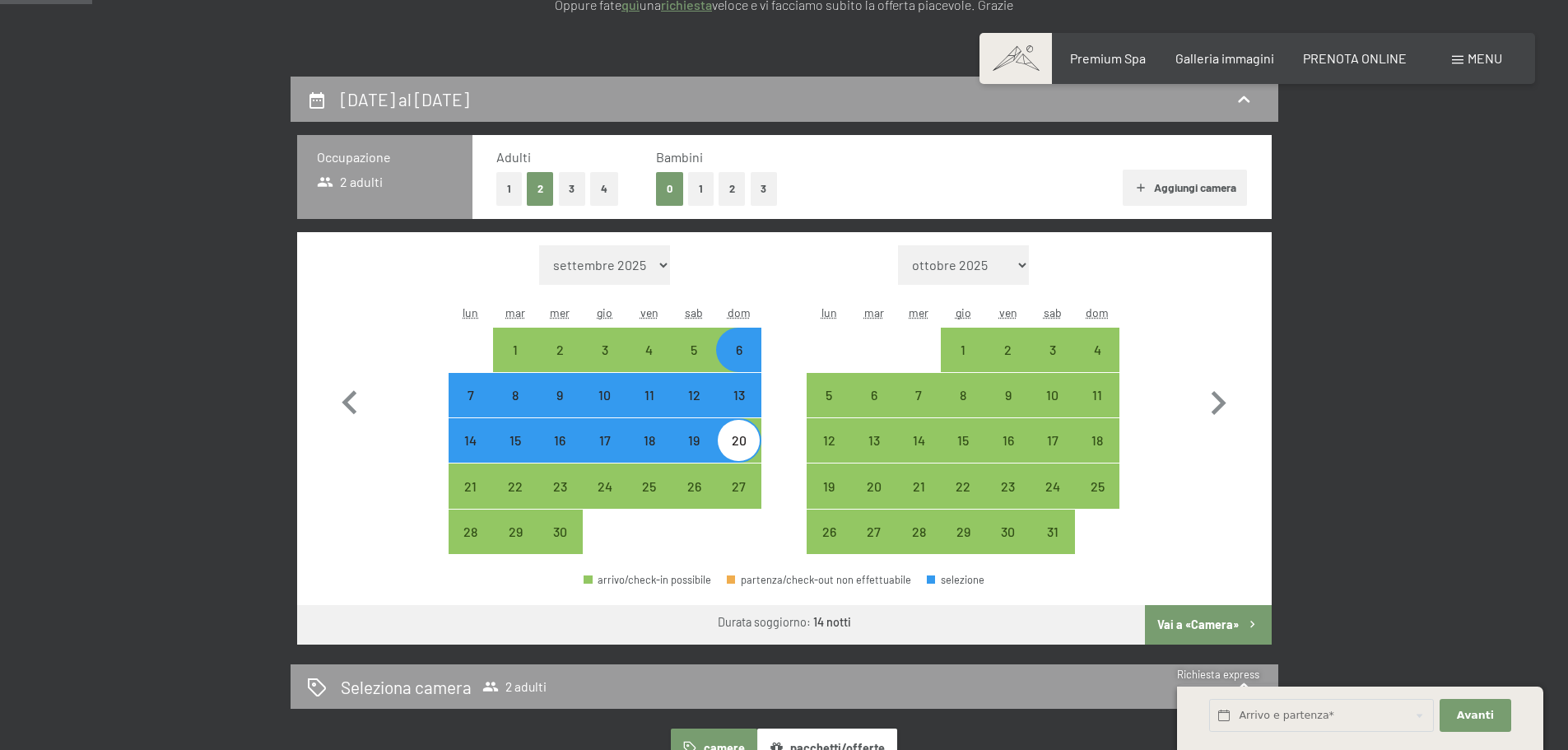
click at [739, 399] on div "13" at bounding box center [738, 409] width 41 height 41
select select "[DATE]"
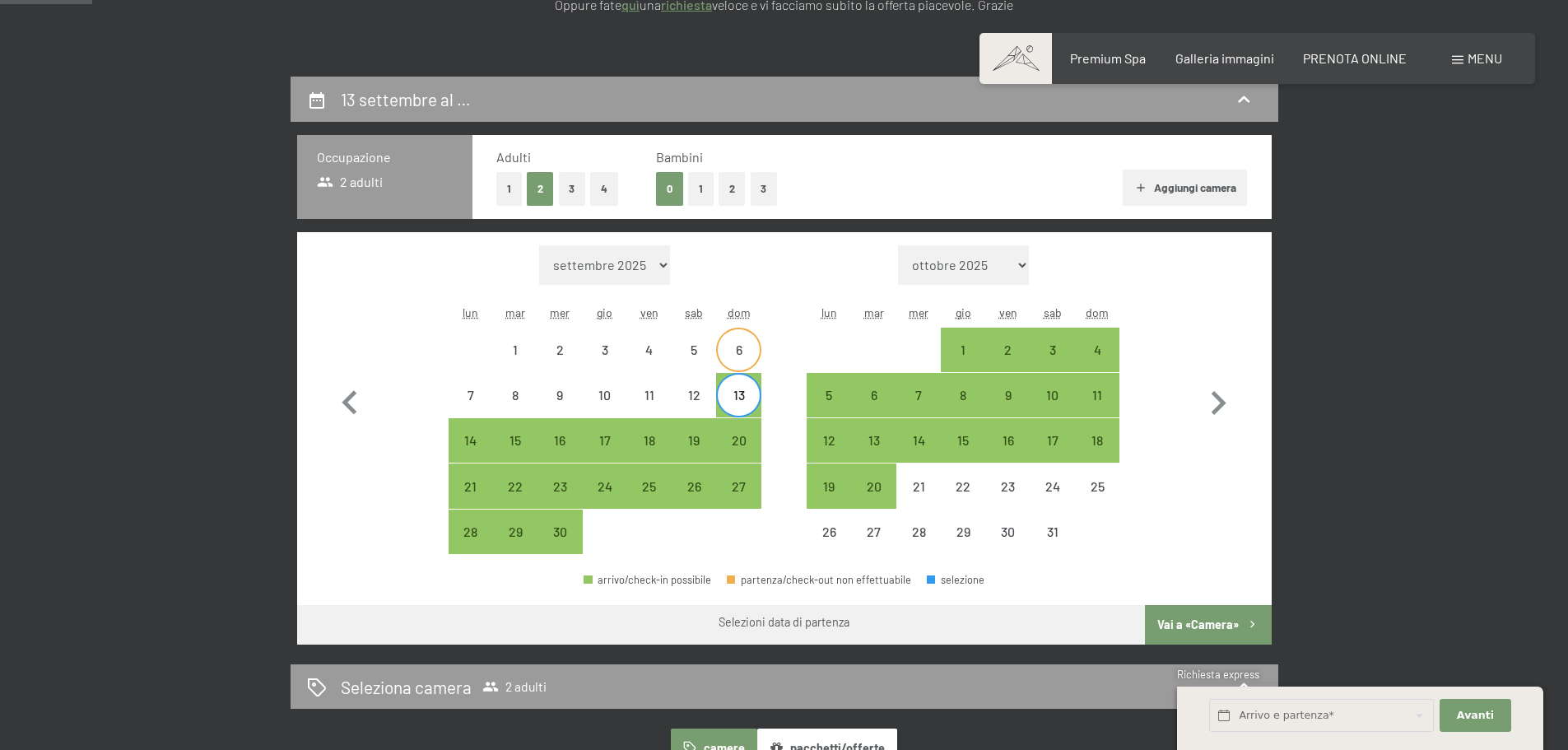
click at [744, 351] on div "6" at bounding box center [738, 364] width 41 height 41
select select "[DATE]"
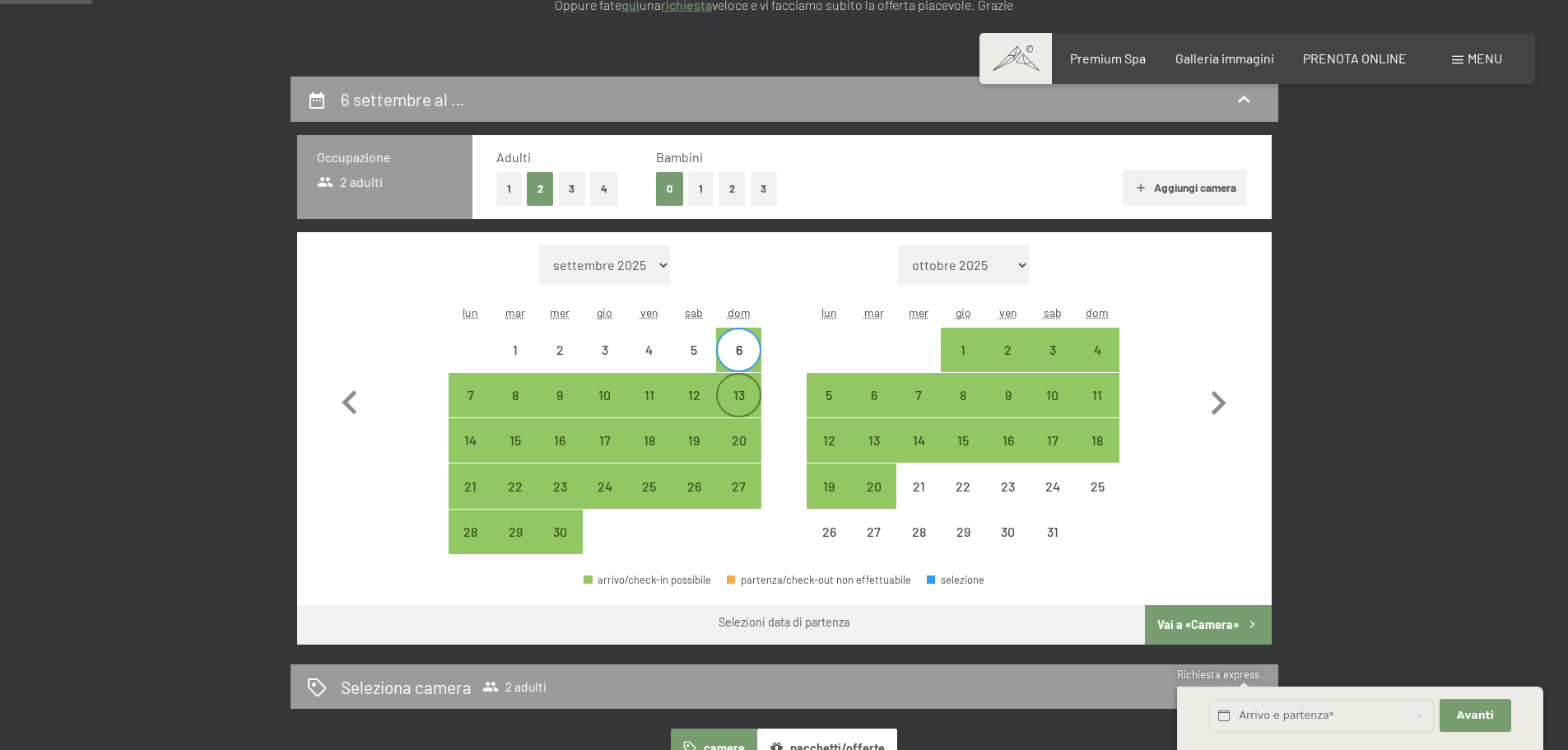
click at [746, 393] on div "13" at bounding box center [738, 409] width 41 height 41
select select "[DATE]"
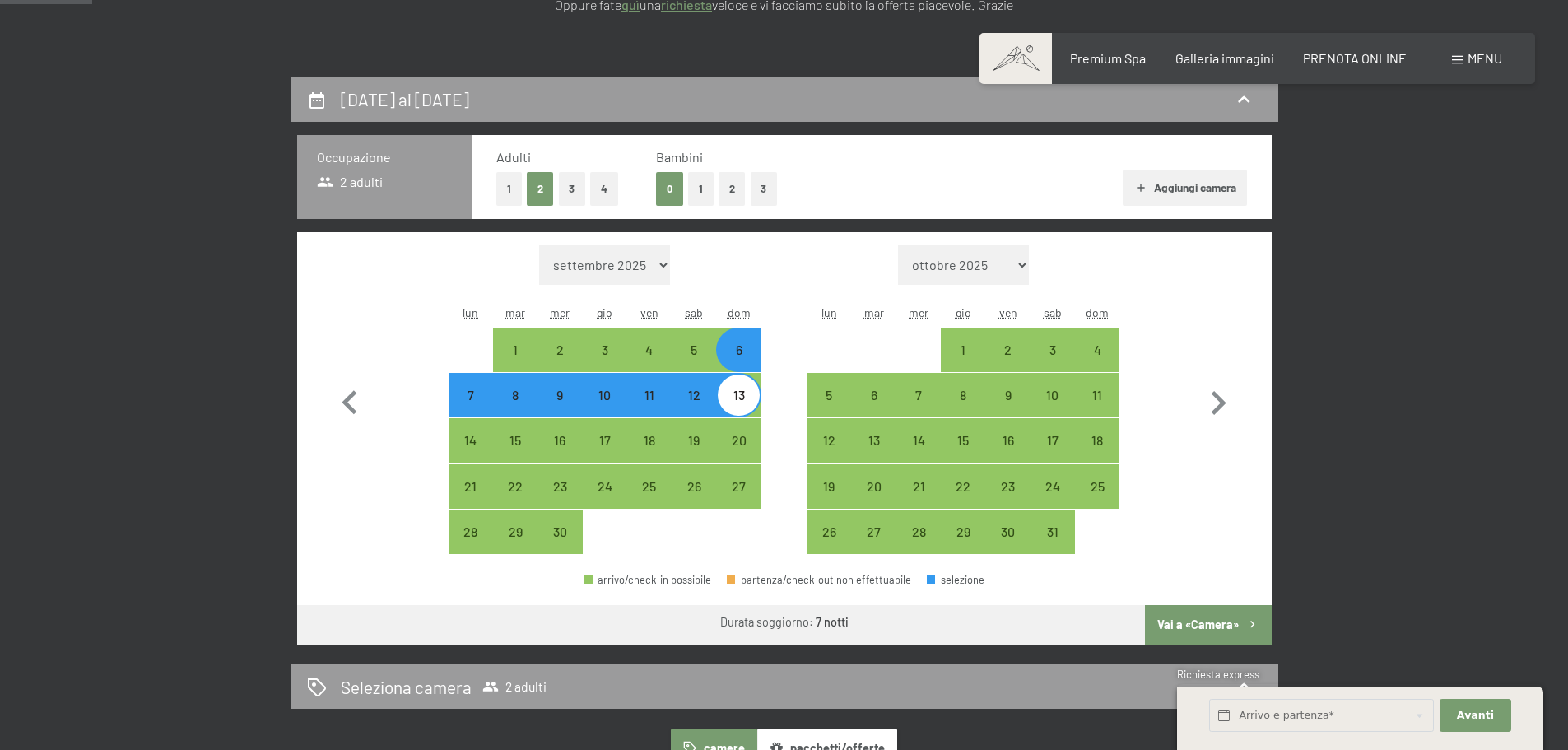
click at [1235, 616] on button "Vai a «Camera»" at bounding box center [1208, 625] width 126 height 40
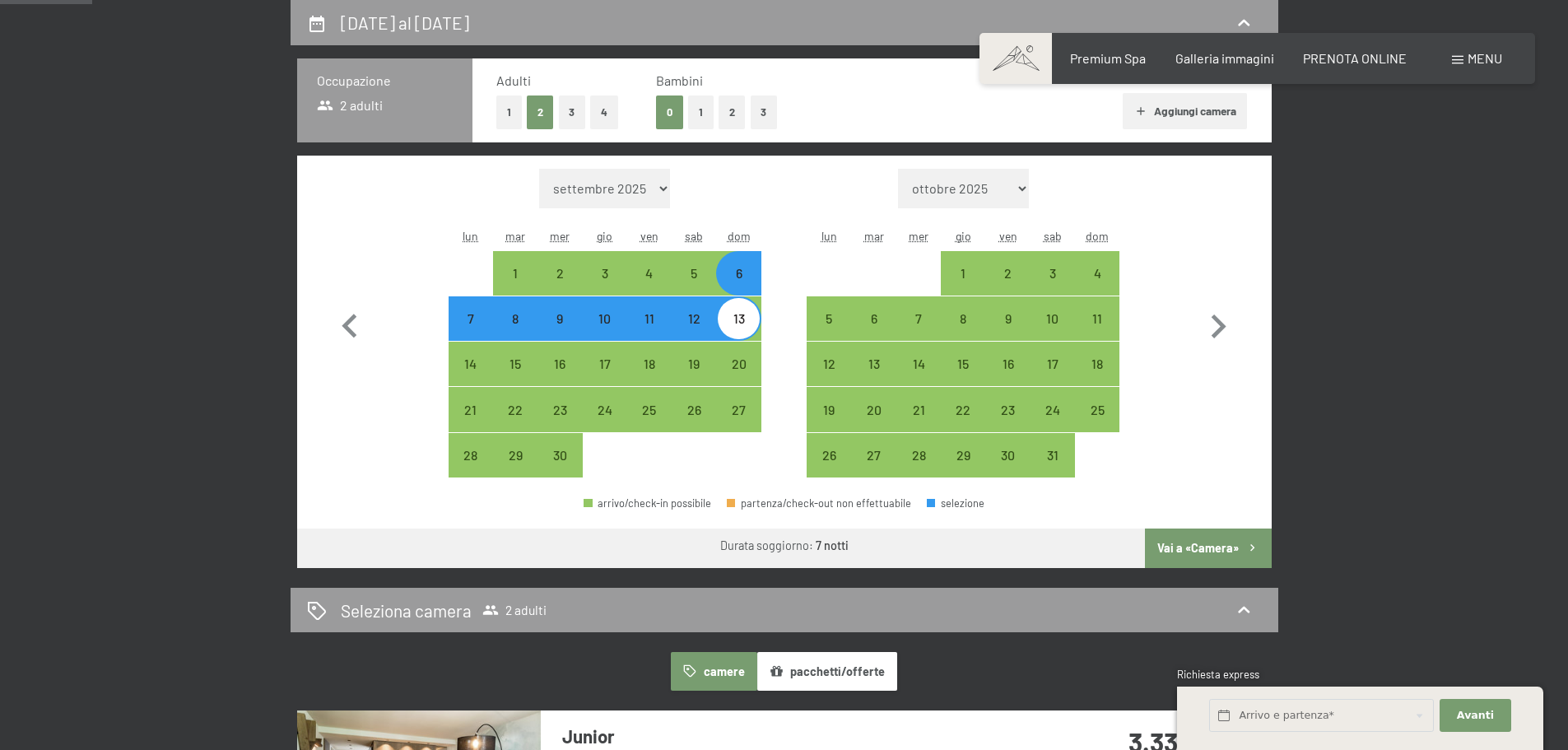
select select "[DATE]"
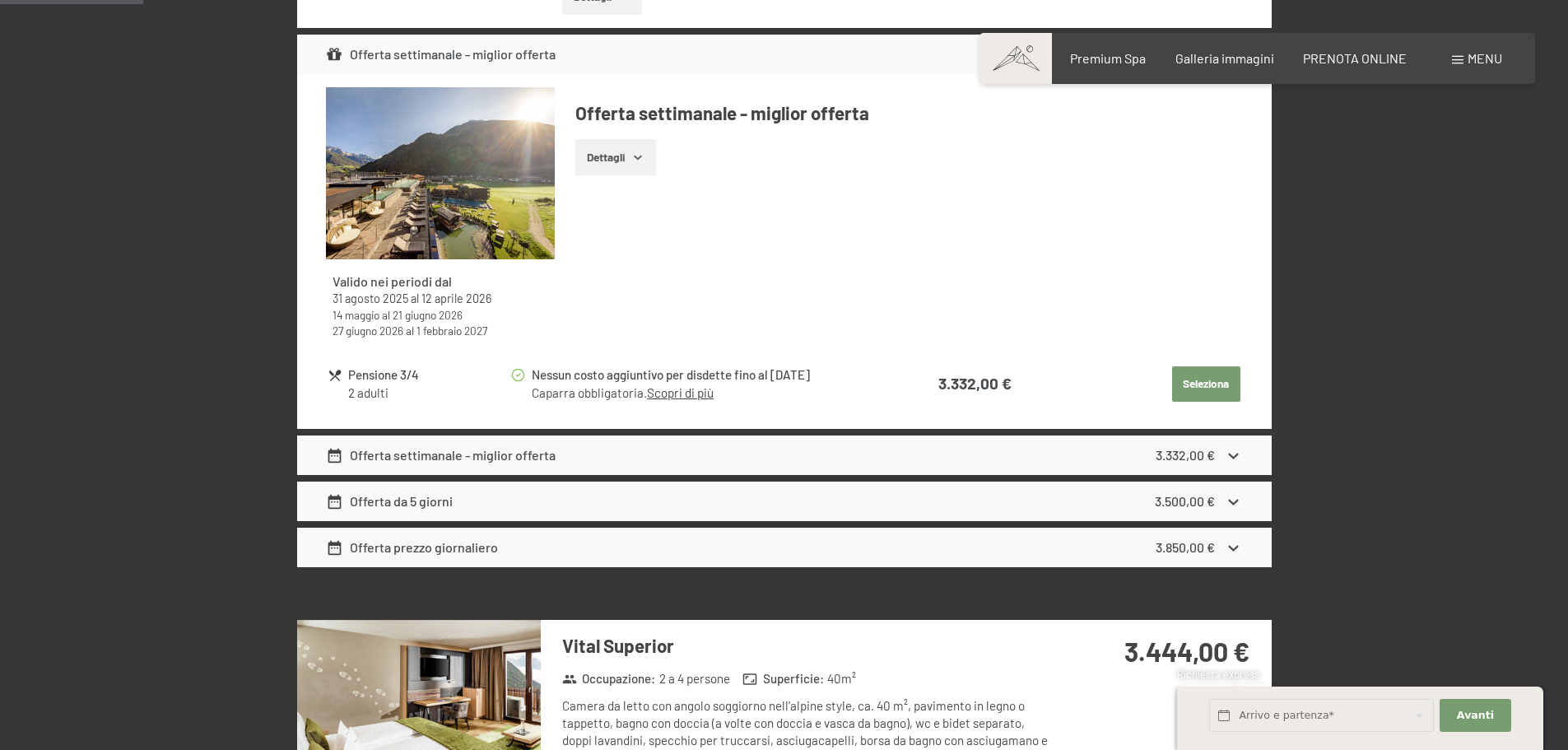
scroll to position [818, 0]
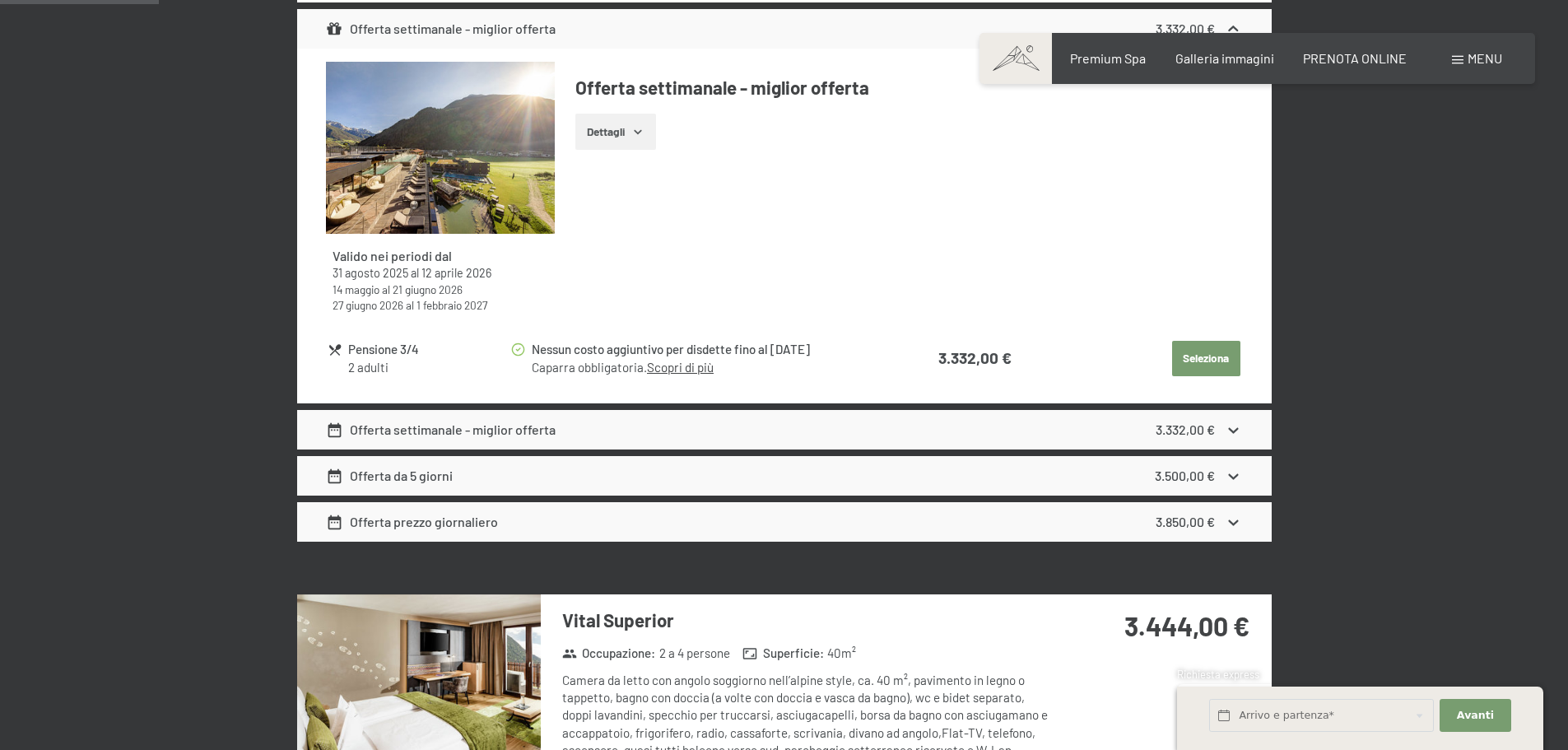
click at [709, 363] on link "Scopri di più" at bounding box center [680, 367] width 66 height 15
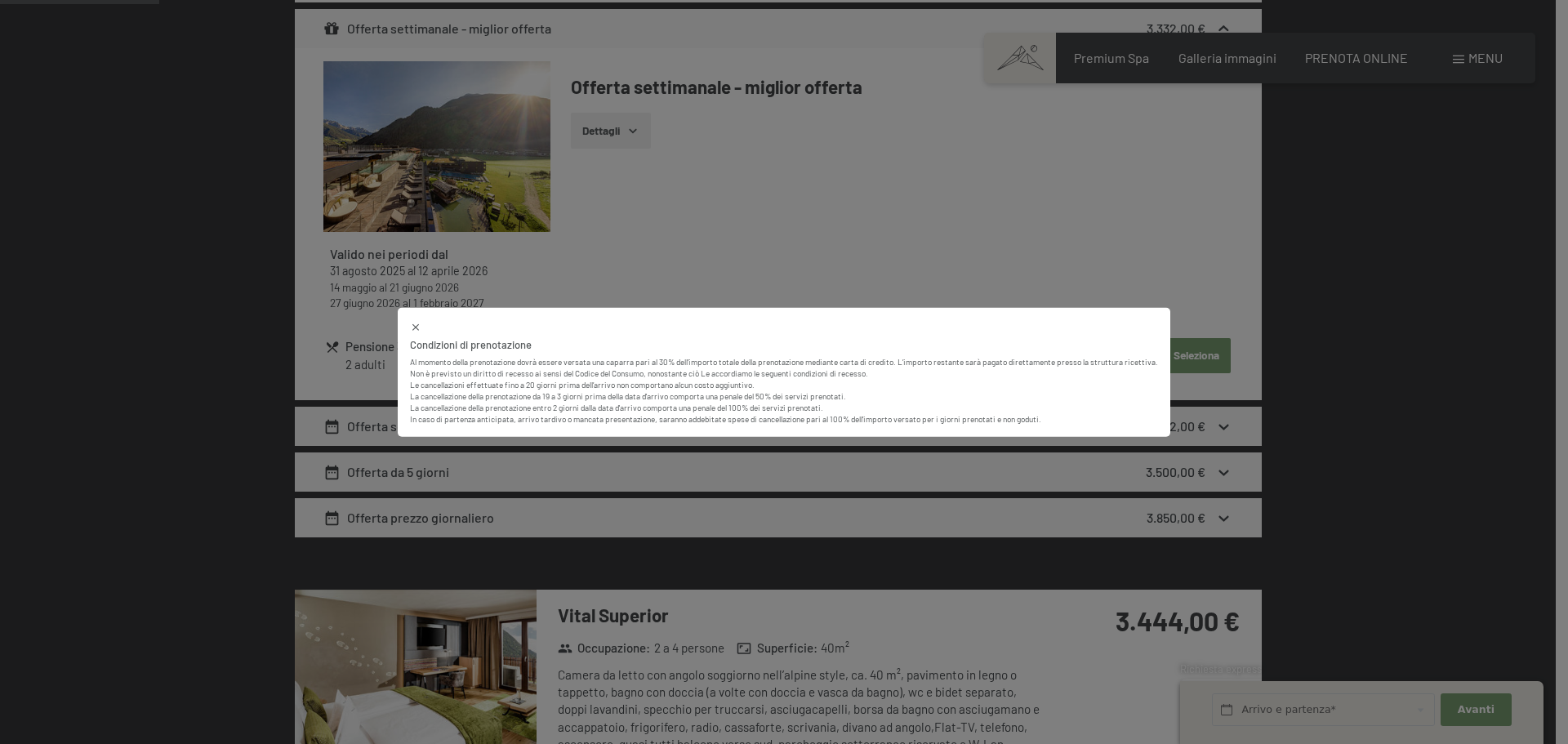
drag, startPoint x: 704, startPoint y: 360, endPoint x: 561, endPoint y: 354, distance: 143.1
click at [561, 354] on div "Al momento della prenotazione dovrà essere versata una caparra pari al 30% dell…" at bounding box center [784, 388] width 748 height 73
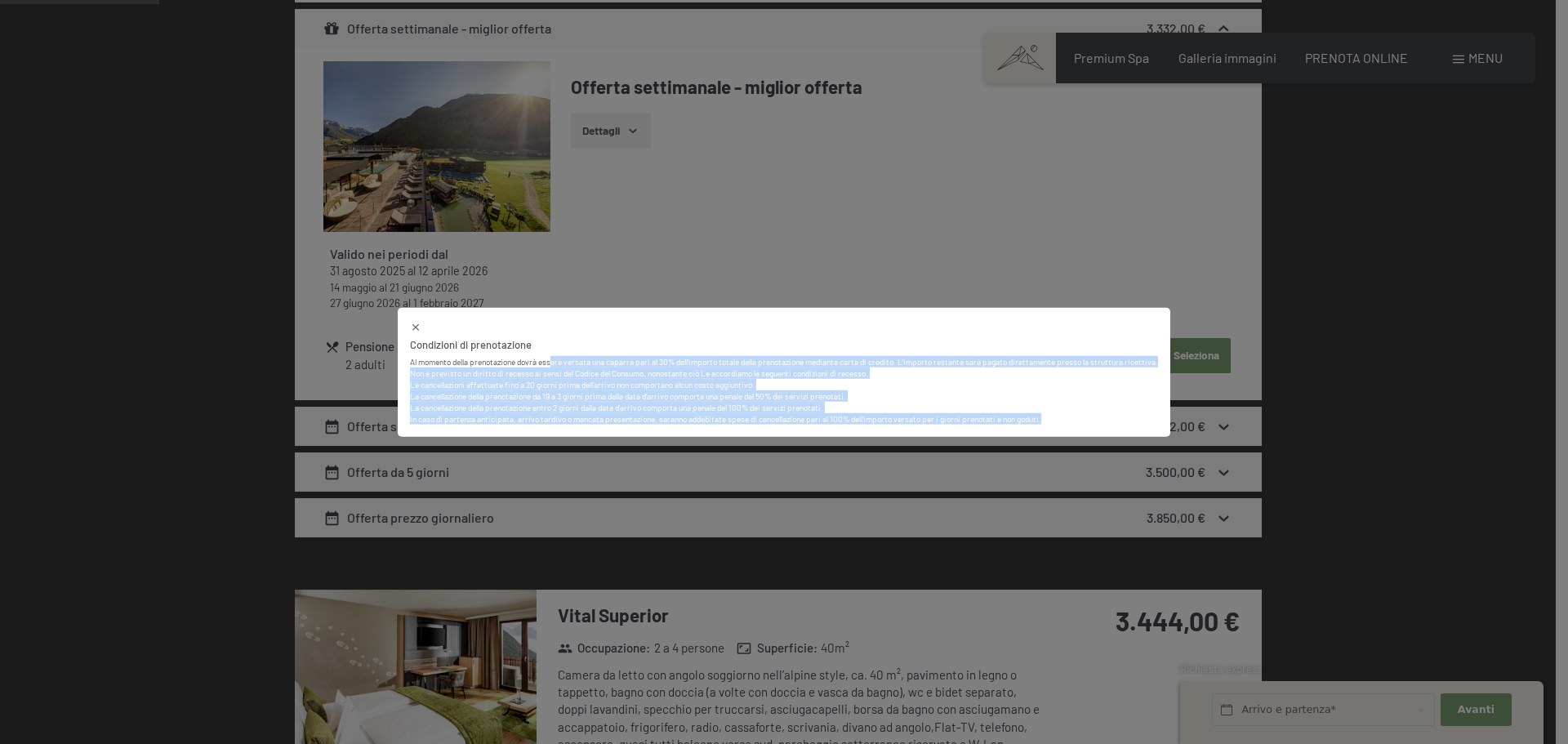
drag, startPoint x: 554, startPoint y: 359, endPoint x: 1075, endPoint y: 433, distance: 526.2
click at [1070, 434] on div "Condizioni di prenotazione Al momento della prenotazione dovrà essere versata u…" at bounding box center [784, 372] width 773 height 130
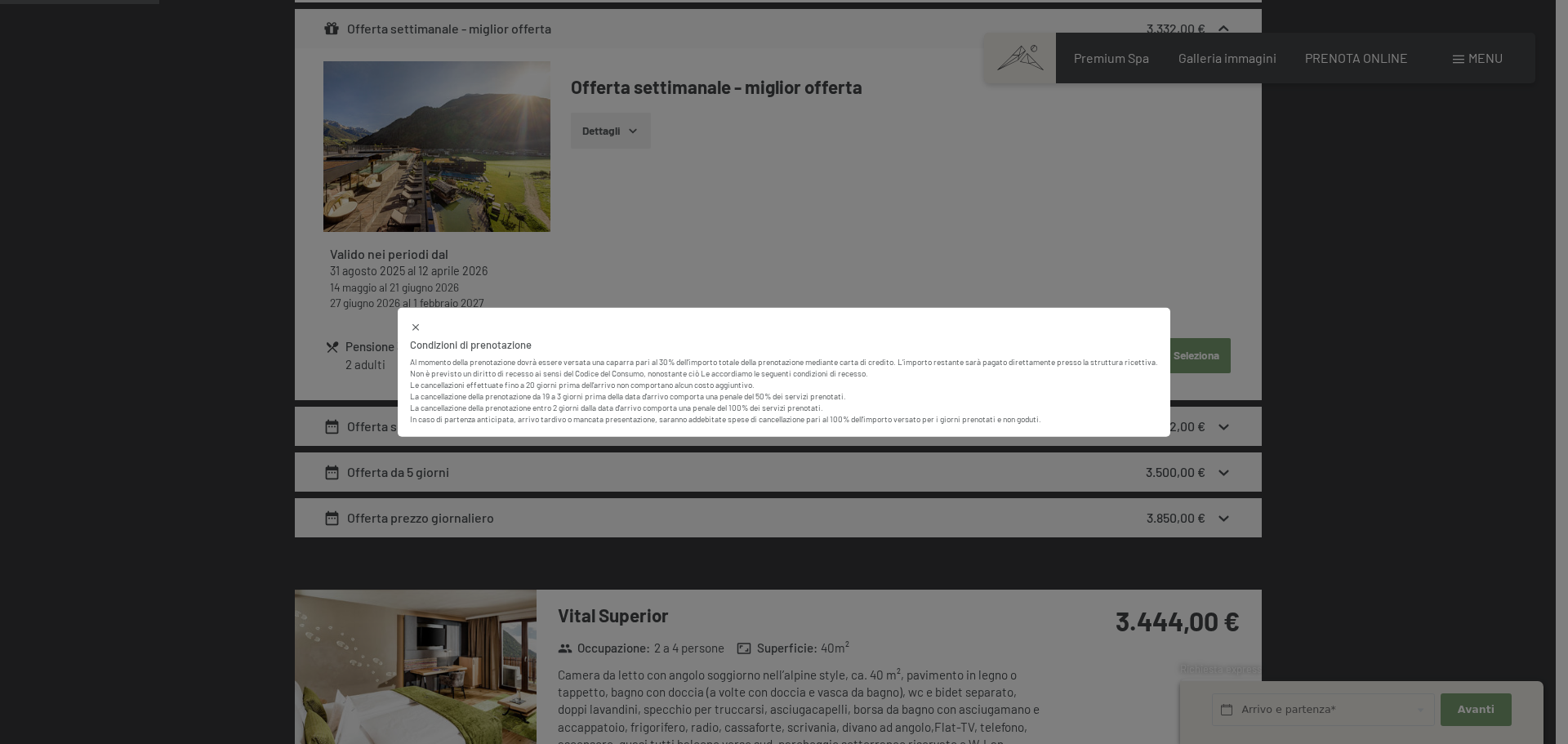
click at [1142, 256] on div "Condizioni di prenotazione Al momento della prenotazione dovrà essere versata u…" at bounding box center [784, 372] width 1568 height 744
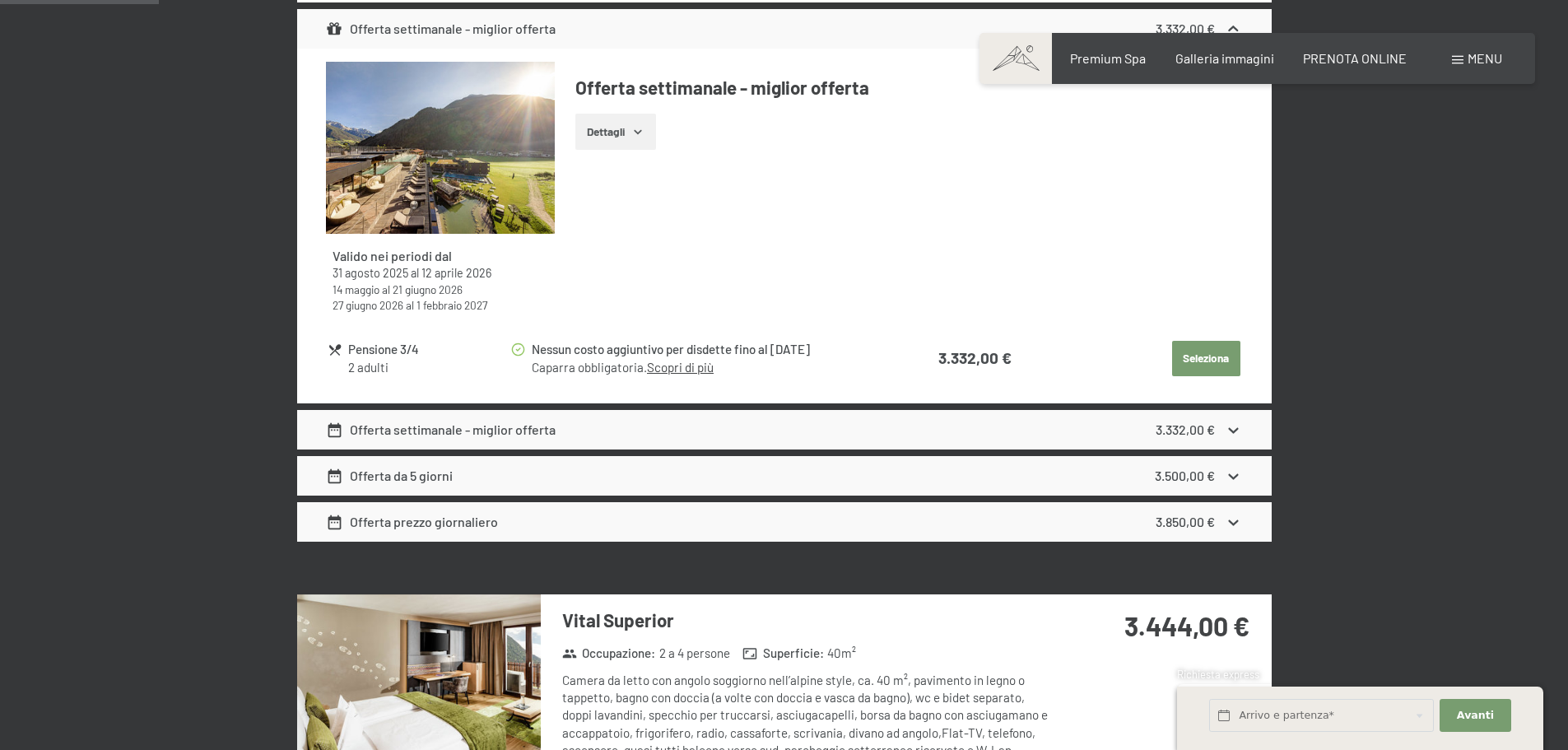
click at [822, 421] on div "Offerta settimanale - miglior offerta 3.332,00 €" at bounding box center [785, 430] width 975 height 40
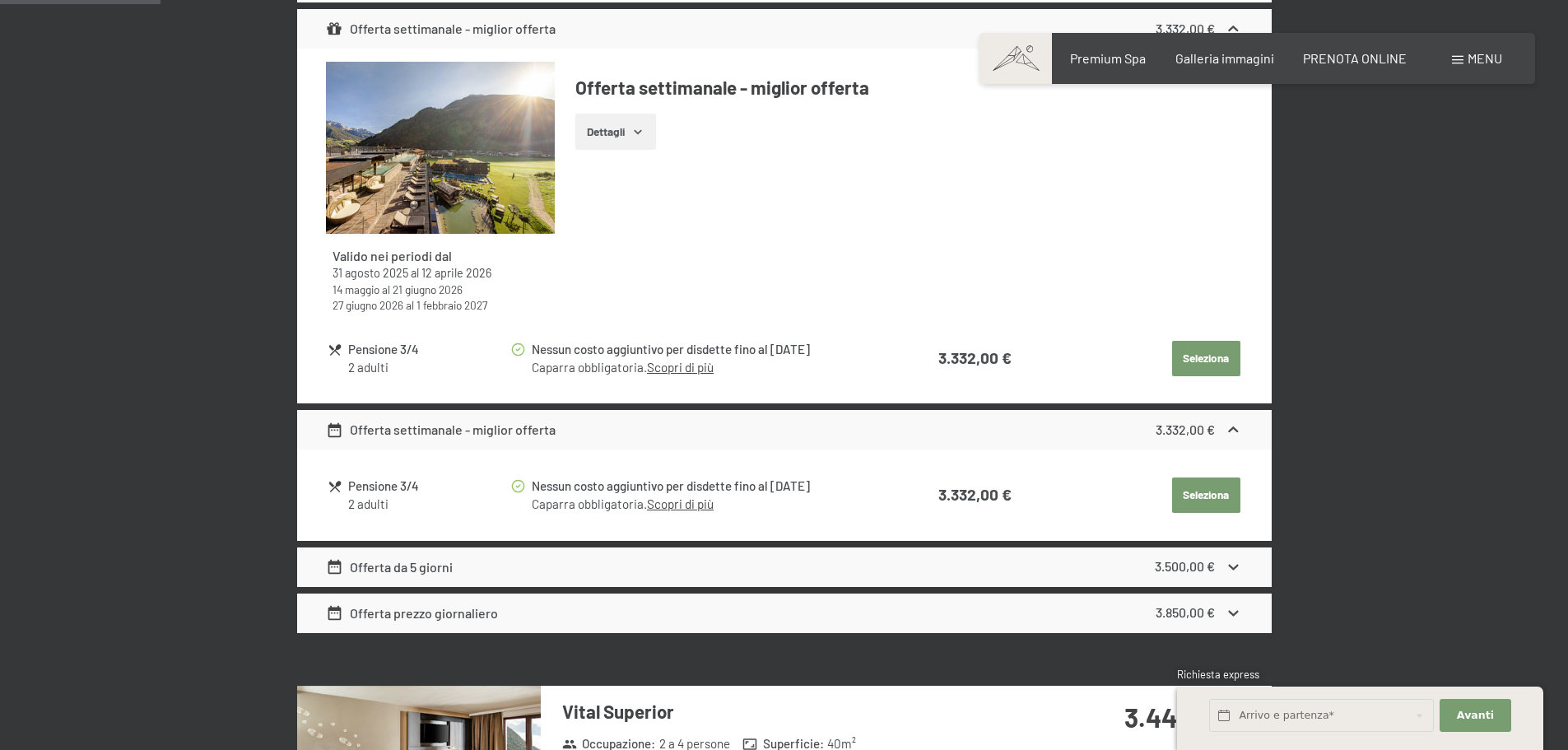
scroll to position [901, 0]
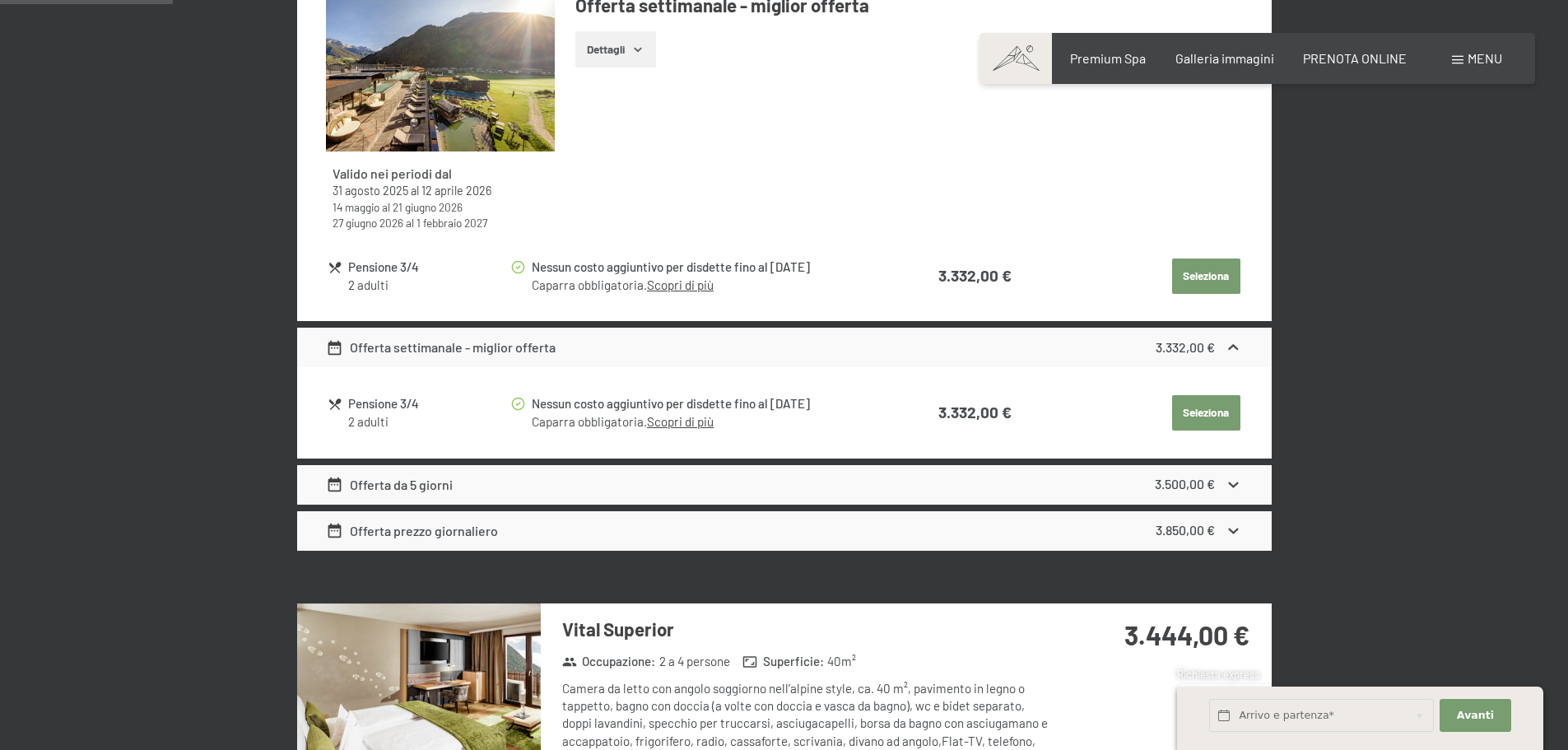
click at [808, 485] on div "Offerta da 5 giorni 3.500,00 €" at bounding box center [785, 485] width 975 height 40
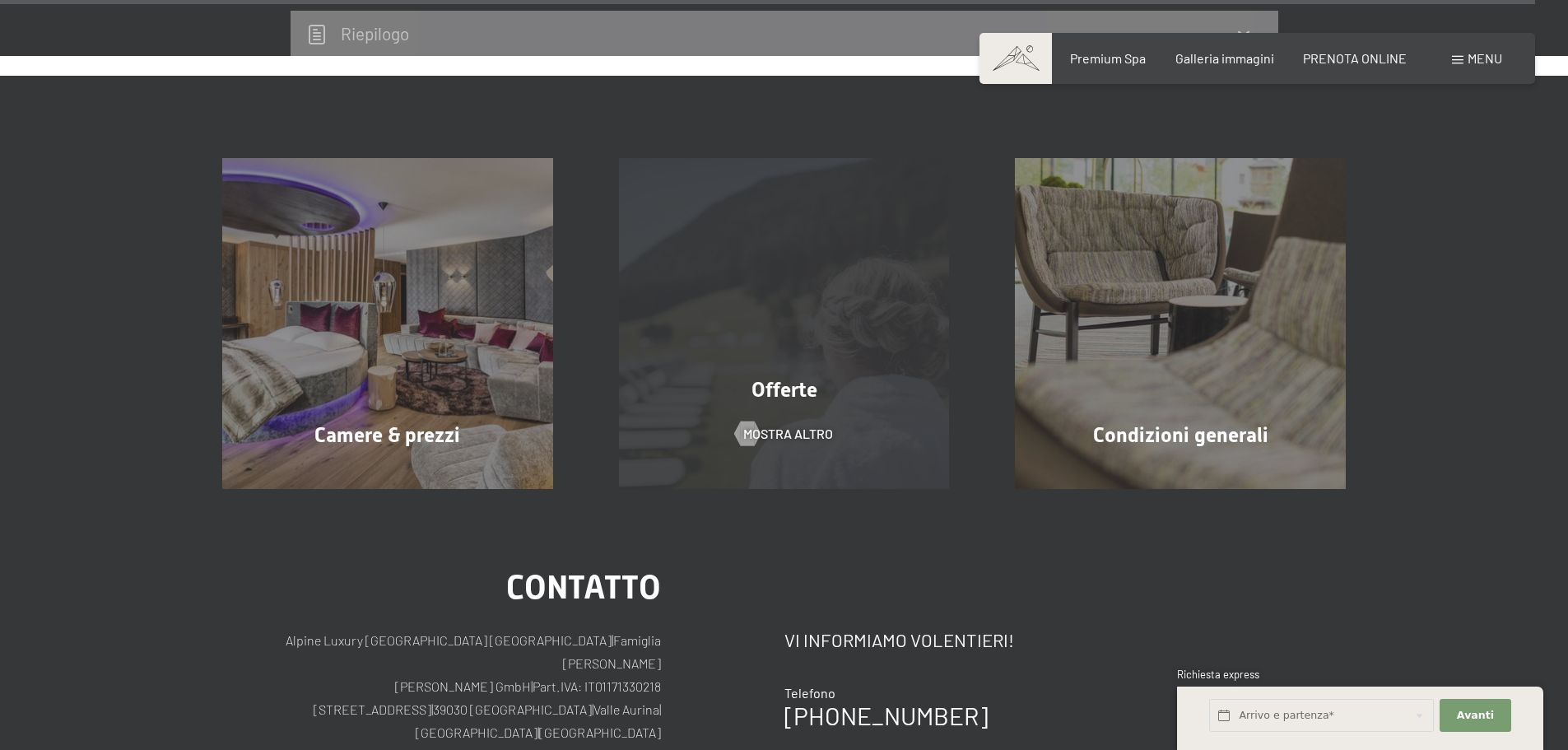
scroll to position [8149, 0]
